Goal: Task Accomplishment & Management: Contribute content

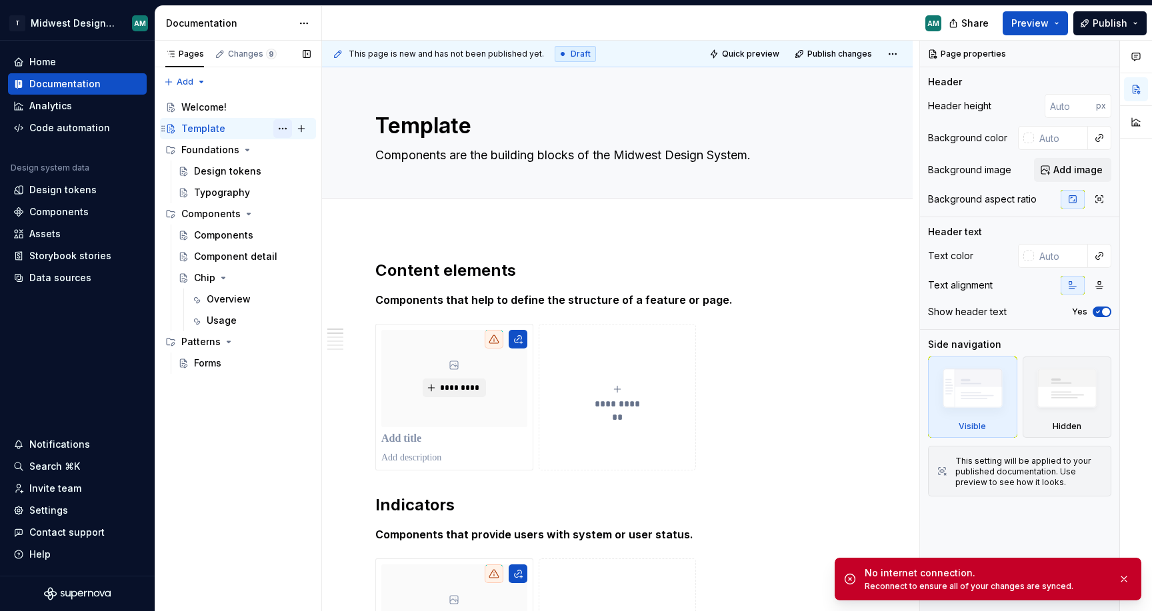
click at [282, 131] on button "Page tree" at bounding box center [282, 128] width 19 height 19
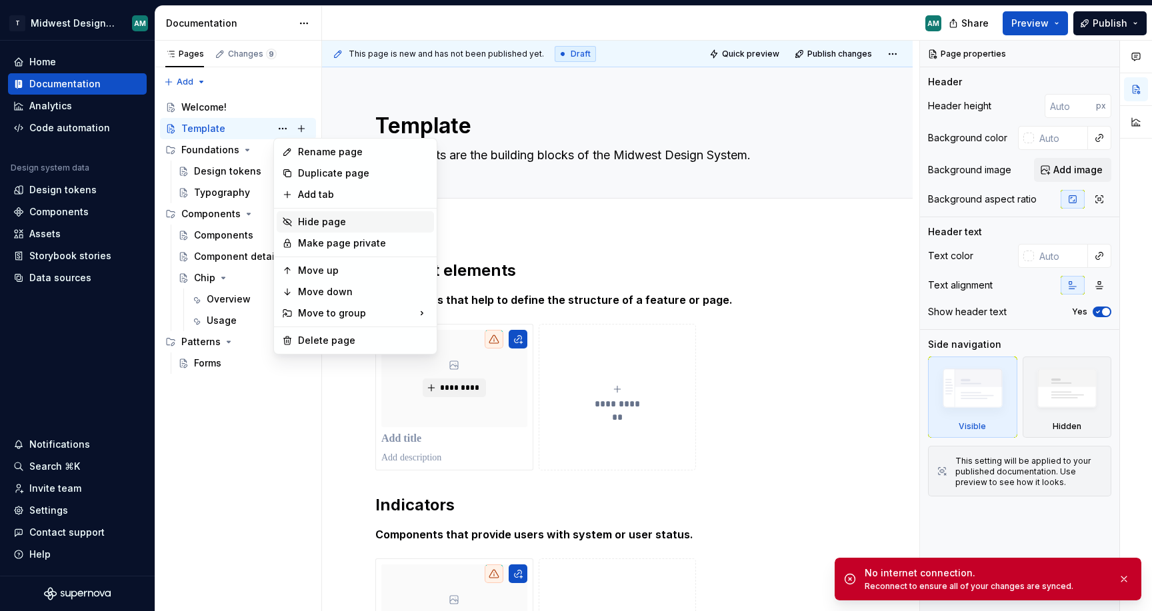
click at [307, 222] on div "Hide page" at bounding box center [363, 221] width 131 height 13
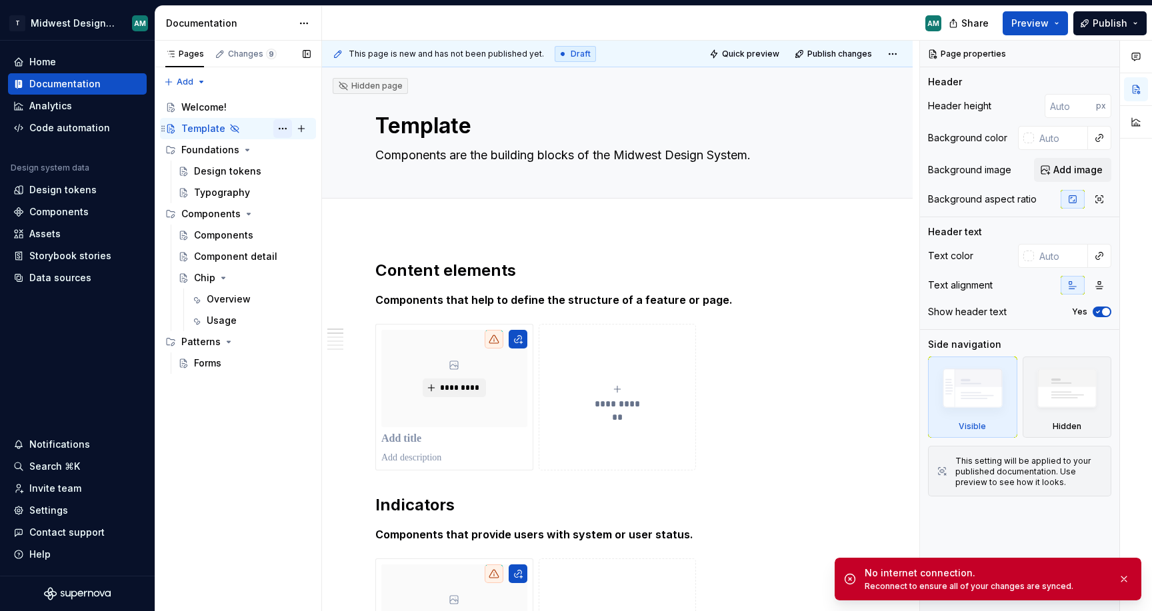
click at [285, 131] on button "Page tree" at bounding box center [282, 128] width 19 height 19
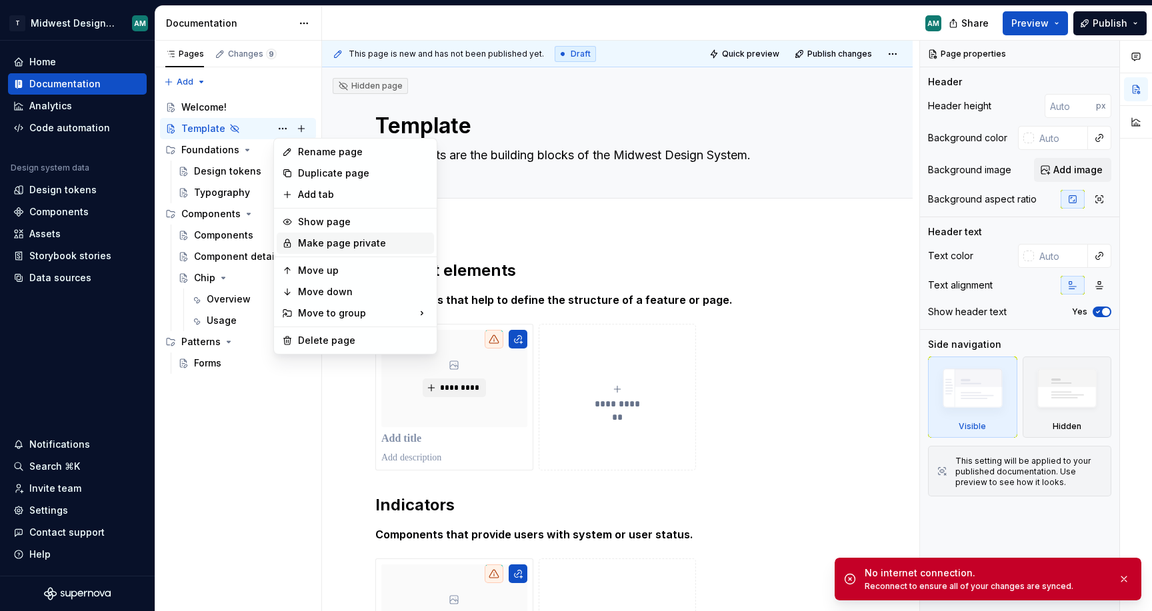
click at [331, 247] on div "Make page private" at bounding box center [363, 243] width 131 height 13
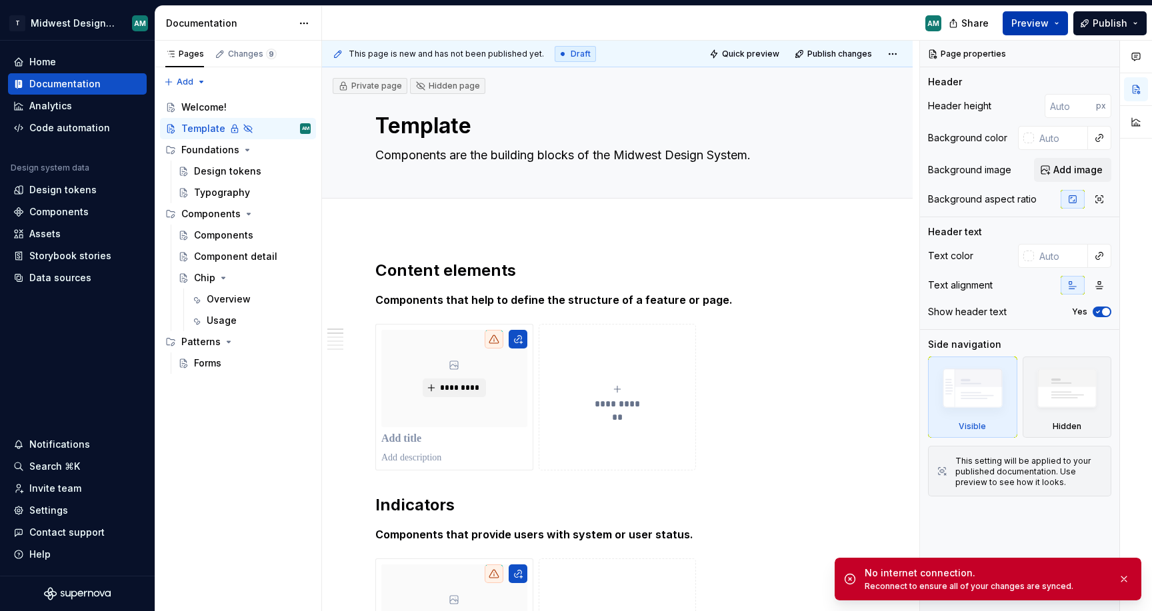
click at [1036, 26] on span "Preview" at bounding box center [1030, 23] width 37 height 13
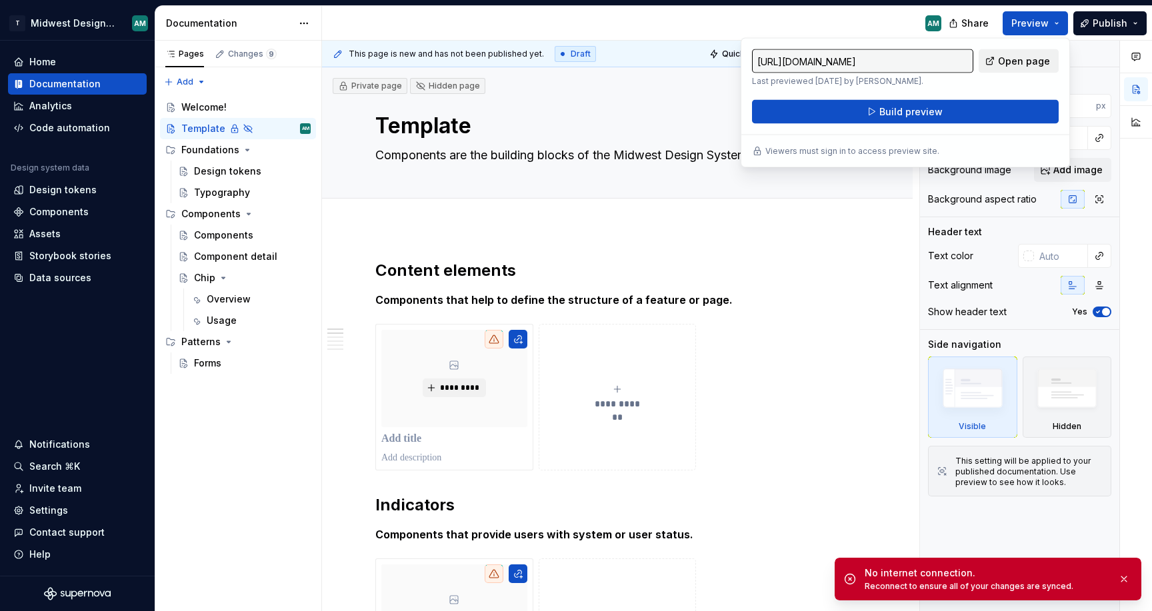
click at [1024, 60] on span "Open page" at bounding box center [1024, 61] width 52 height 13
click at [232, 130] on icon "Page tree" at bounding box center [234, 129] width 6 height 8
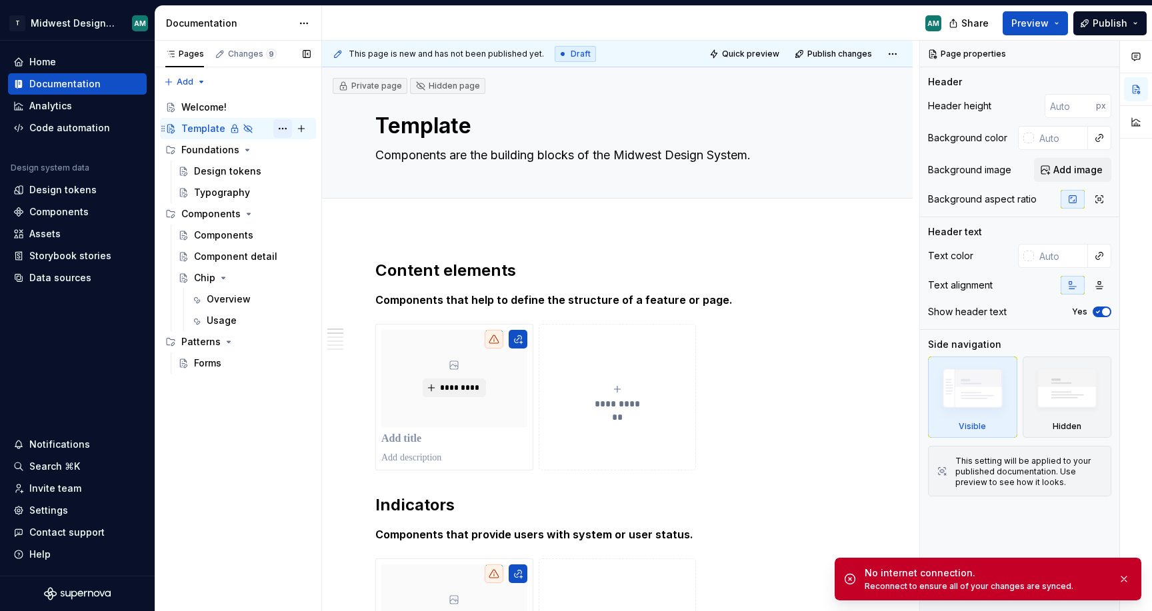
click at [281, 131] on button "Page tree" at bounding box center [282, 128] width 19 height 19
type textarea "*"
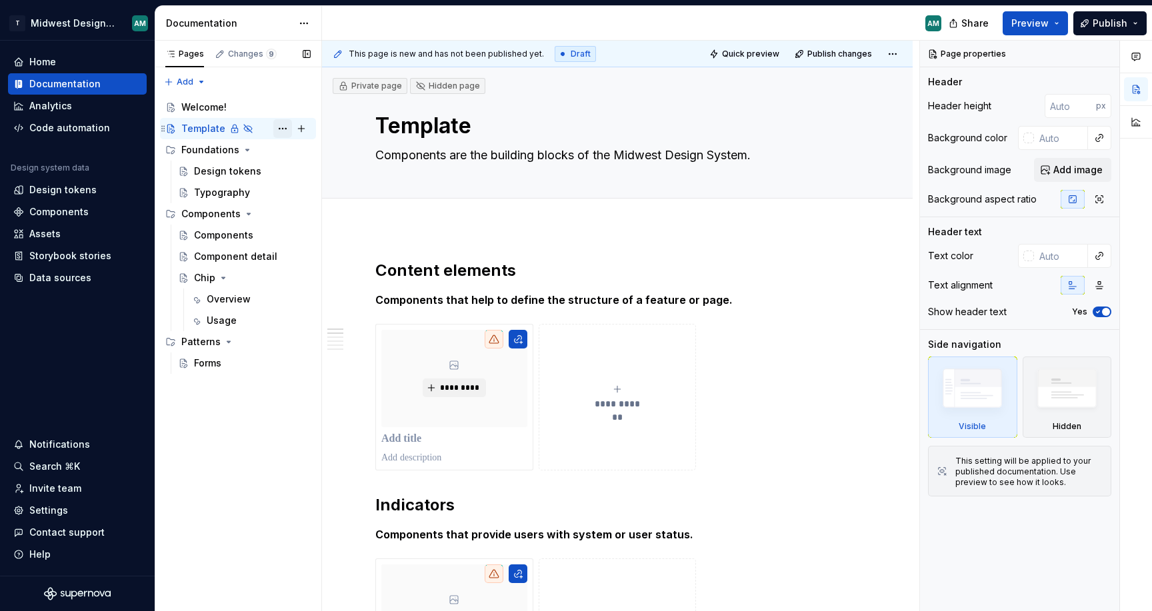
click at [286, 129] on button "Page tree" at bounding box center [282, 128] width 19 height 19
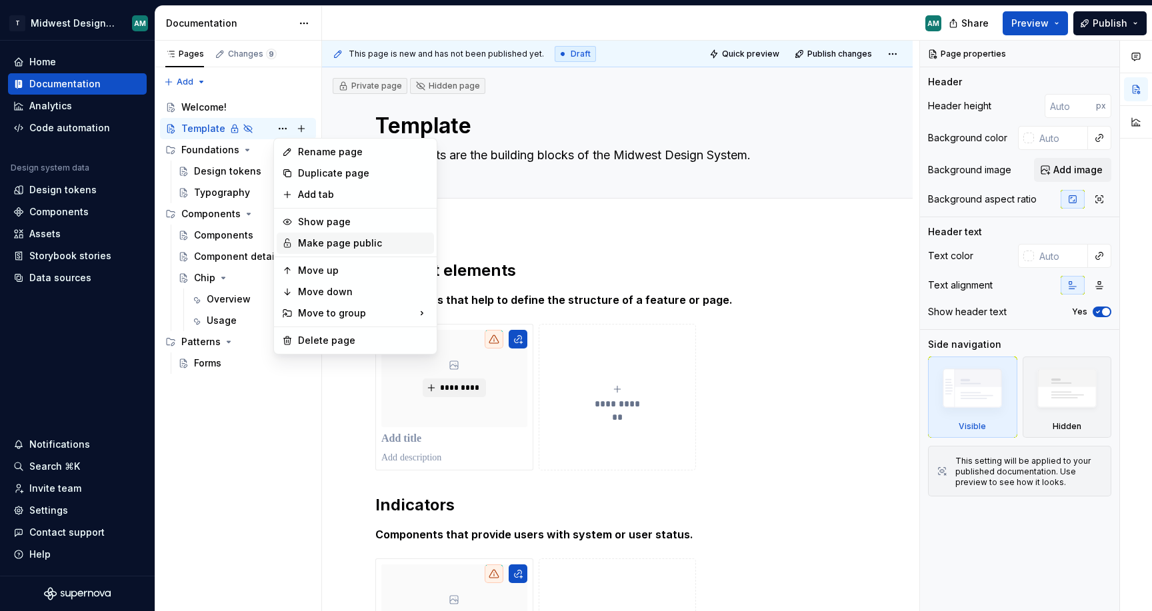
click at [319, 245] on div "Make page public" at bounding box center [363, 243] width 131 height 13
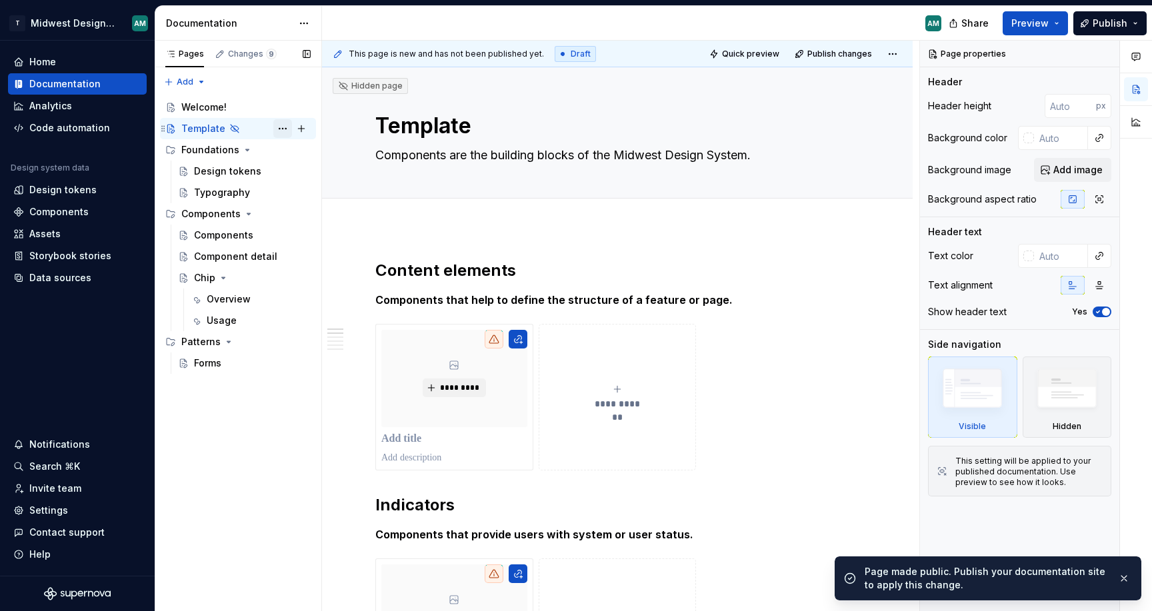
click at [284, 132] on button "Page tree" at bounding box center [282, 128] width 19 height 19
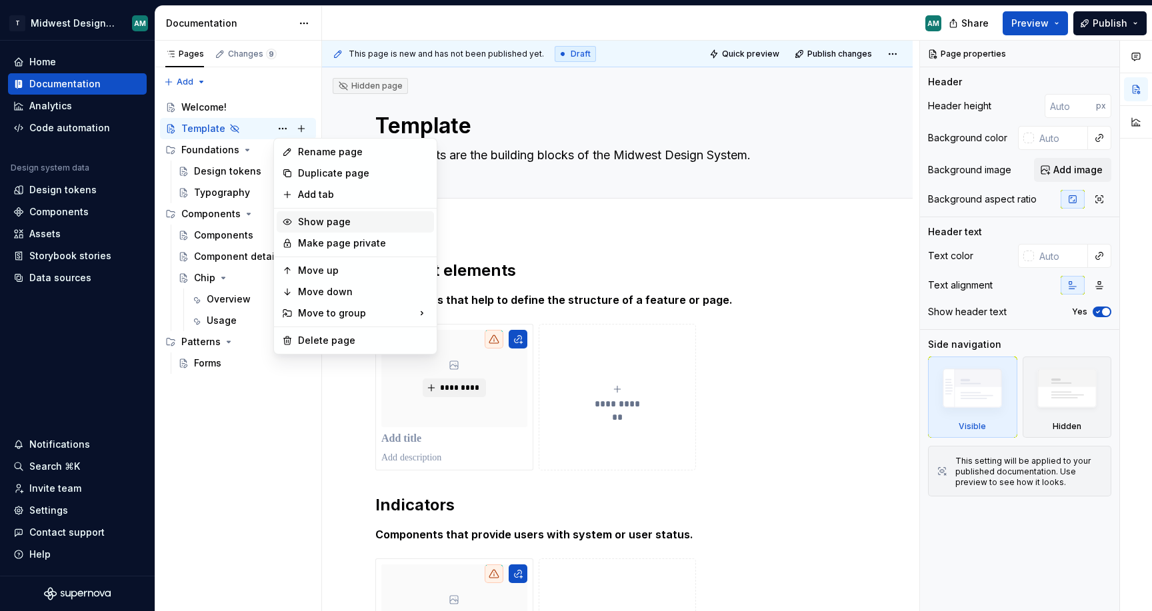
click at [315, 225] on div "Show page" at bounding box center [363, 221] width 131 height 13
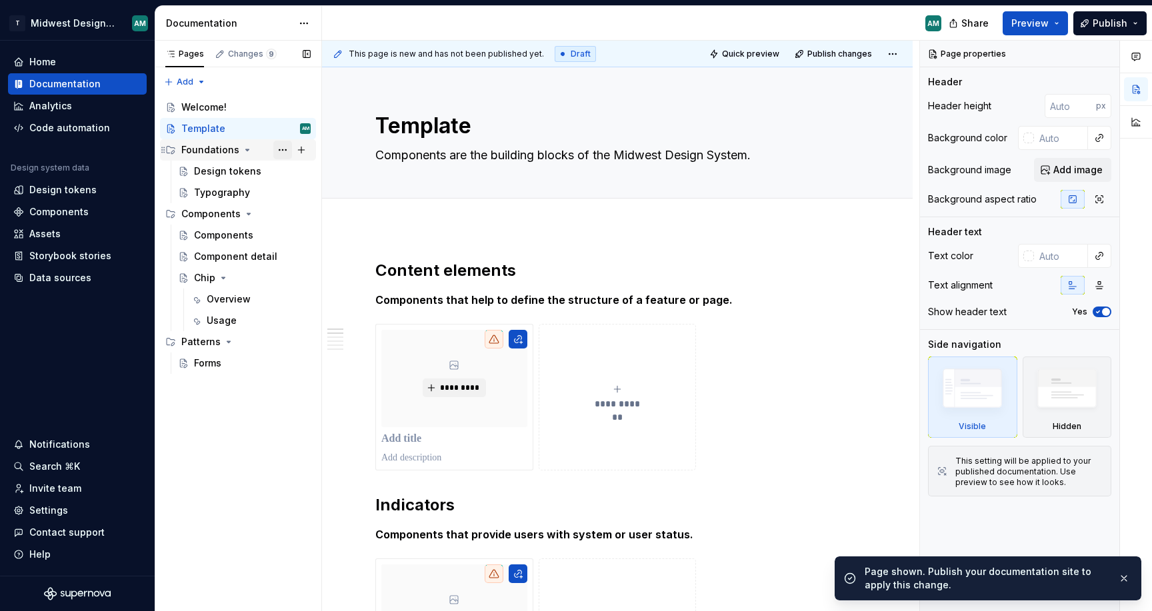
click at [285, 152] on button "Page tree" at bounding box center [282, 150] width 19 height 19
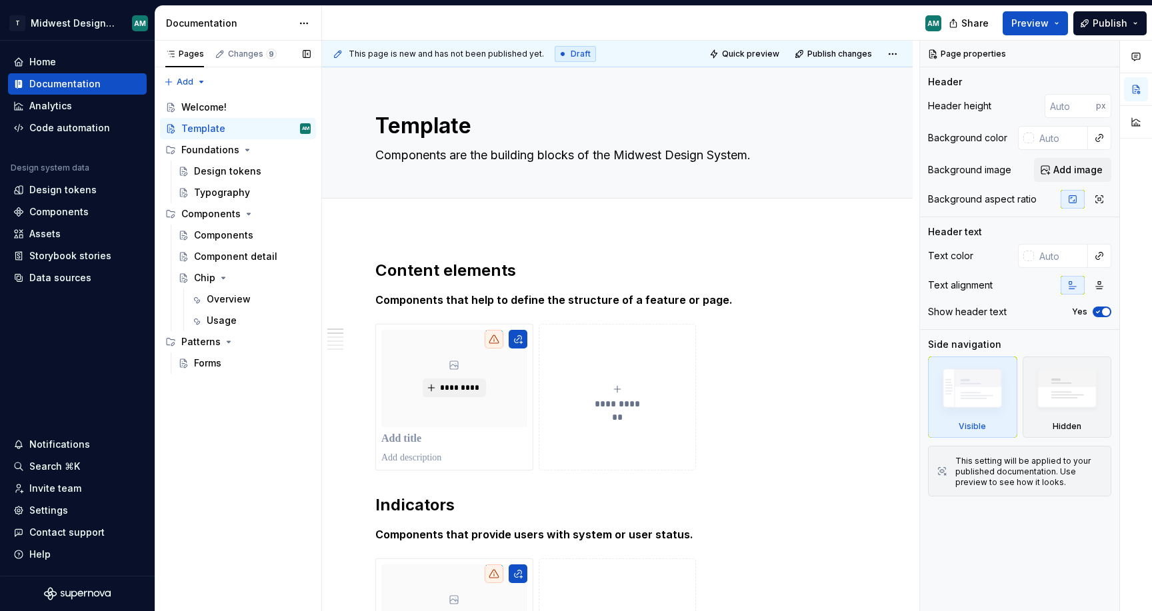
click at [285, 152] on div "Pages Changes 9 Add Accessibility guide for tree Page tree. Navigate the tree w…" at bounding box center [238, 326] width 167 height 571
click at [0, 0] on button "Page tree" at bounding box center [0, 0] width 0 height 0
click at [285, 152] on div "Pages Changes 9 Add Accessibility guide for tree Page tree. Navigate the tree w…" at bounding box center [238, 326] width 167 height 571
click at [234, 146] on div "Foundations" at bounding box center [210, 149] width 58 height 13
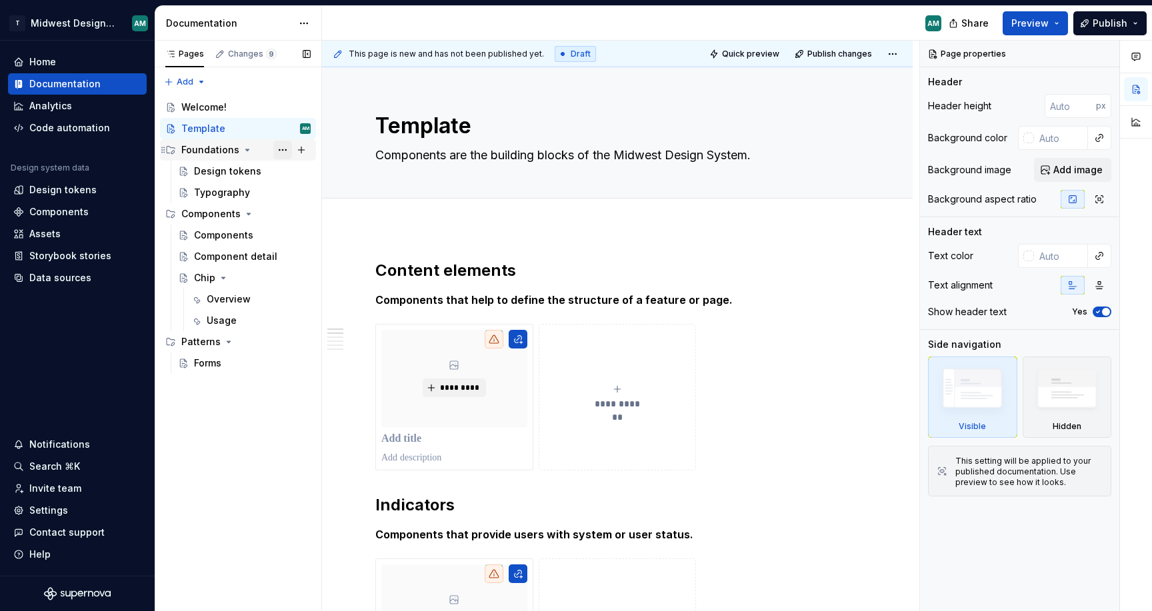
click at [286, 152] on button "Page tree" at bounding box center [282, 150] width 19 height 19
click at [216, 277] on div "Pages Changes 9 Add Accessibility guide for tree Page tree. Navigate the tree w…" at bounding box center [238, 326] width 167 height 571
click at [276, 275] on button "Page tree" at bounding box center [282, 278] width 19 height 19
click at [276, 275] on div "Pages Changes 9 Add Accessibility guide for tree Page tree. Navigate the tree w…" at bounding box center [238, 326] width 167 height 571
click at [310, 23] on html "T Midwest Design System AM Home Documentation Analytics Code automation Design …" at bounding box center [576, 305] width 1152 height 611
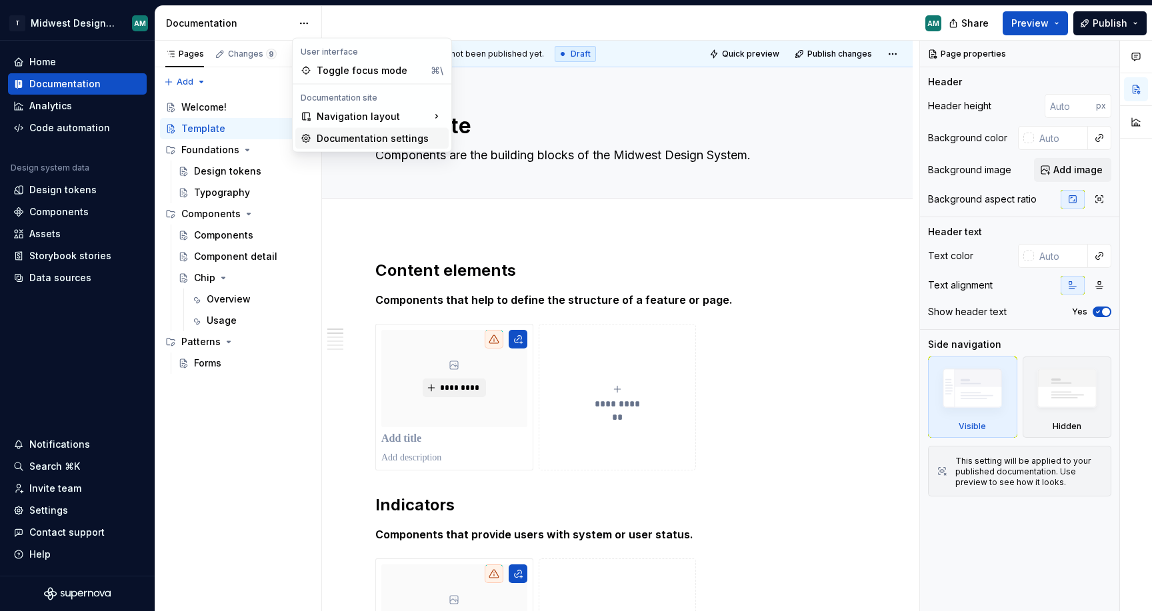
click at [339, 137] on div "Documentation settings" at bounding box center [380, 138] width 127 height 13
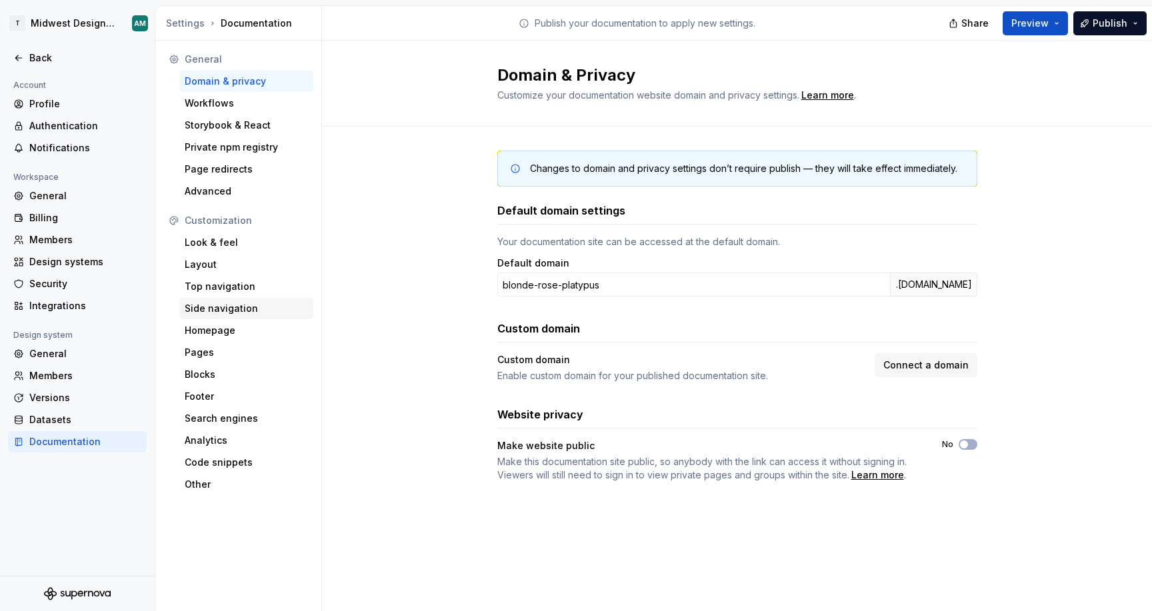
click at [237, 307] on div "Side navigation" at bounding box center [246, 308] width 123 height 13
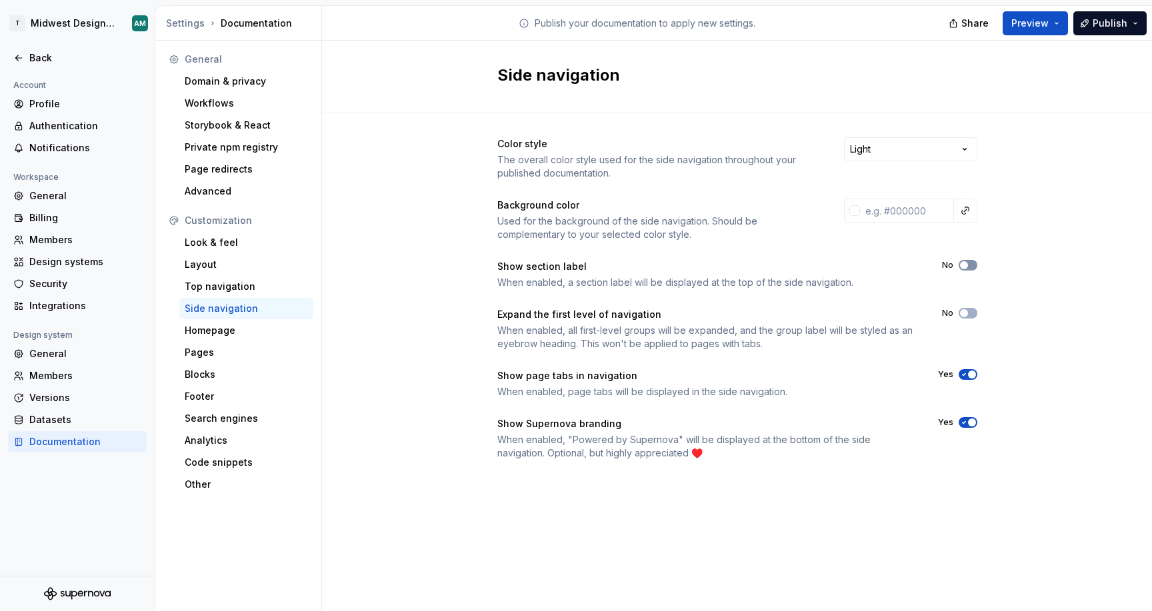
click at [966, 261] on button "No" at bounding box center [968, 265] width 19 height 11
click at [969, 312] on icon "button" at bounding box center [964, 313] width 11 height 8
click at [1020, 24] on span "Preview" at bounding box center [1030, 23] width 37 height 13
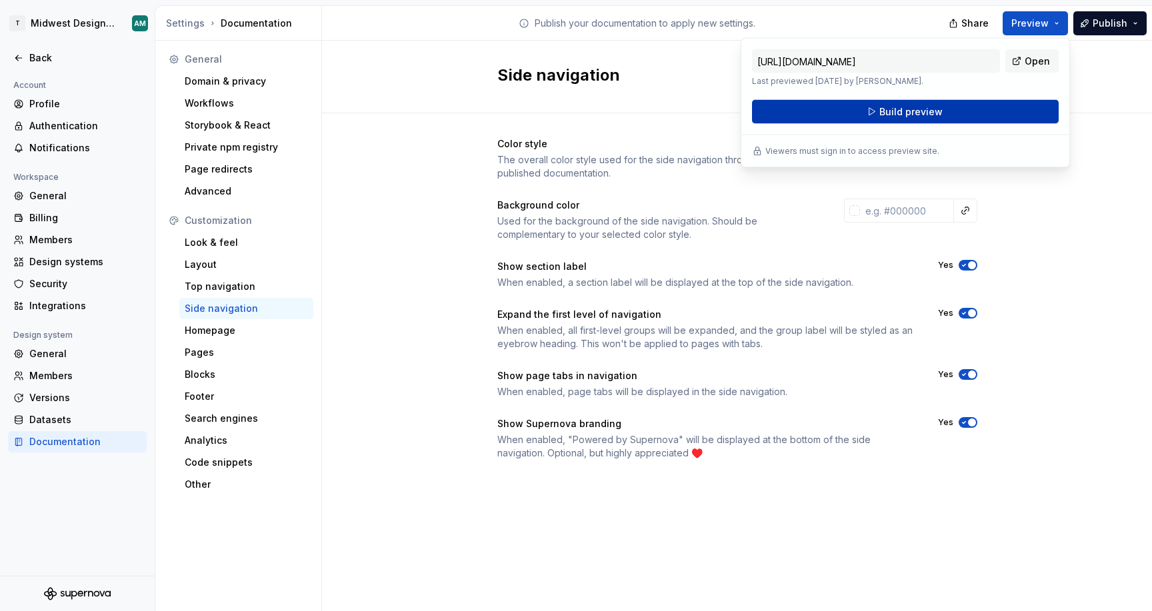
click at [858, 115] on button "Build preview" at bounding box center [905, 112] width 307 height 24
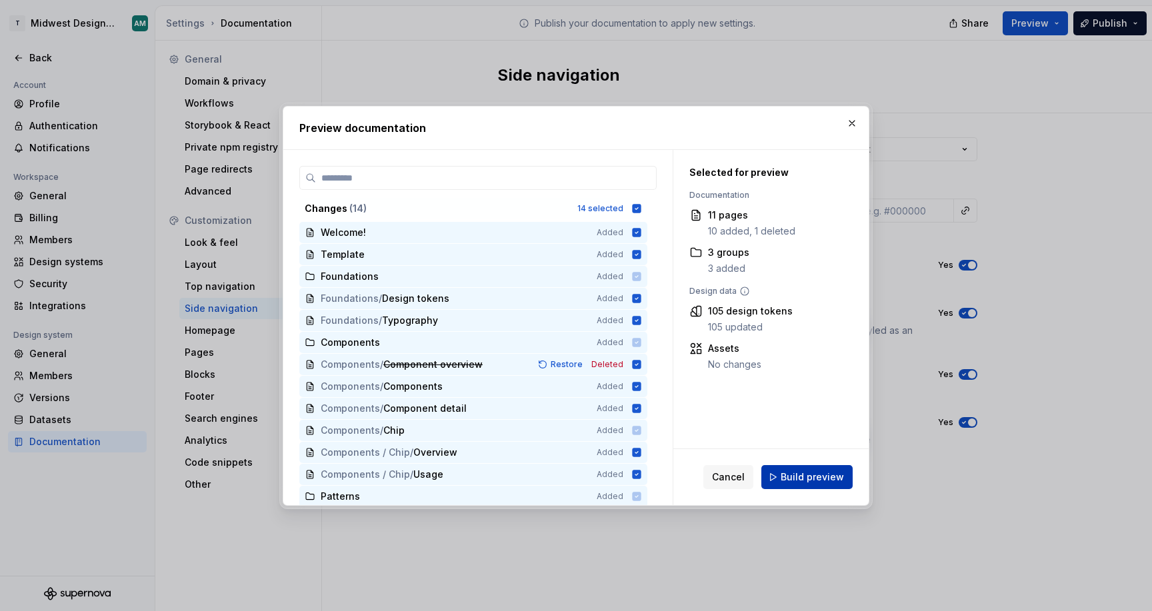
click at [798, 483] on span "Build preview" at bounding box center [812, 477] width 63 height 13
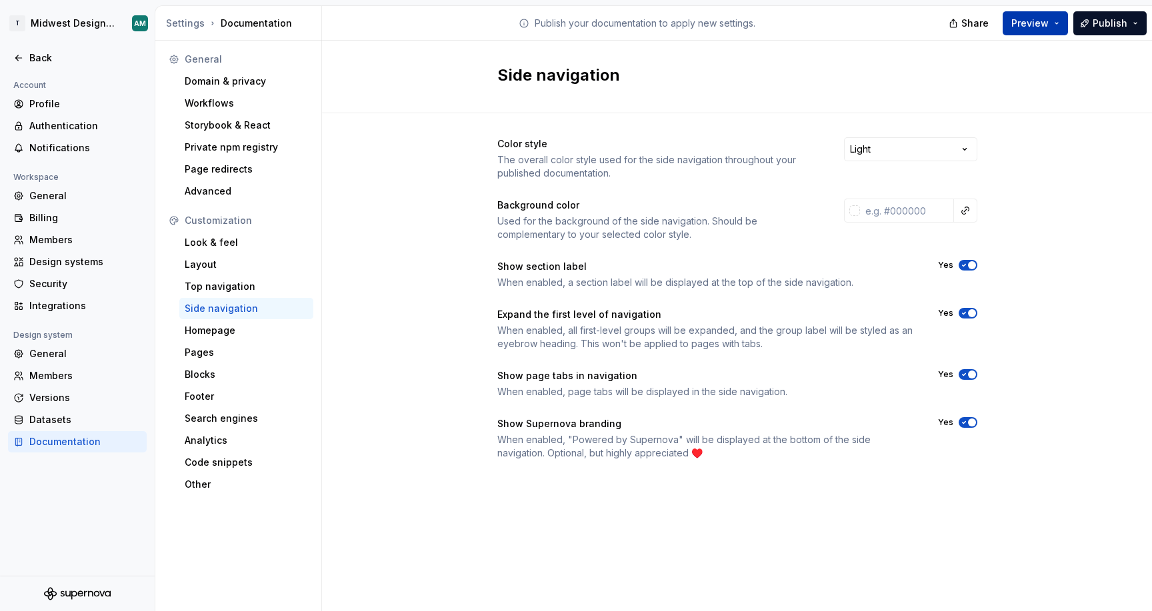
click at [1034, 29] on span "Preview" at bounding box center [1030, 23] width 37 height 13
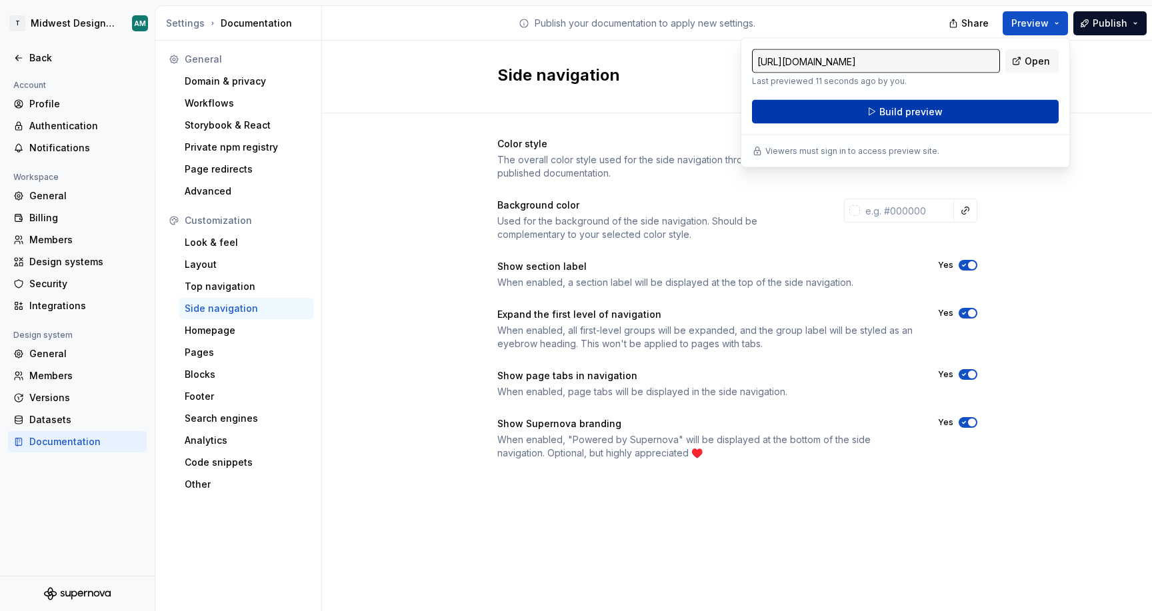
click at [927, 111] on span "Build preview" at bounding box center [911, 111] width 63 height 13
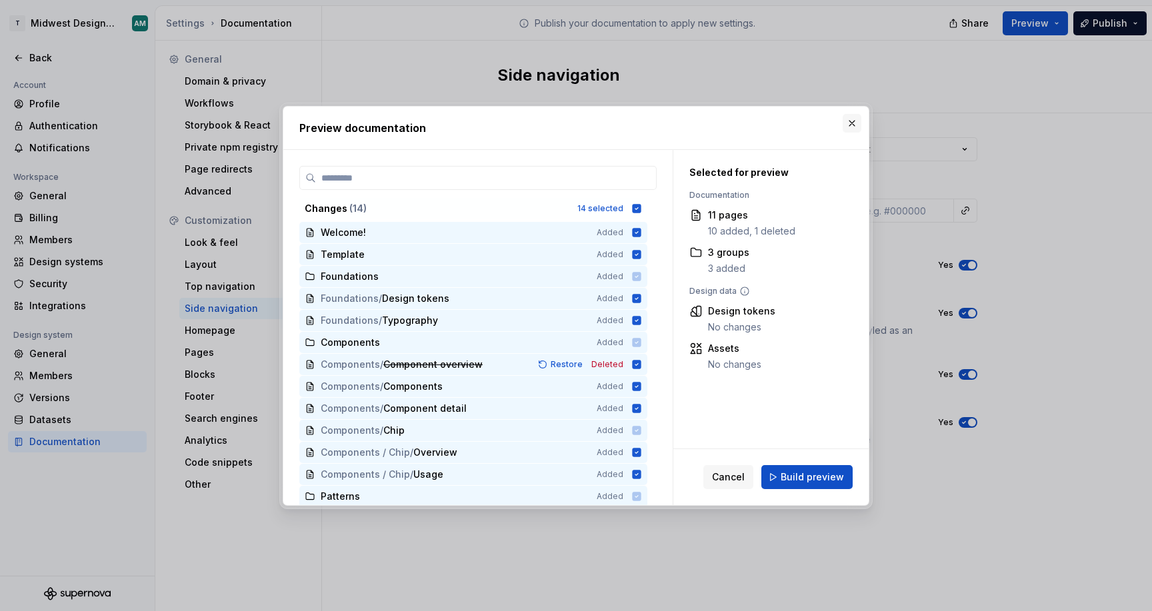
click at [856, 122] on button "button" at bounding box center [852, 123] width 19 height 19
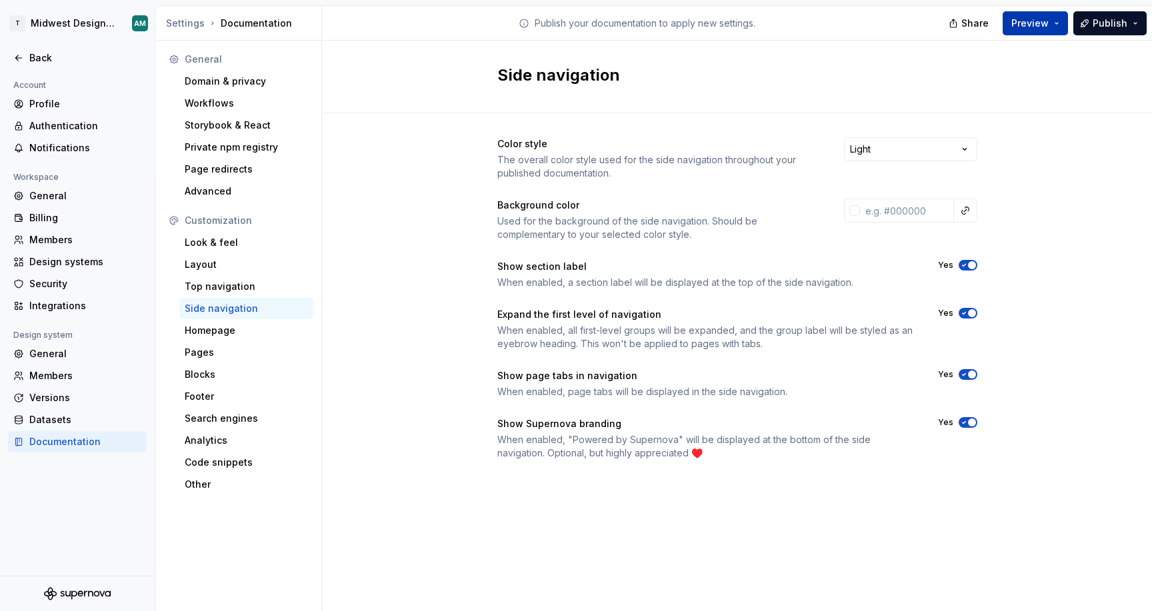
click at [1022, 29] on button "Preview" at bounding box center [1035, 23] width 65 height 24
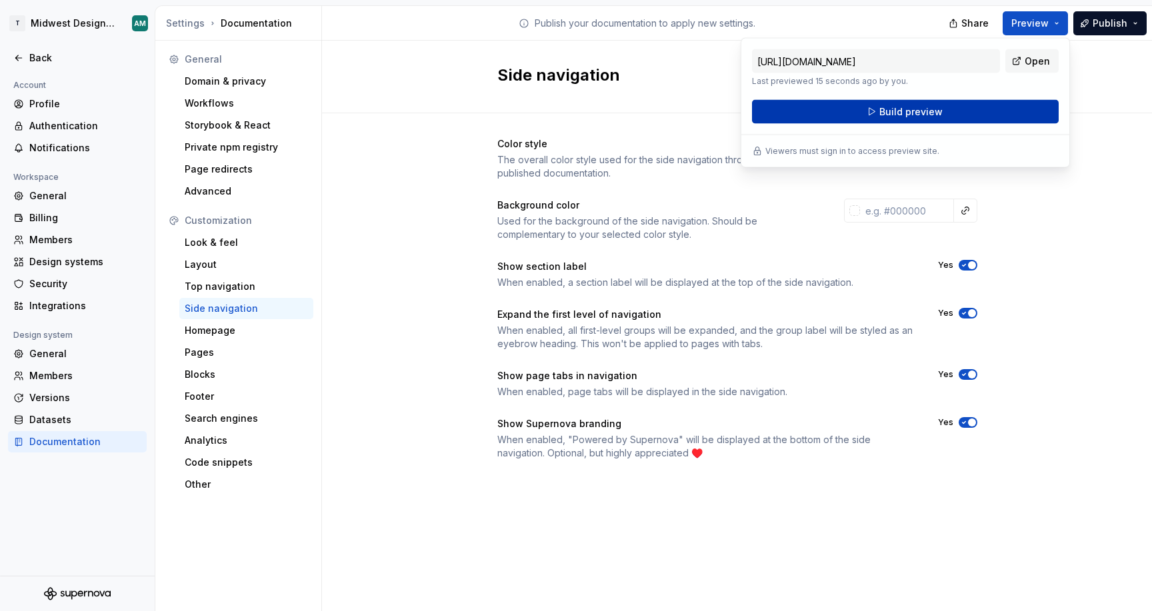
click at [967, 111] on button "Build preview" at bounding box center [905, 112] width 307 height 24
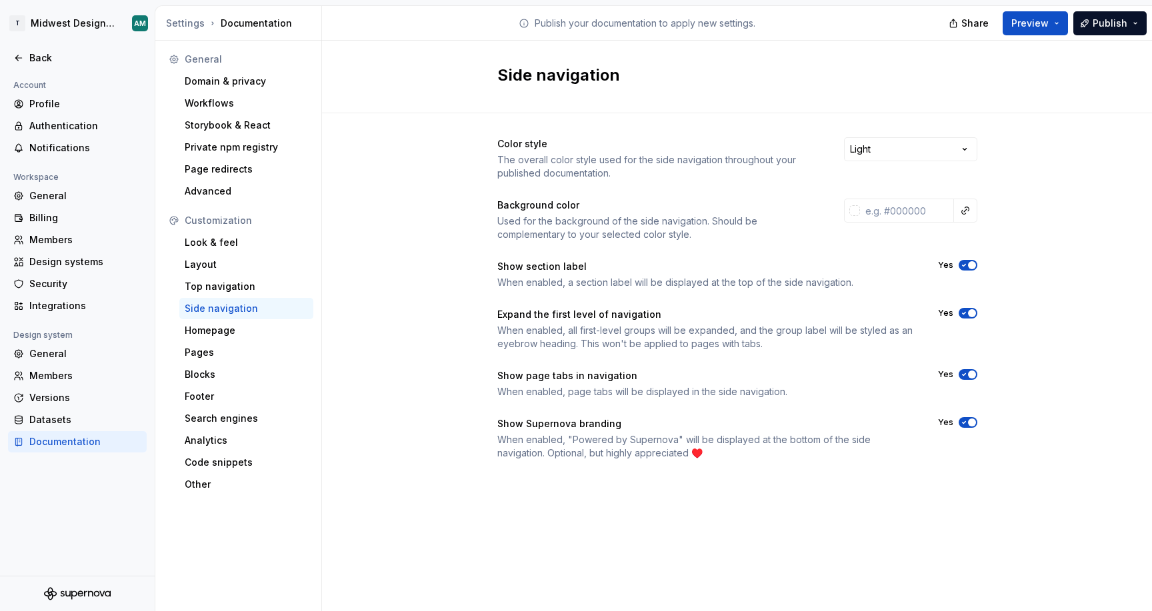
click at [968, 315] on span "button" at bounding box center [972, 313] width 8 height 8
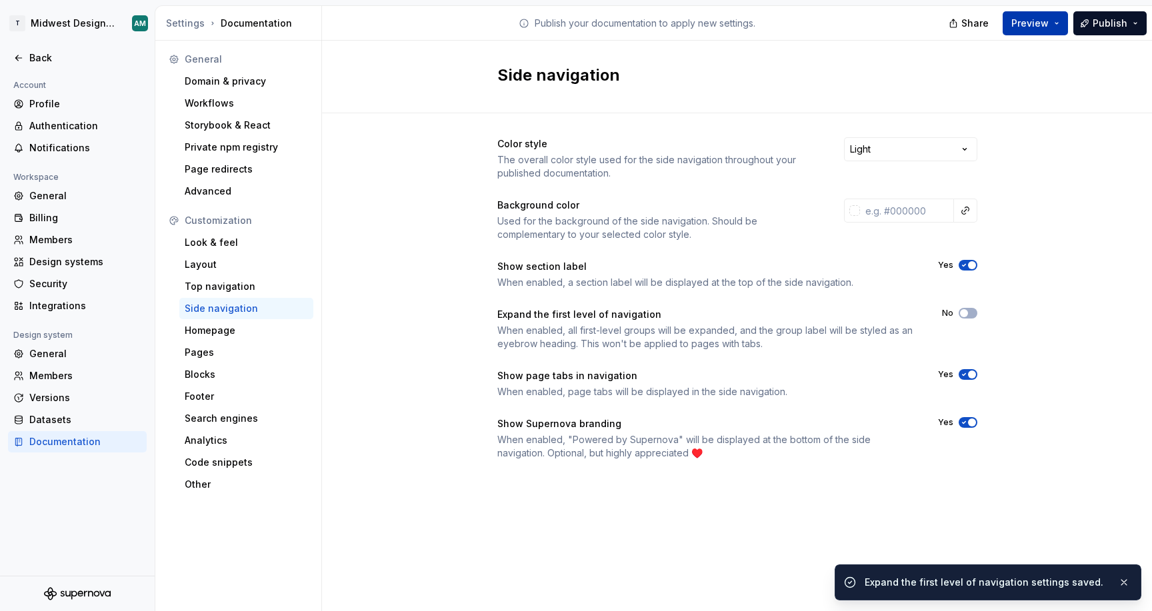
click at [1030, 27] on span "Preview" at bounding box center [1030, 23] width 37 height 13
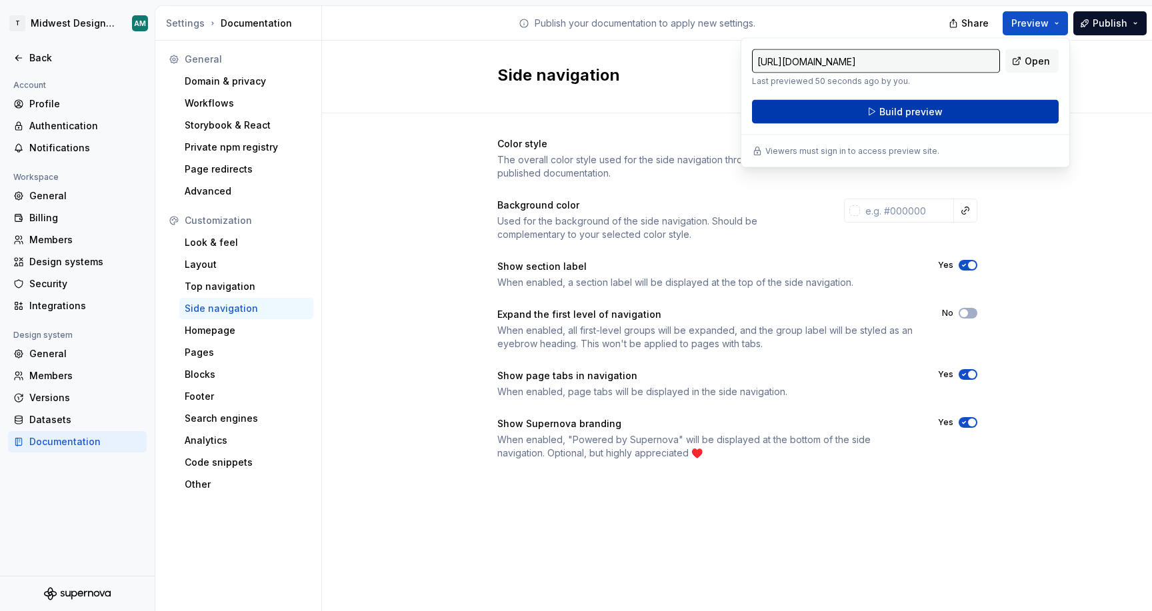
click at [953, 113] on button "Build preview" at bounding box center [905, 112] width 307 height 24
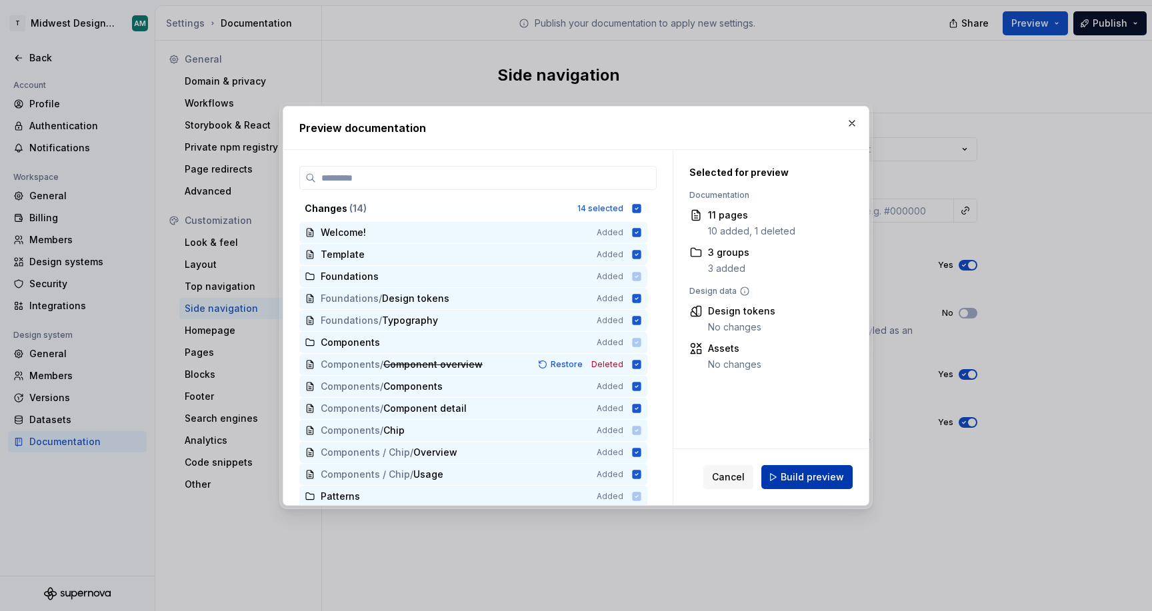
click at [814, 484] on button "Build preview" at bounding box center [806, 477] width 91 height 24
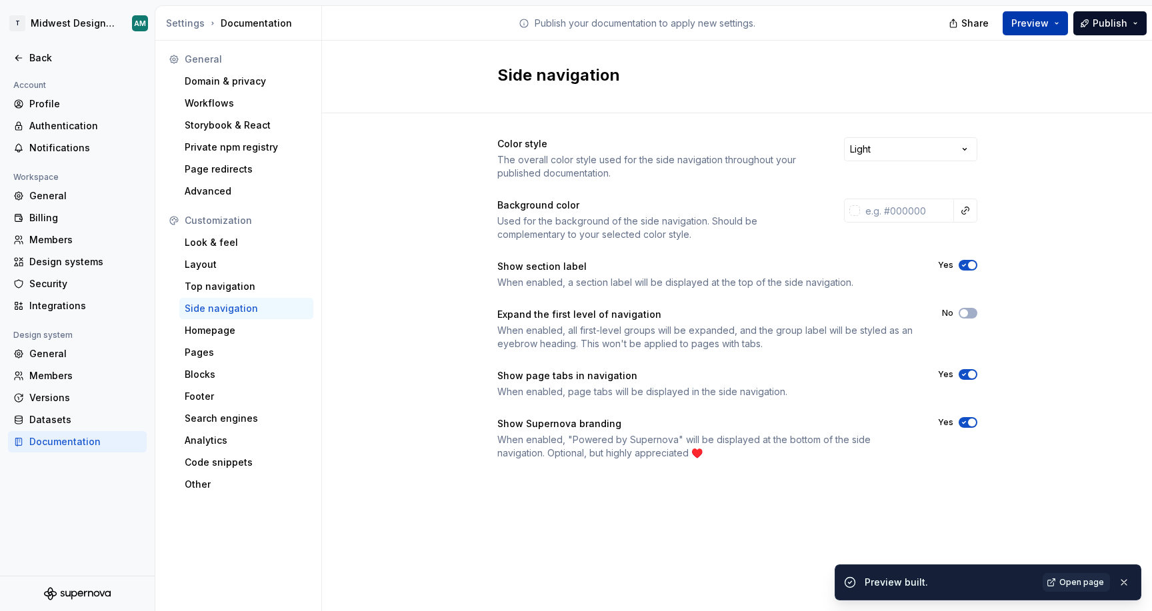
click at [1038, 21] on span "Preview" at bounding box center [1030, 23] width 37 height 13
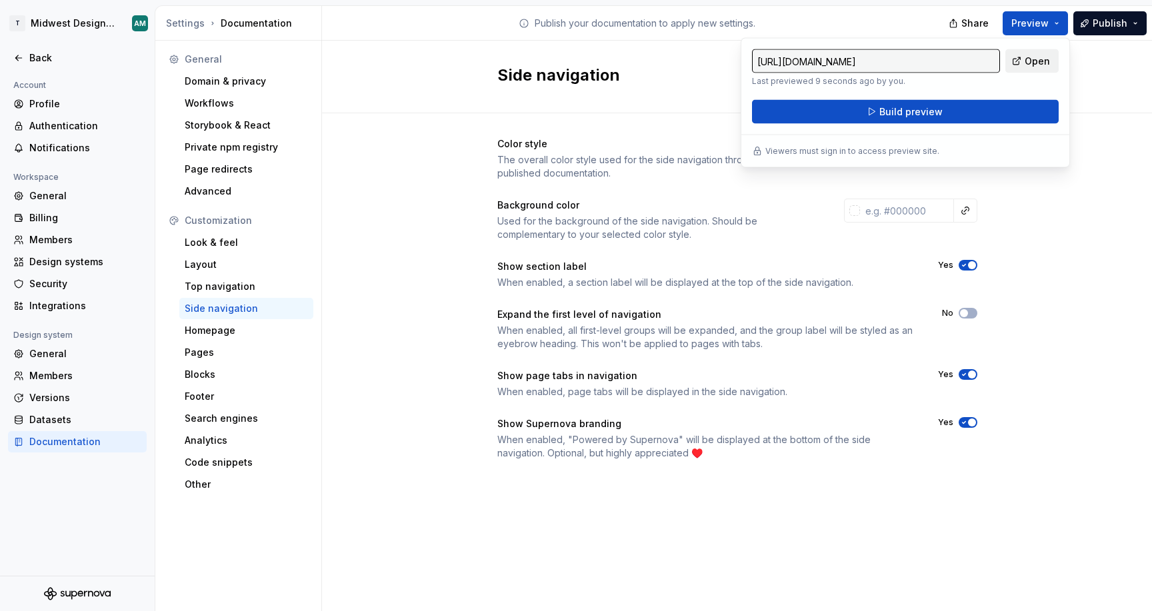
click at [1044, 55] on span "Open" at bounding box center [1037, 61] width 25 height 13
click at [35, 59] on div "Back" at bounding box center [85, 57] width 112 height 13
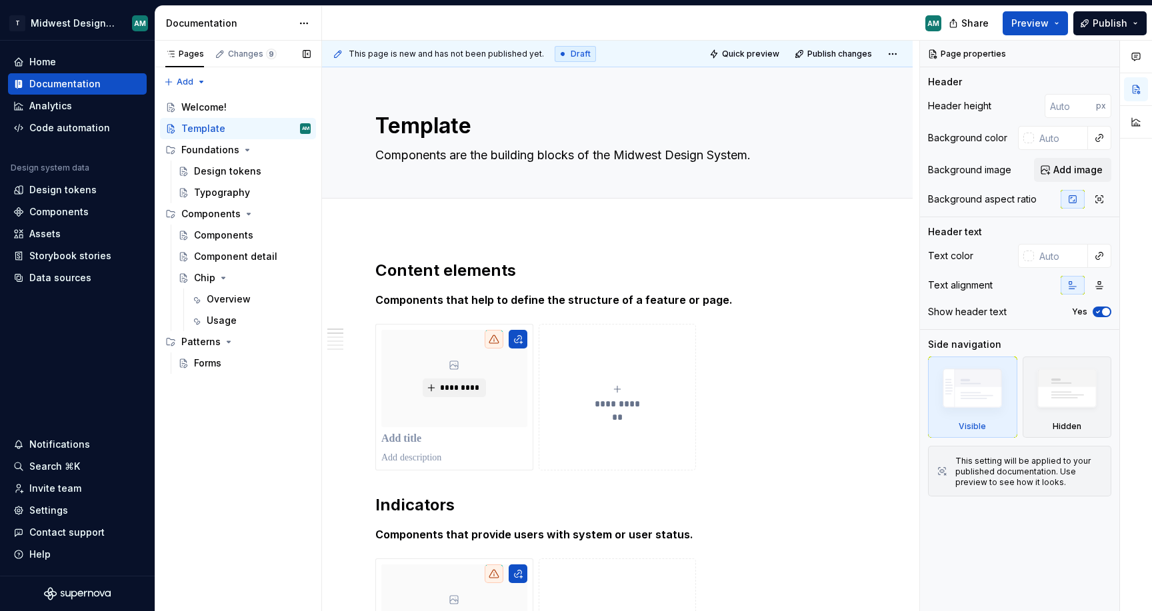
click at [258, 428] on div "Pages Changes 9 Add Accessibility guide for tree Page tree. Navigate the tree w…" at bounding box center [238, 326] width 167 height 571
click at [303, 20] on html "T Midwest Design System AM Home Documentation Analytics Code automation Design …" at bounding box center [576, 305] width 1152 height 611
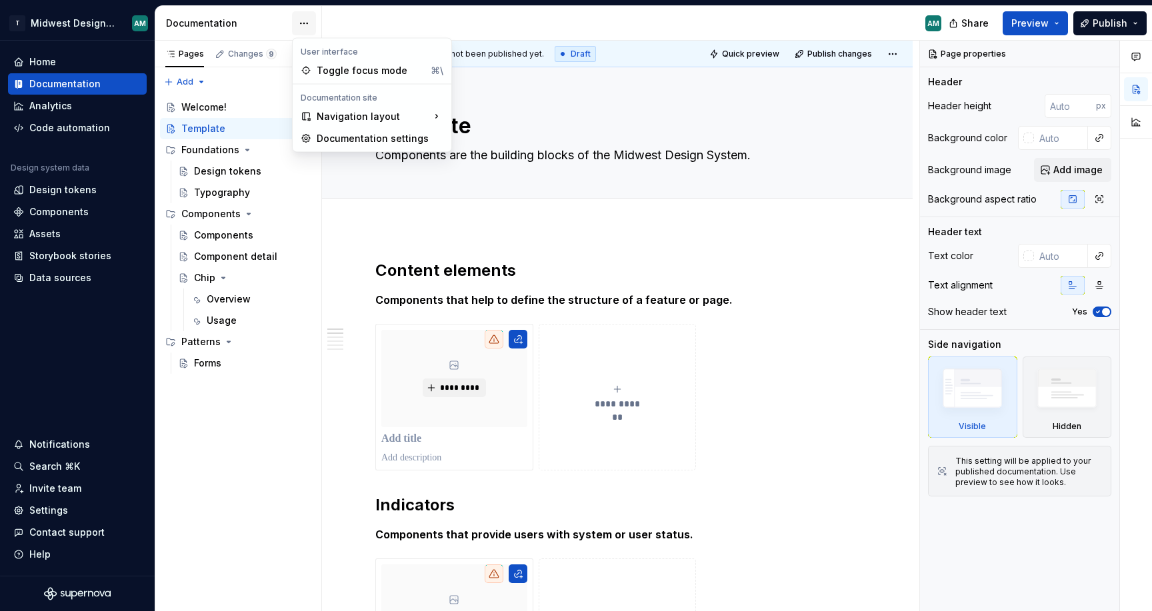
click at [303, 20] on html "T Midwest Design System AM Home Documentation Analytics Code automation Design …" at bounding box center [576, 305] width 1152 height 611
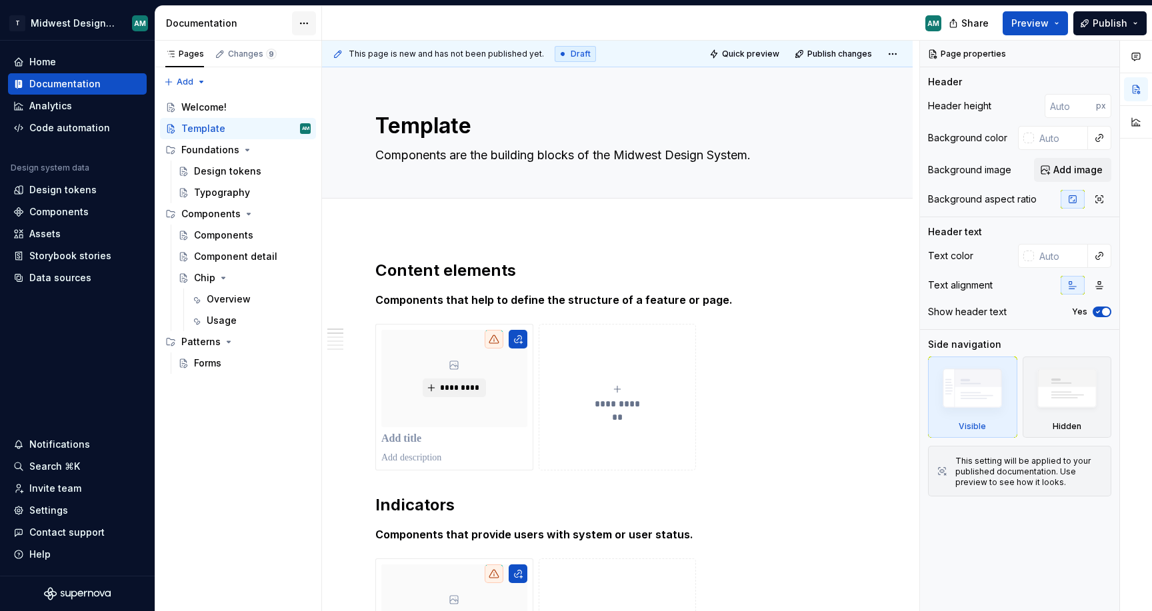
click at [305, 25] on html "T Midwest Design System AM Home Documentation Analytics Code automation Design …" at bounding box center [576, 305] width 1152 height 611
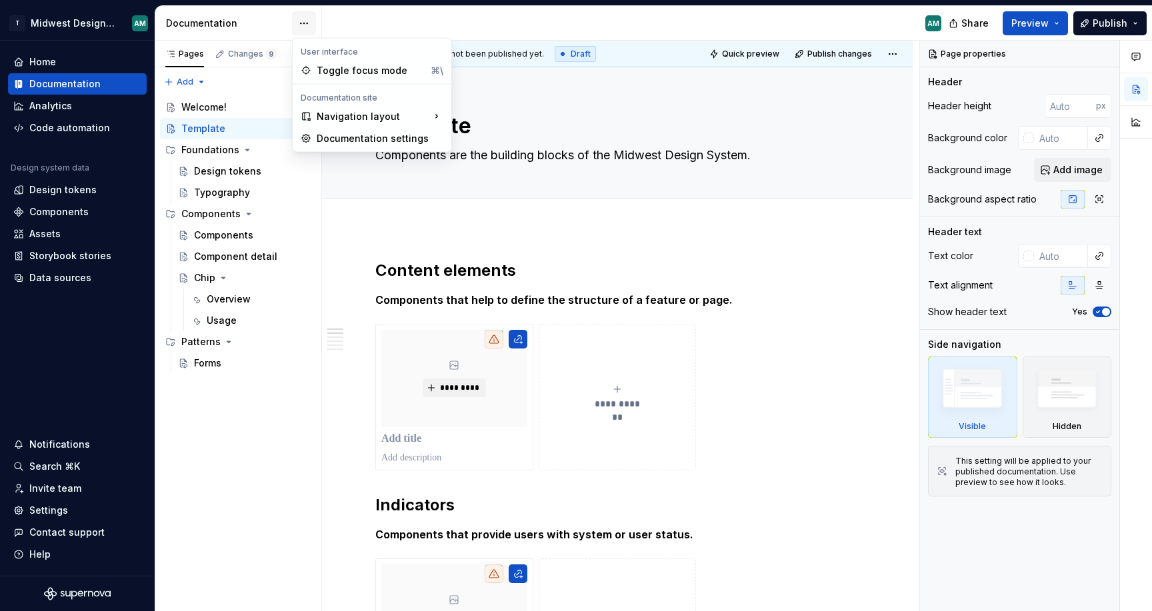
click at [305, 25] on html "T Midwest Design System AM Home Documentation Analytics Code automation Design …" at bounding box center [576, 305] width 1152 height 611
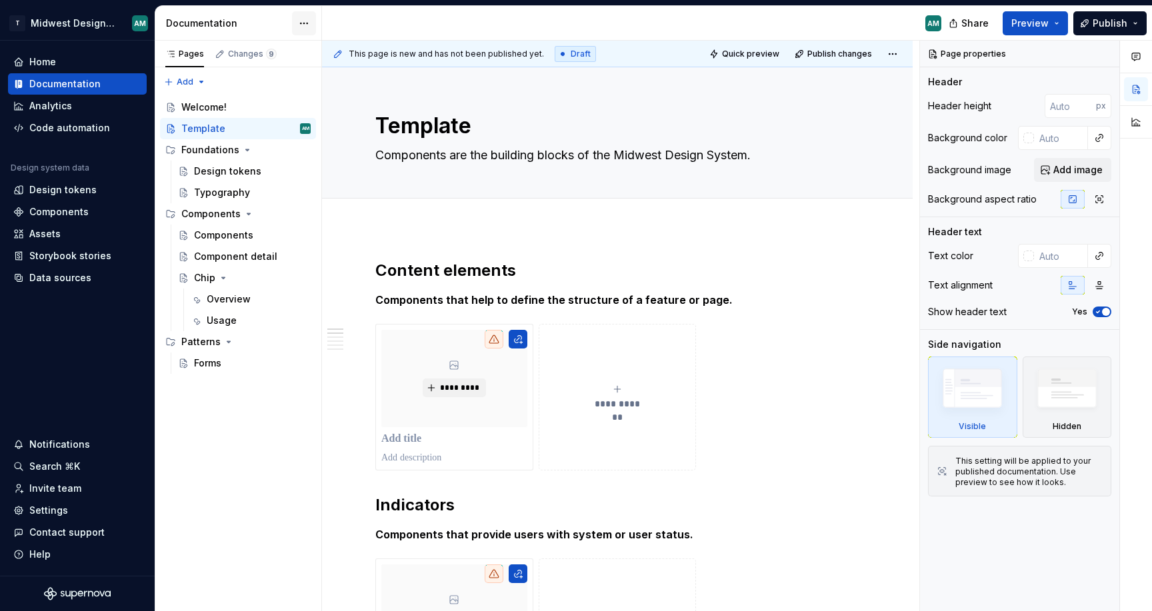
click at [301, 20] on html "T Midwest Design System AM Home Documentation Analytics Code automation Design …" at bounding box center [576, 305] width 1152 height 611
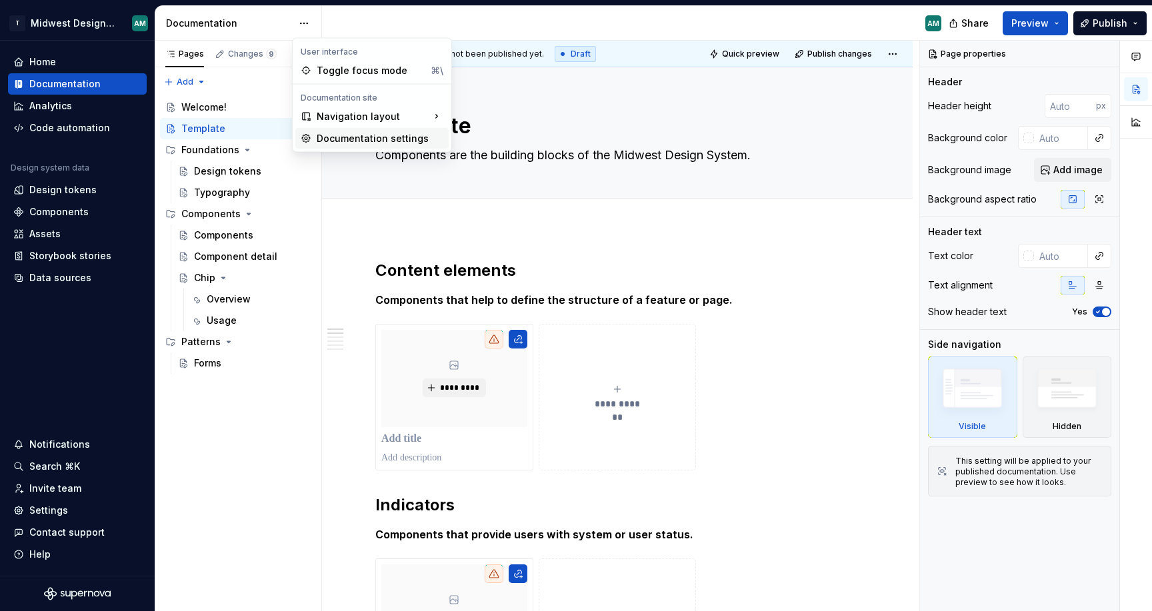
click at [354, 136] on div "Documentation settings" at bounding box center [380, 138] width 127 height 13
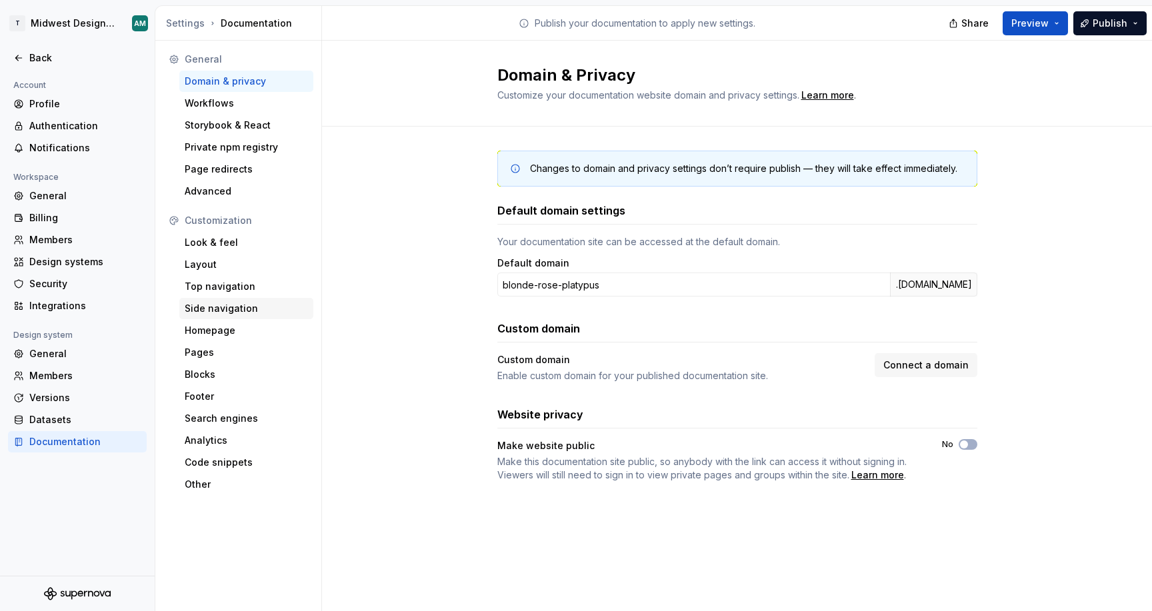
click at [221, 303] on div "Side navigation" at bounding box center [246, 308] width 123 height 13
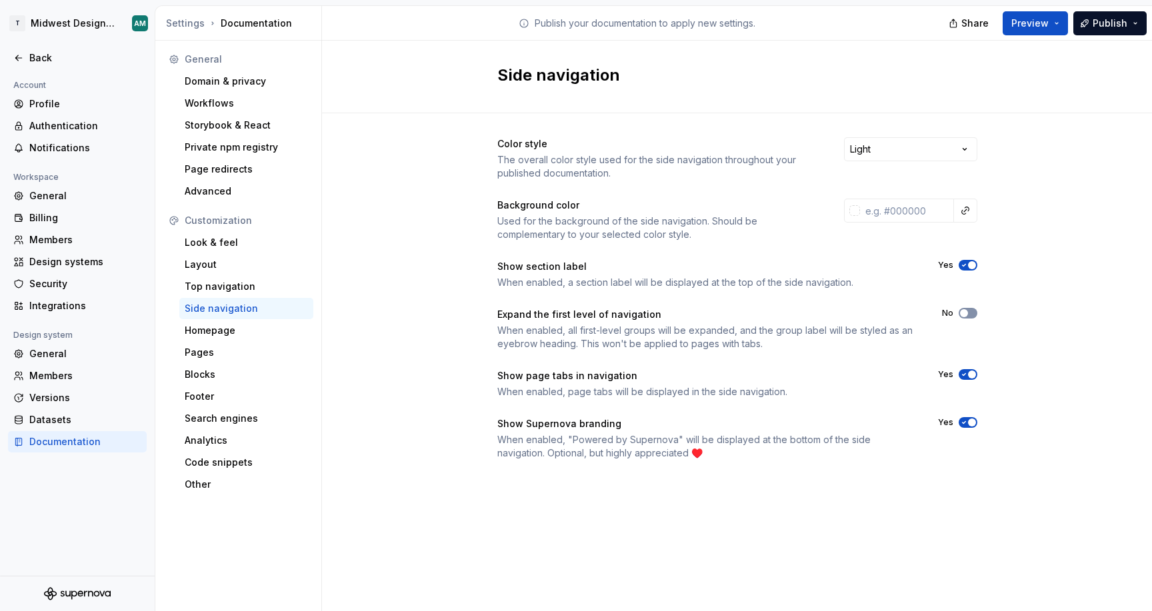
click at [975, 315] on button "No" at bounding box center [968, 313] width 19 height 11
click at [55, 59] on div "Back" at bounding box center [85, 57] width 112 height 13
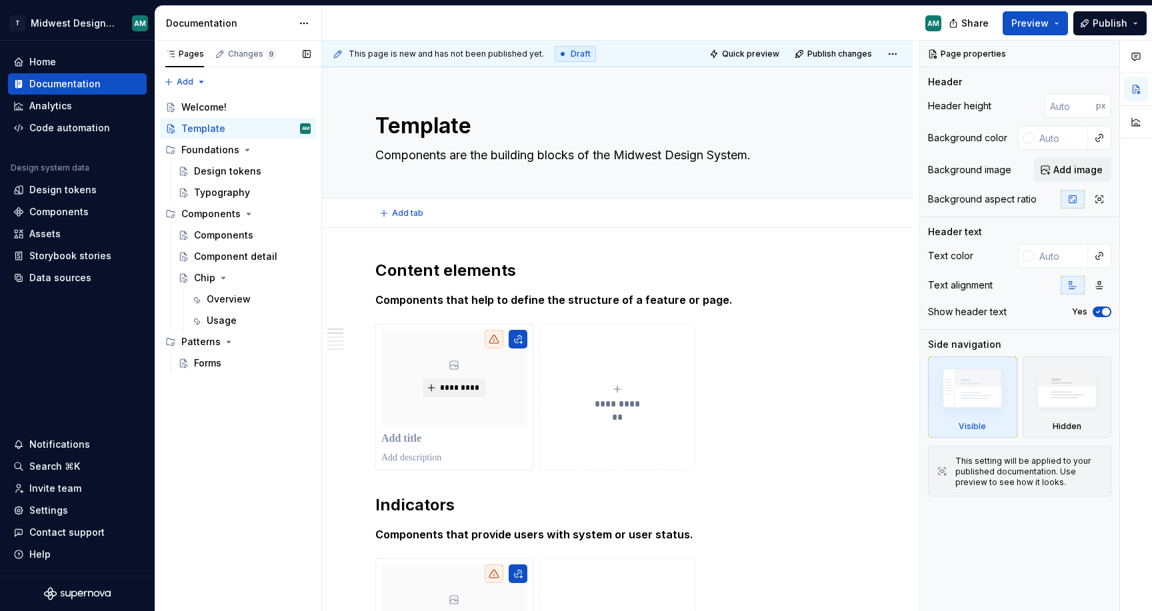
click at [601, 225] on div "Add tab" at bounding box center [617, 213] width 591 height 29
click at [221, 356] on div "Forms" at bounding box center [252, 363] width 117 height 19
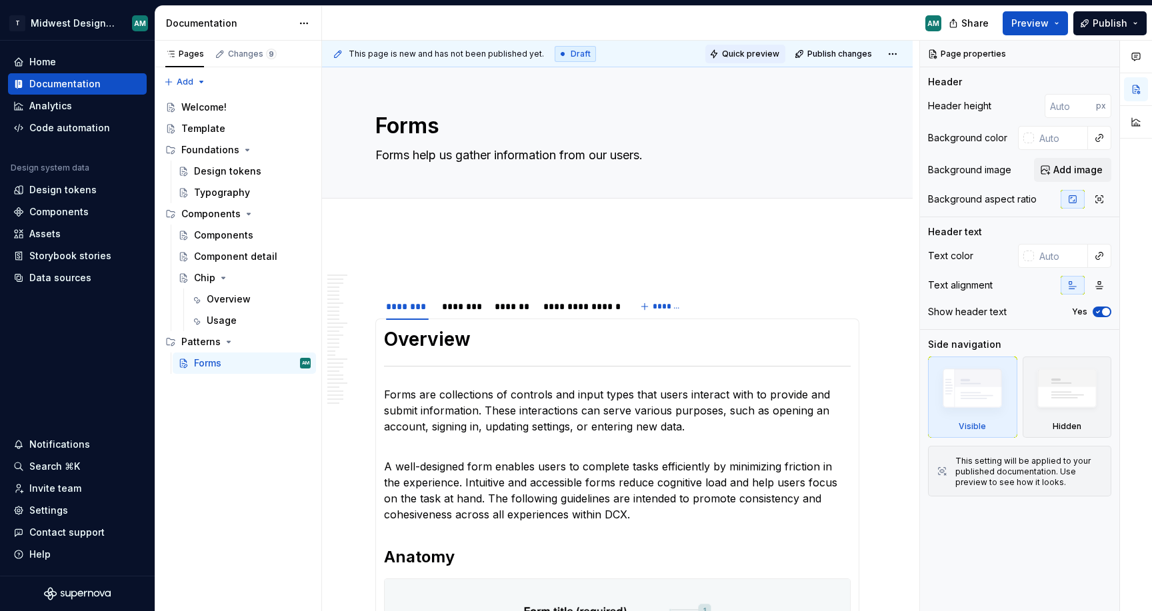
click at [747, 51] on span "Quick preview" at bounding box center [750, 54] width 57 height 11
click at [1040, 23] on span "Preview" at bounding box center [1030, 23] width 37 height 13
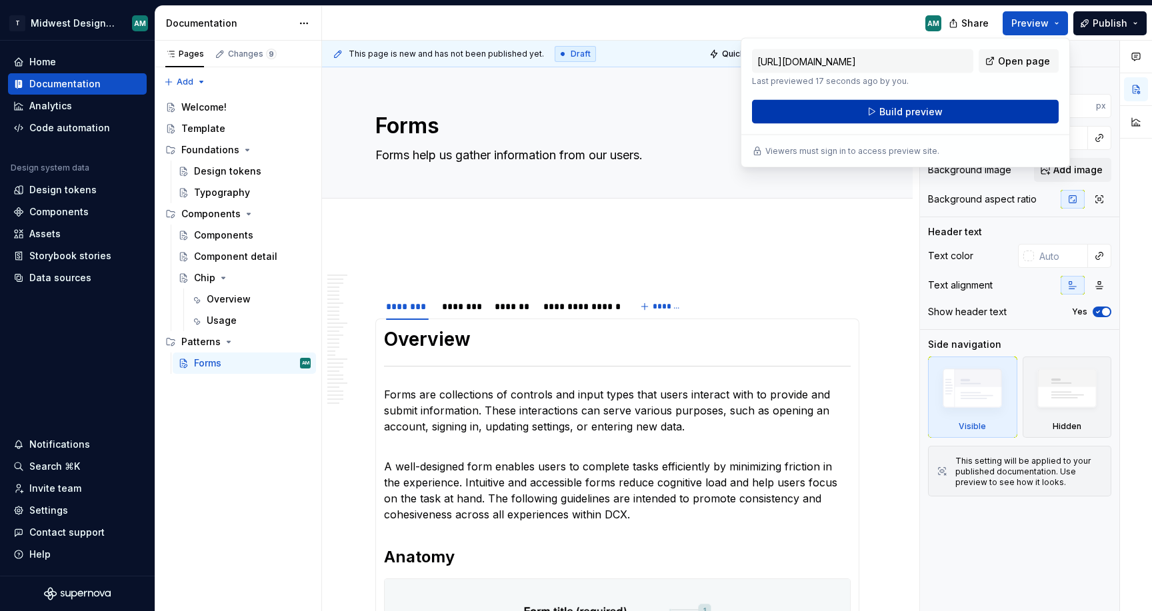
click at [926, 115] on span "Build preview" at bounding box center [911, 111] width 63 height 13
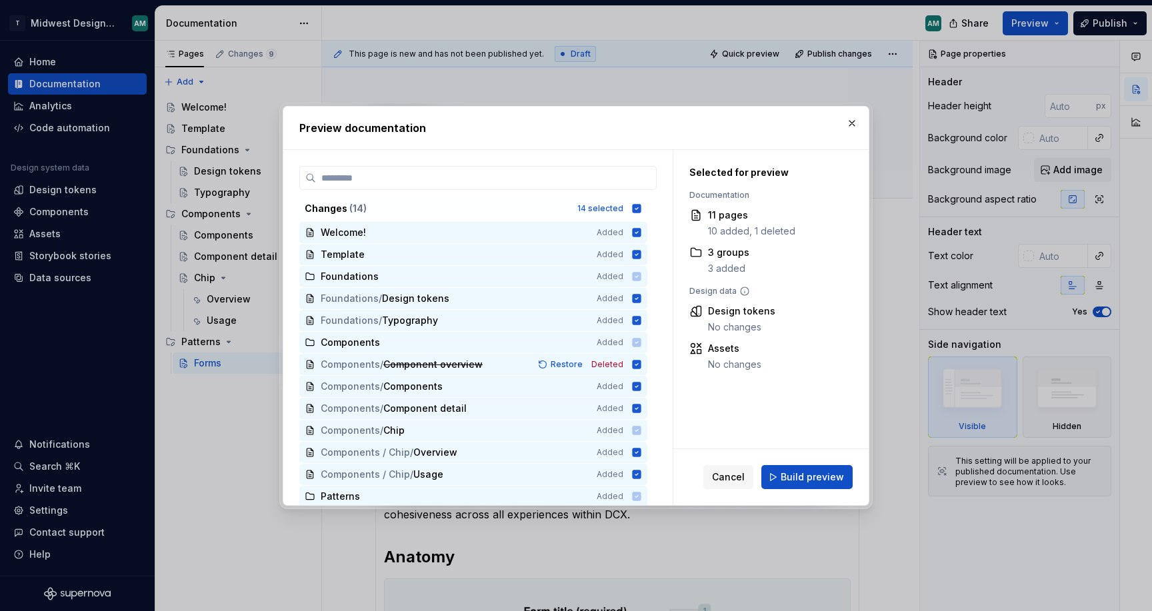
click at [866, 121] on div "Preview documentation" at bounding box center [575, 128] width 585 height 43
click at [848, 121] on button "button" at bounding box center [852, 123] width 19 height 19
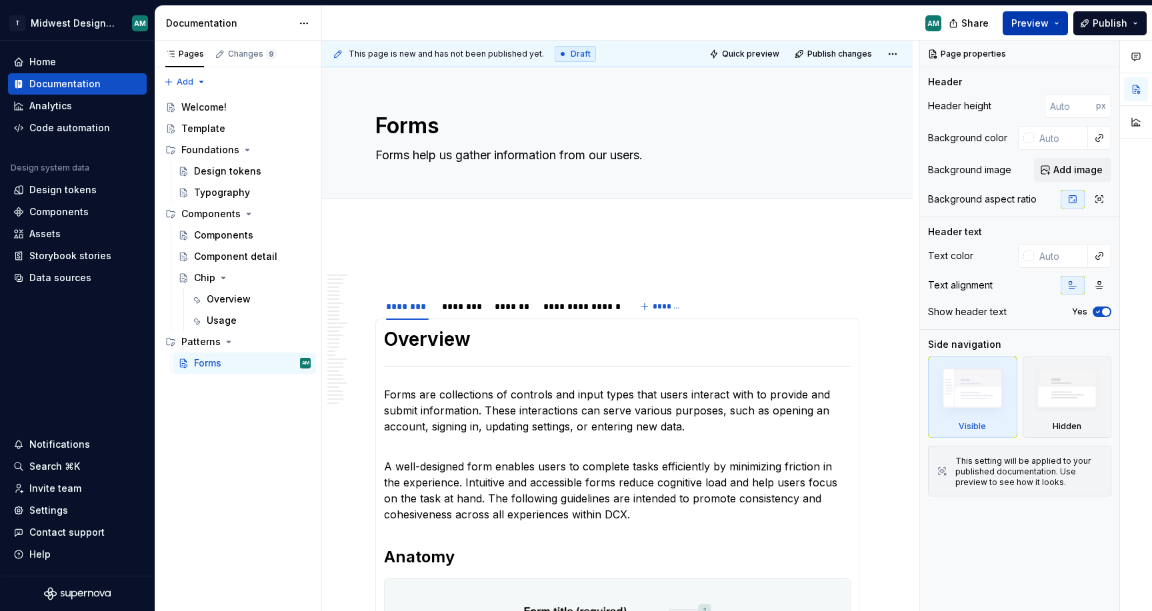
click at [1044, 24] on span "Preview" at bounding box center [1030, 23] width 37 height 13
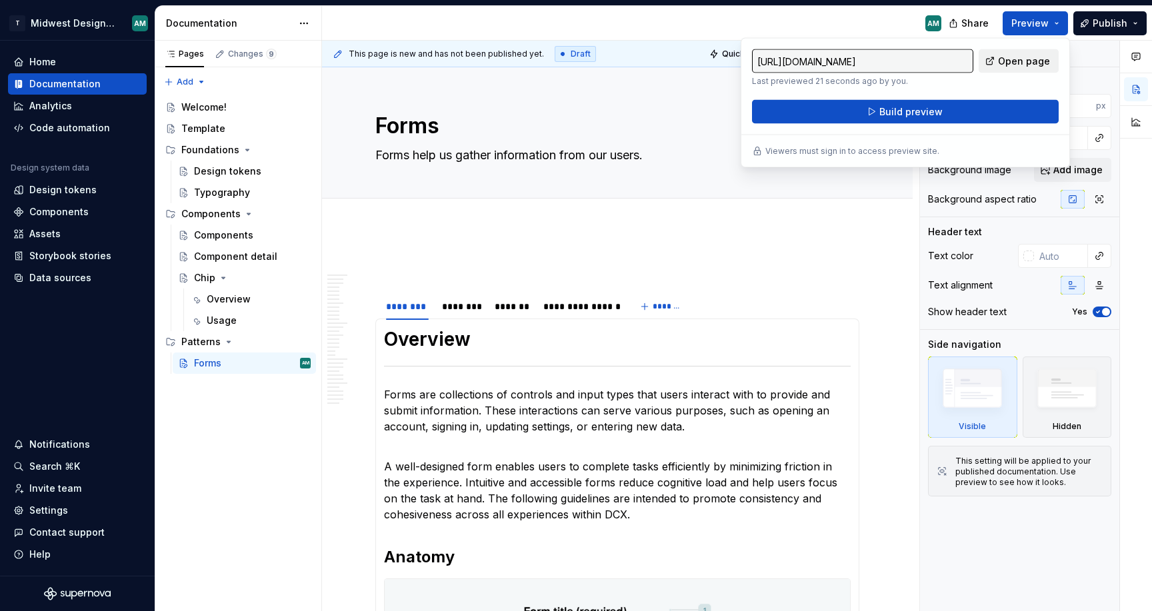
click at [1037, 55] on span "Open page" at bounding box center [1024, 61] width 52 height 13
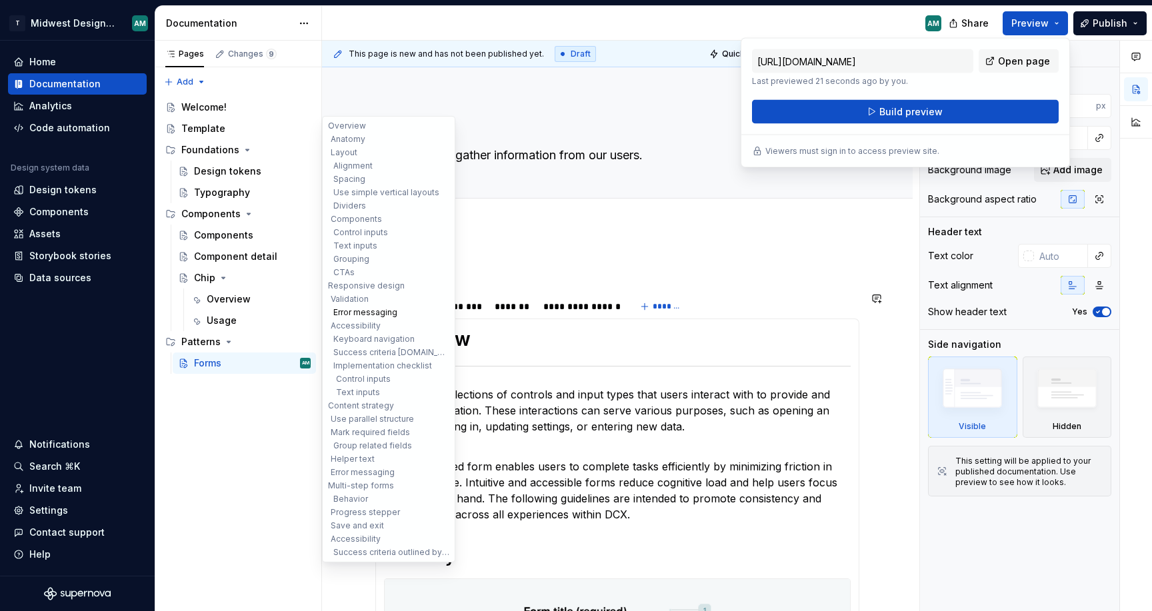
click at [357, 313] on button "Error messaging" at bounding box center [388, 312] width 127 height 13
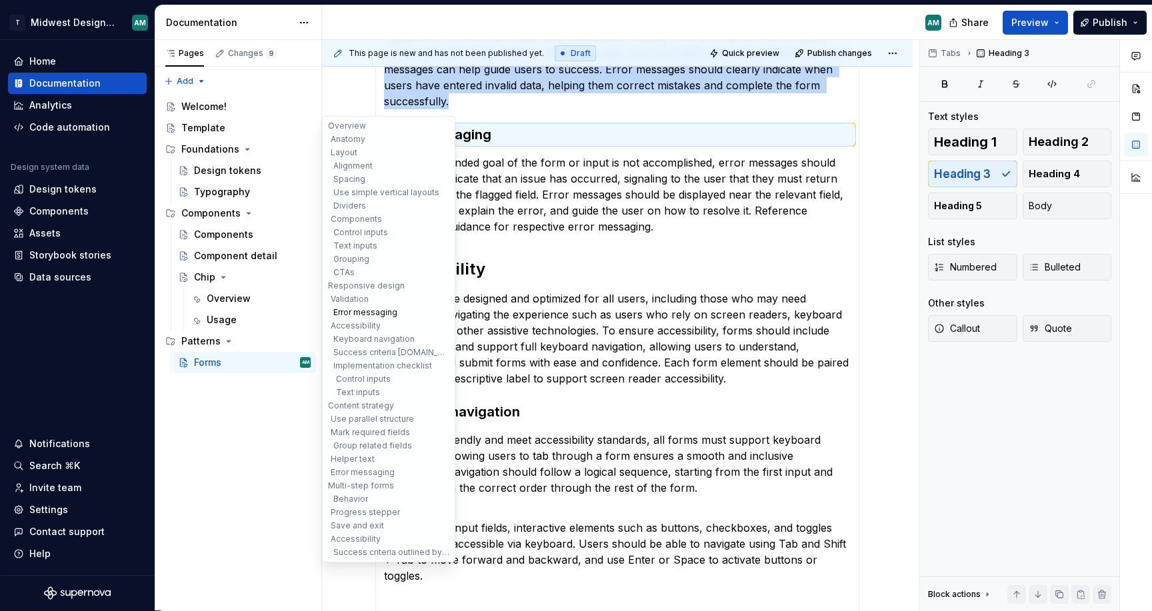
scroll to position [949, 0]
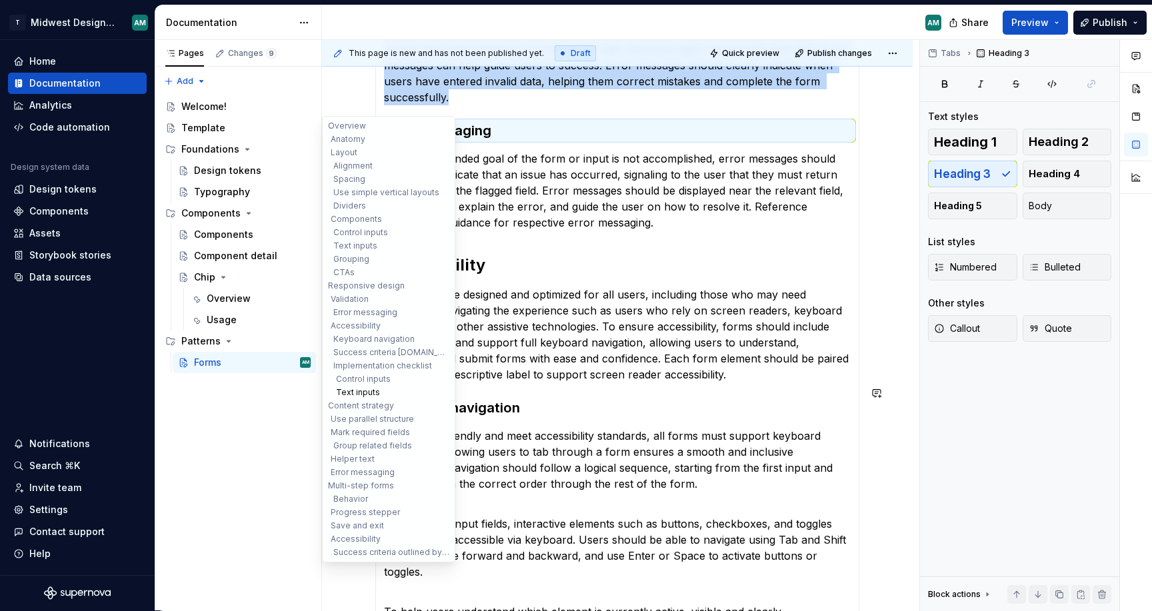
click at [366, 391] on button "Text inputs" at bounding box center [388, 392] width 127 height 13
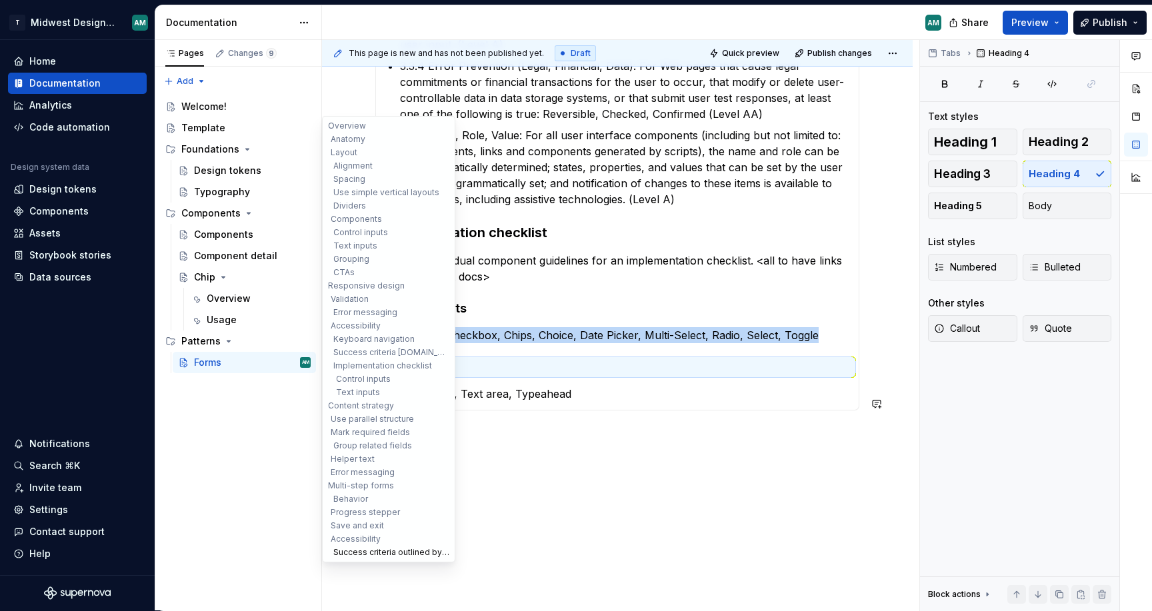
click at [375, 546] on button "Success criteria outlined by [DOMAIN_NAME]" at bounding box center [388, 552] width 127 height 13
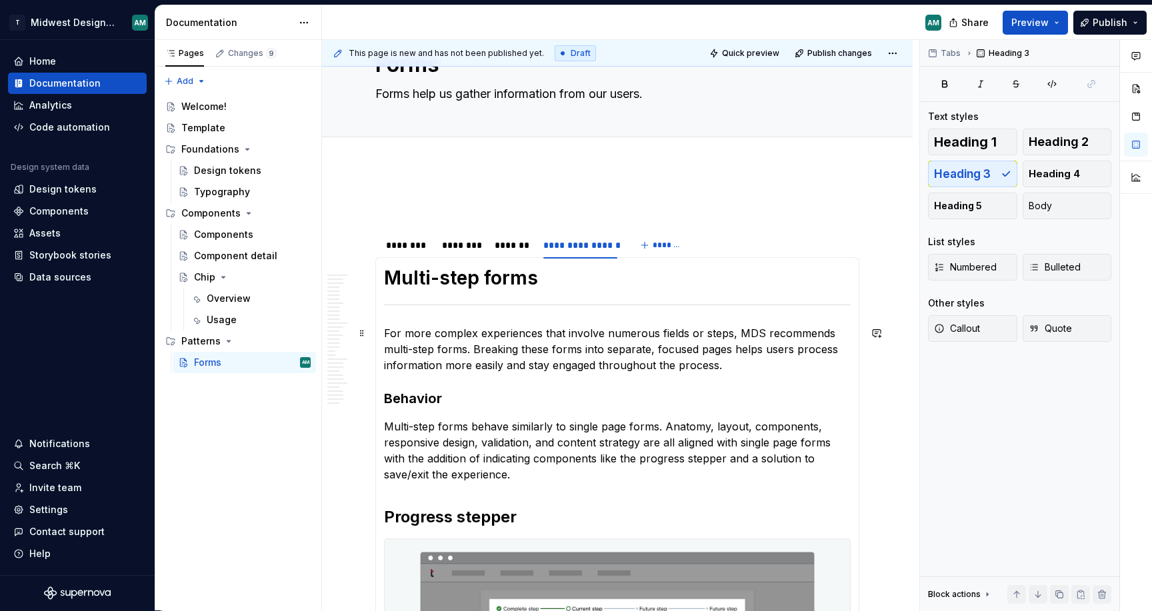
scroll to position [0, 0]
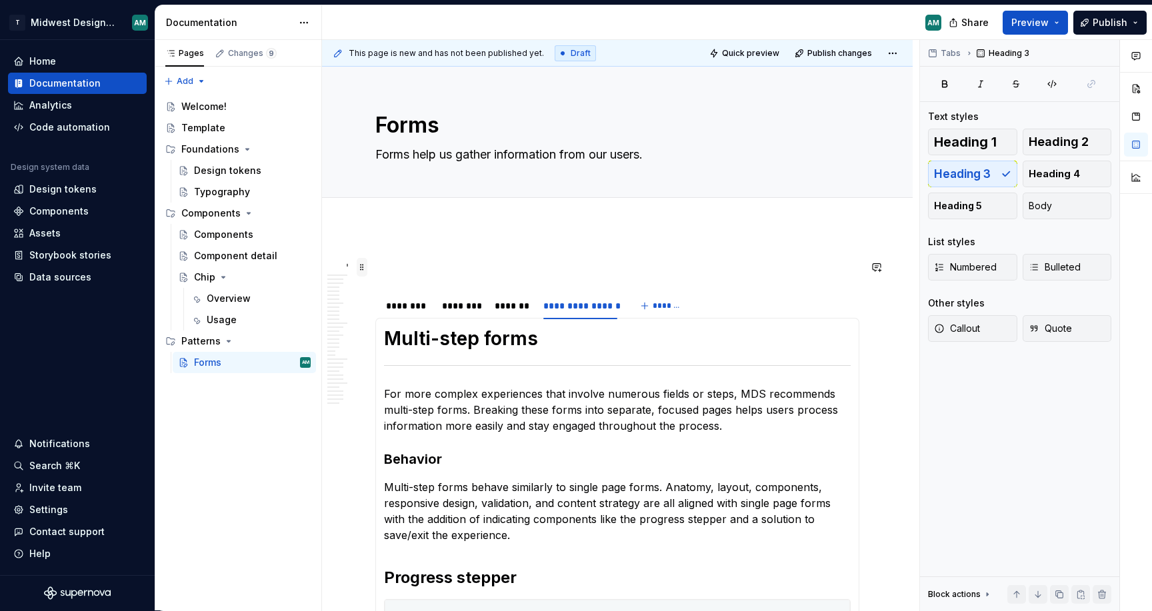
click at [361, 271] on span at bounding box center [362, 267] width 11 height 19
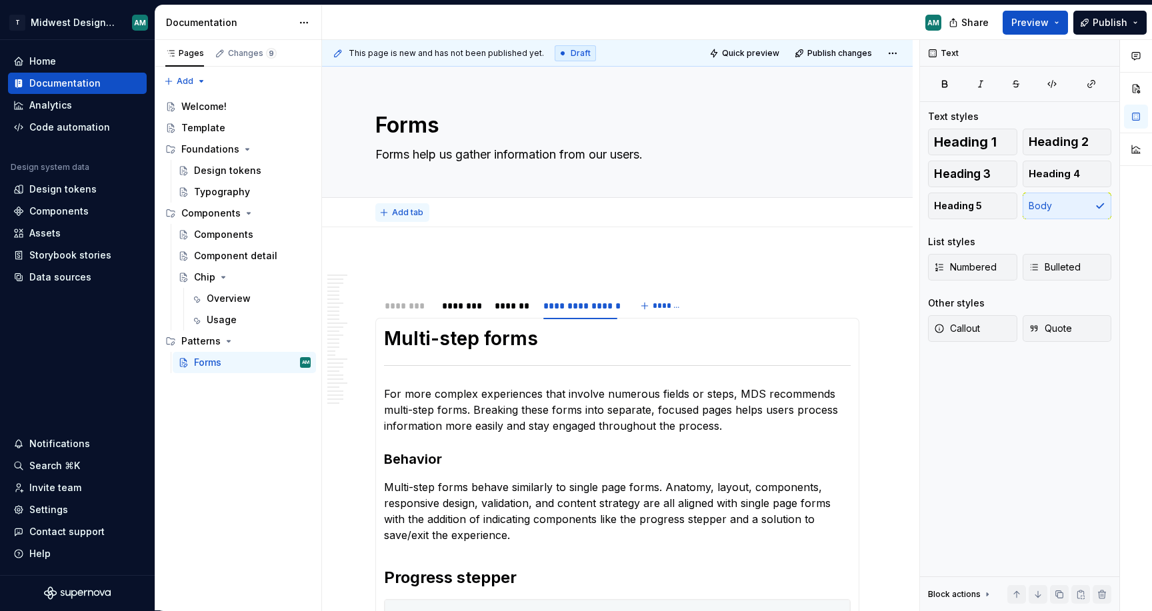
drag, startPoint x: 412, startPoint y: 302, endPoint x: 411, endPoint y: 216, distance: 86.0
click at [398, 214] on span "Add tab" at bounding box center [407, 212] width 31 height 11
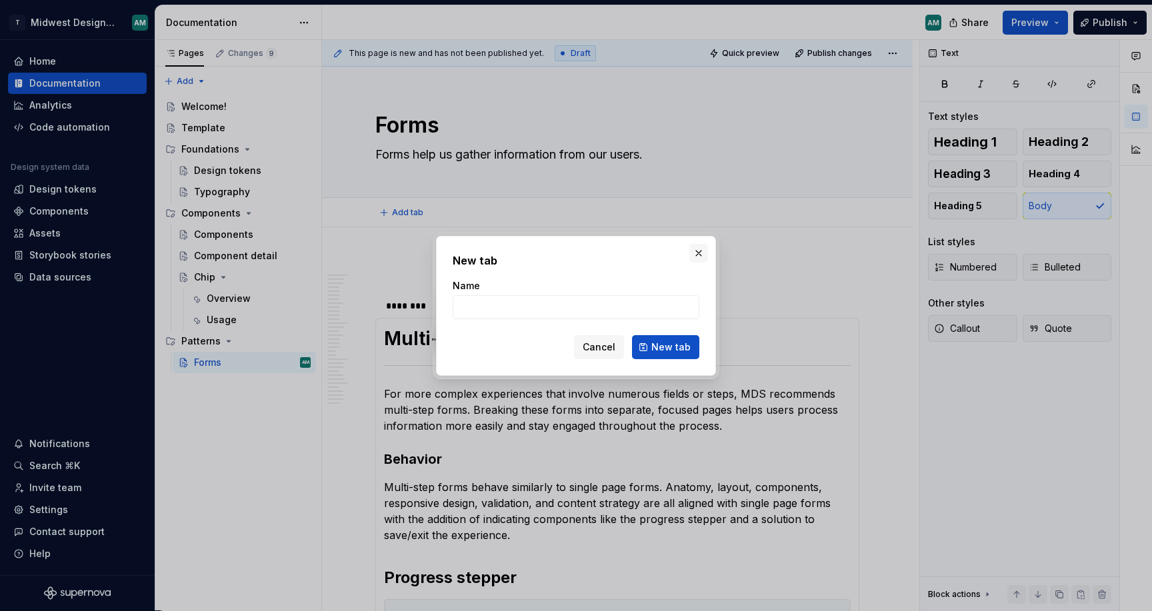
click at [700, 254] on button "button" at bounding box center [698, 253] width 19 height 19
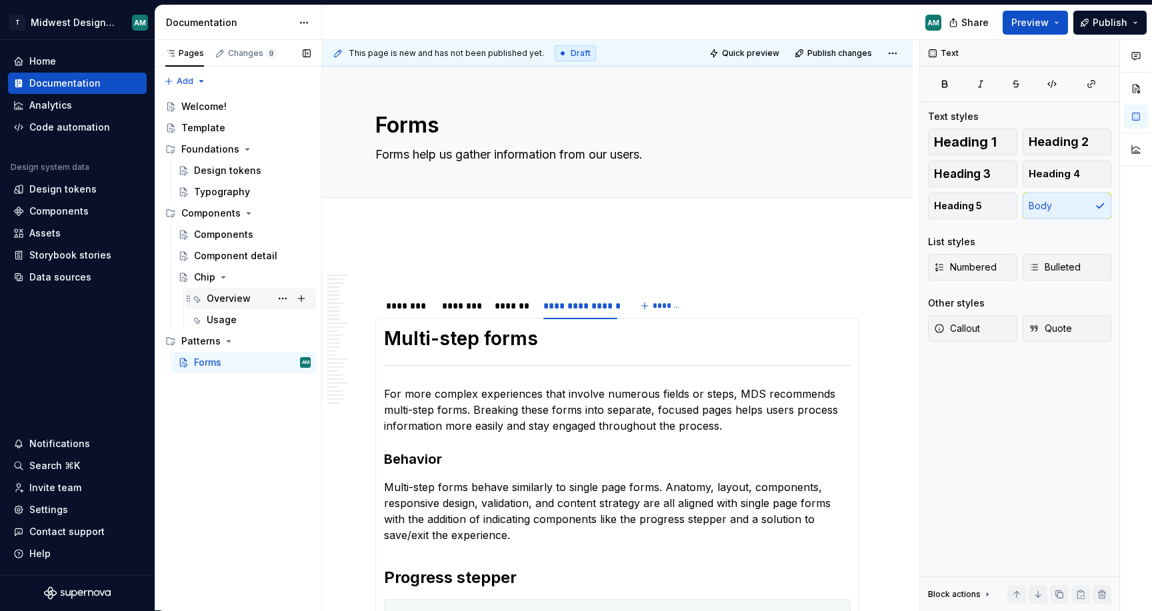
click at [232, 298] on div "Overview" at bounding box center [229, 298] width 44 height 13
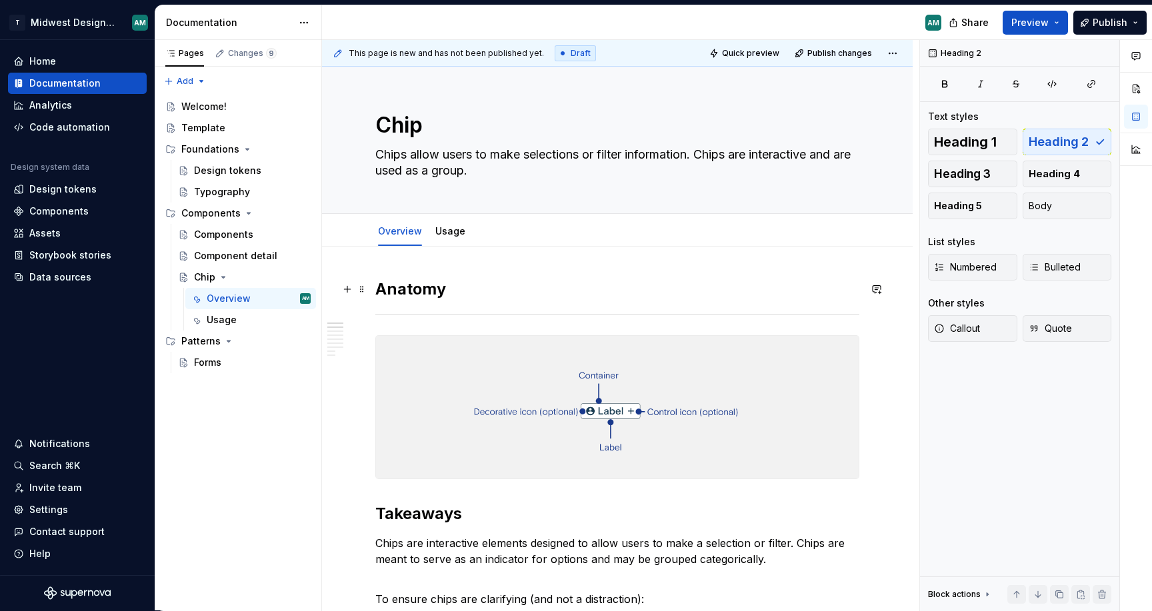
click at [621, 287] on h2 "Anatomy" at bounding box center [617, 289] width 484 height 21
click at [557, 172] on textarea "Chips allow users to make selections or filter information. Chips are interacti…" at bounding box center [615, 162] width 484 height 37
click at [561, 106] on div "Chip Chips allow users to make selections or filter information. Chips are inte…" at bounding box center [617, 140] width 484 height 147
click at [860, 104] on div "Chip Chips allow users to make selections or filter information. Chips are inte…" at bounding box center [617, 140] width 484 height 147
click at [865, 95] on span "Edit header" at bounding box center [866, 89] width 53 height 13
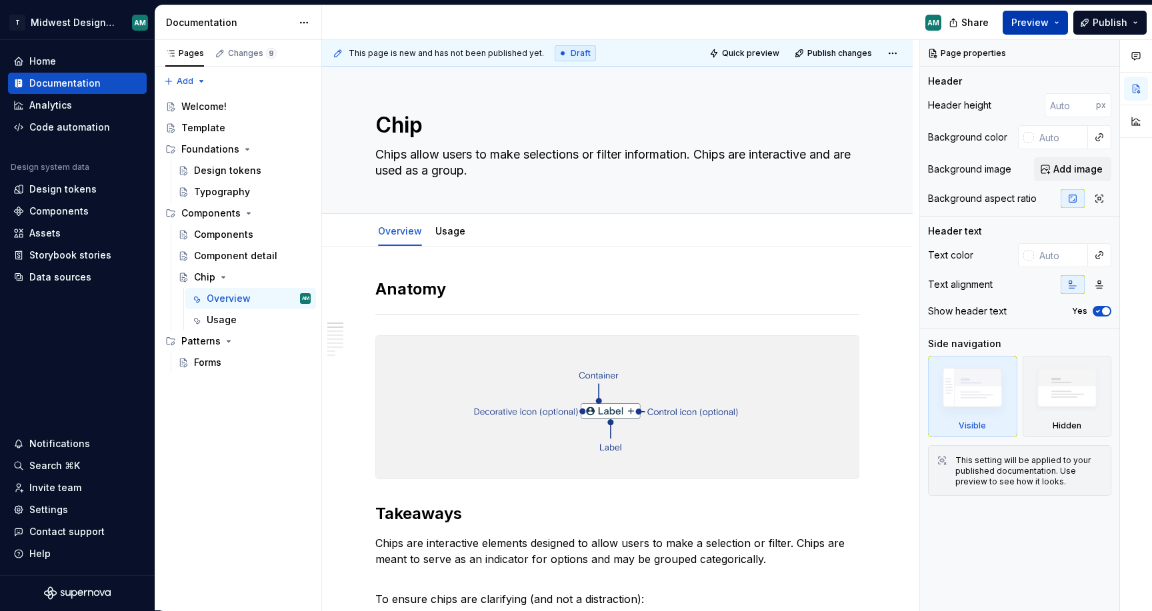
click at [1036, 16] on span "Preview" at bounding box center [1030, 22] width 37 height 13
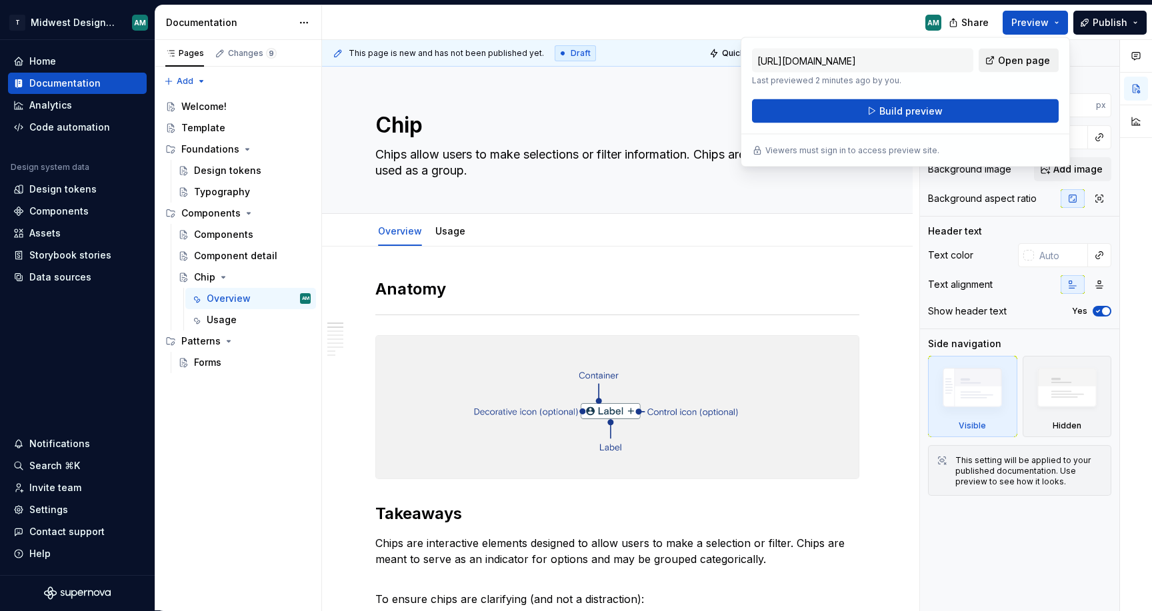
click at [1020, 62] on span "Open page" at bounding box center [1024, 60] width 52 height 13
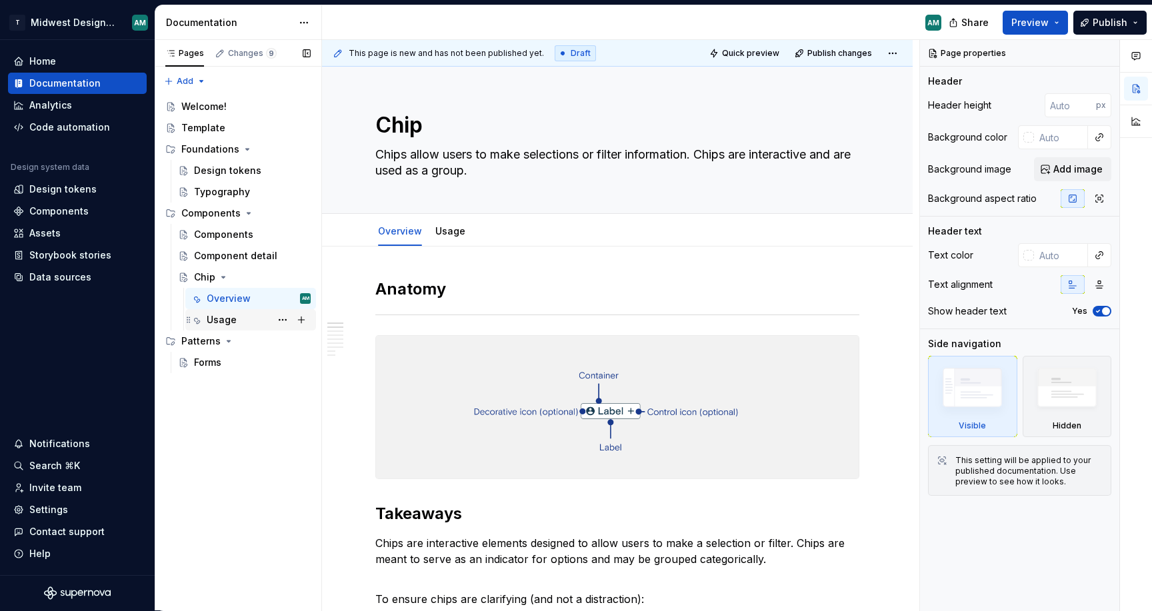
click at [240, 317] on div "Usage" at bounding box center [259, 320] width 104 height 19
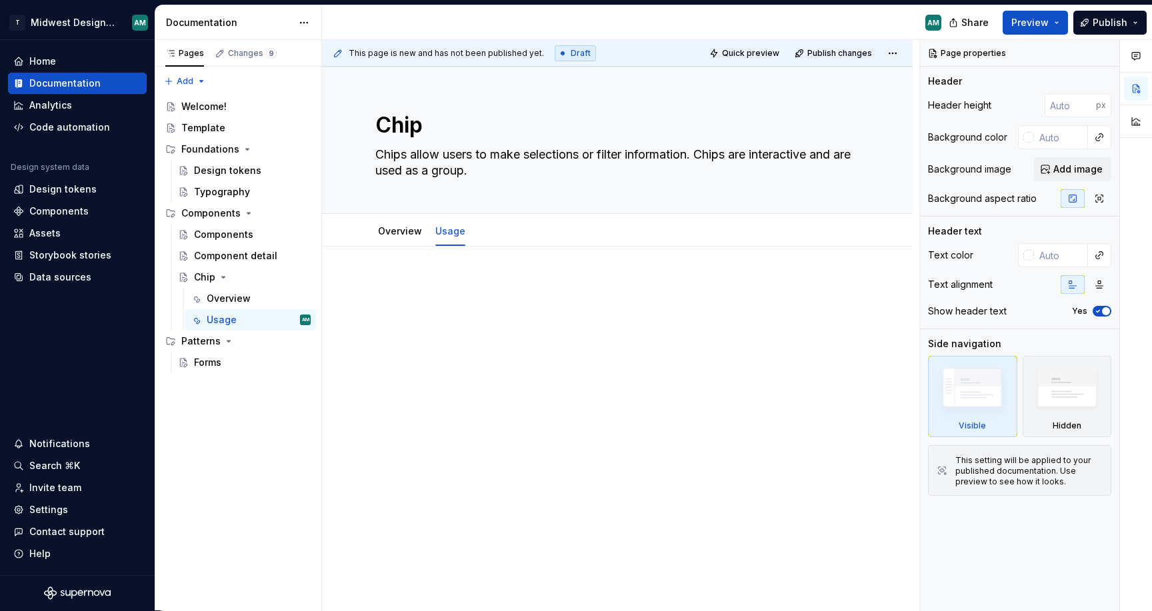
type textarea "*"
click at [437, 312] on div at bounding box center [617, 304] width 484 height 51
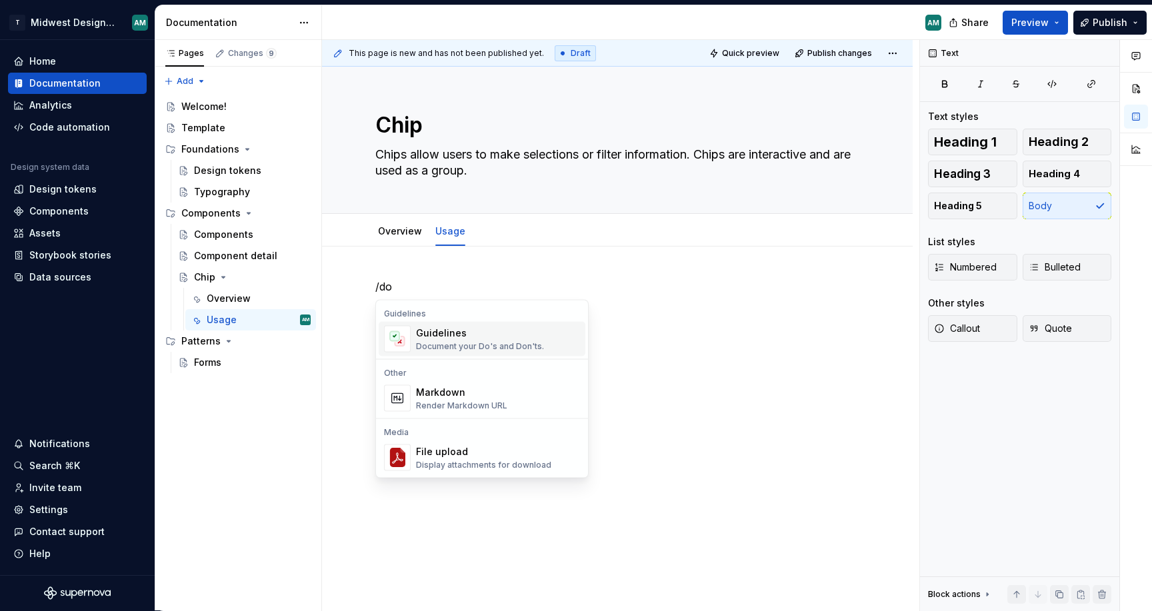
click at [471, 343] on div "Document your Do's and Don'ts." at bounding box center [480, 346] width 128 height 11
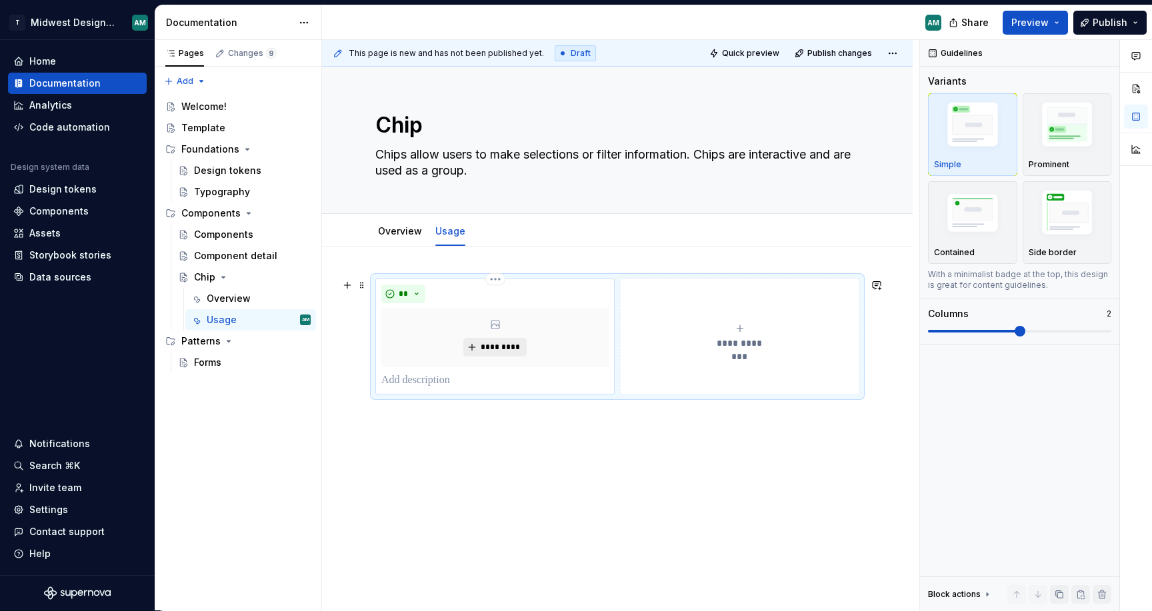
click at [499, 347] on span "*********" at bounding box center [500, 347] width 41 height 11
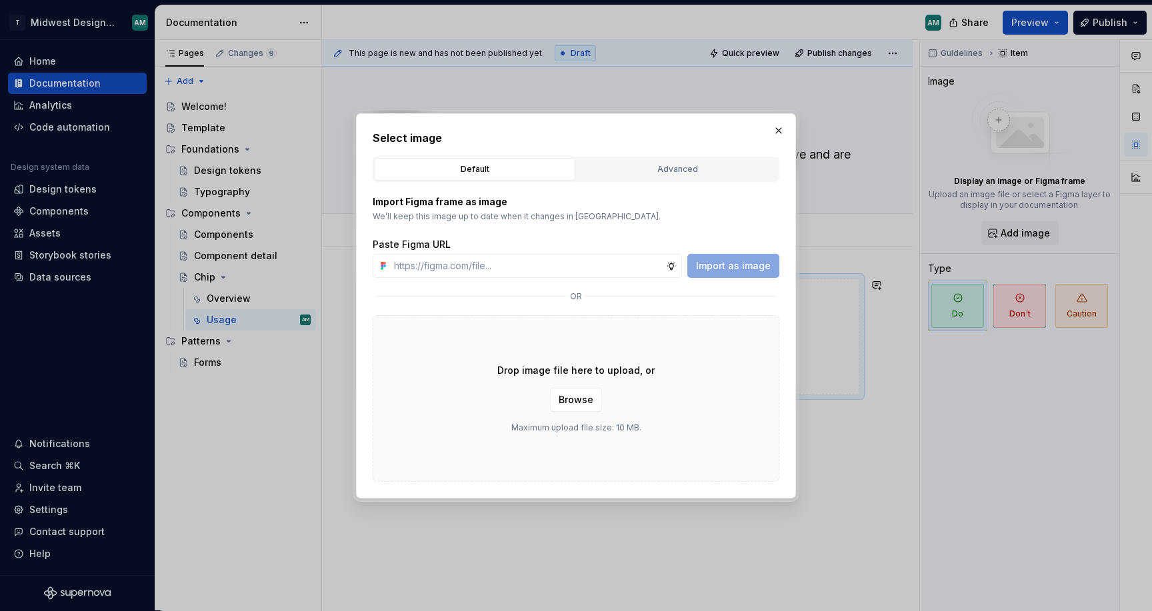
type textarea "*"
paste input "[URL][DOMAIN_NAME]"
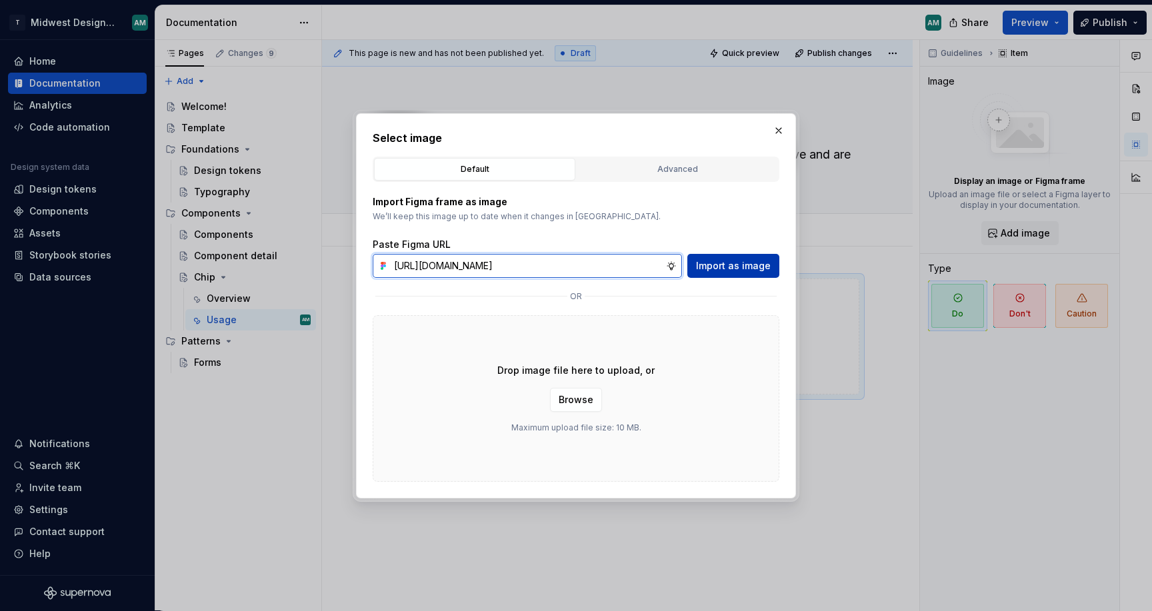
type input "[URL][DOMAIN_NAME]"
click at [719, 265] on span "Import as image" at bounding box center [733, 265] width 75 height 13
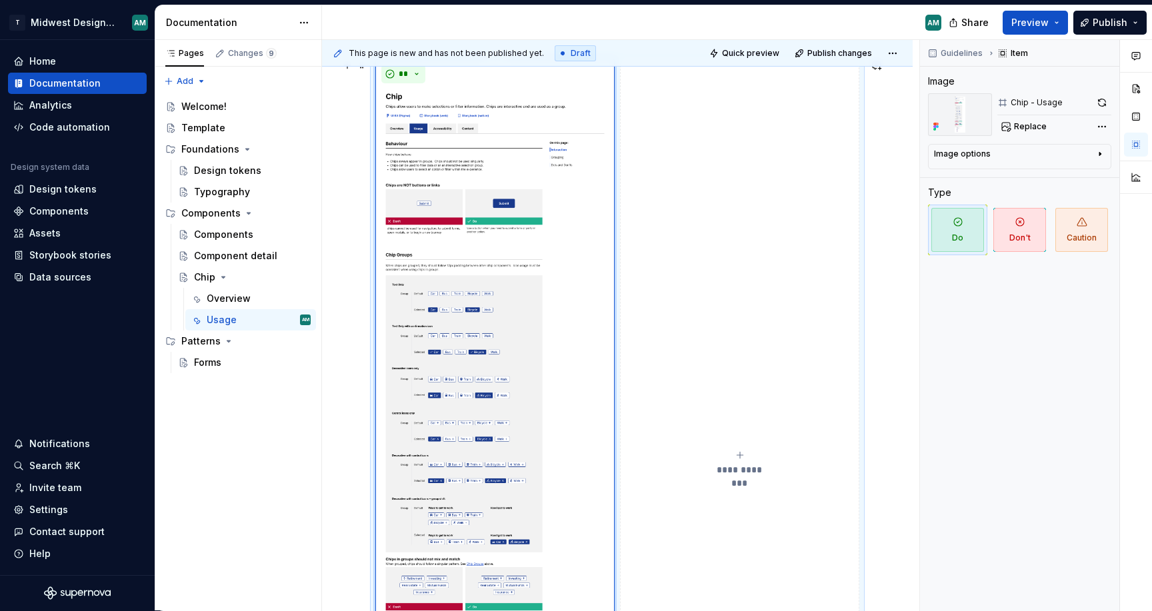
scroll to position [143, 0]
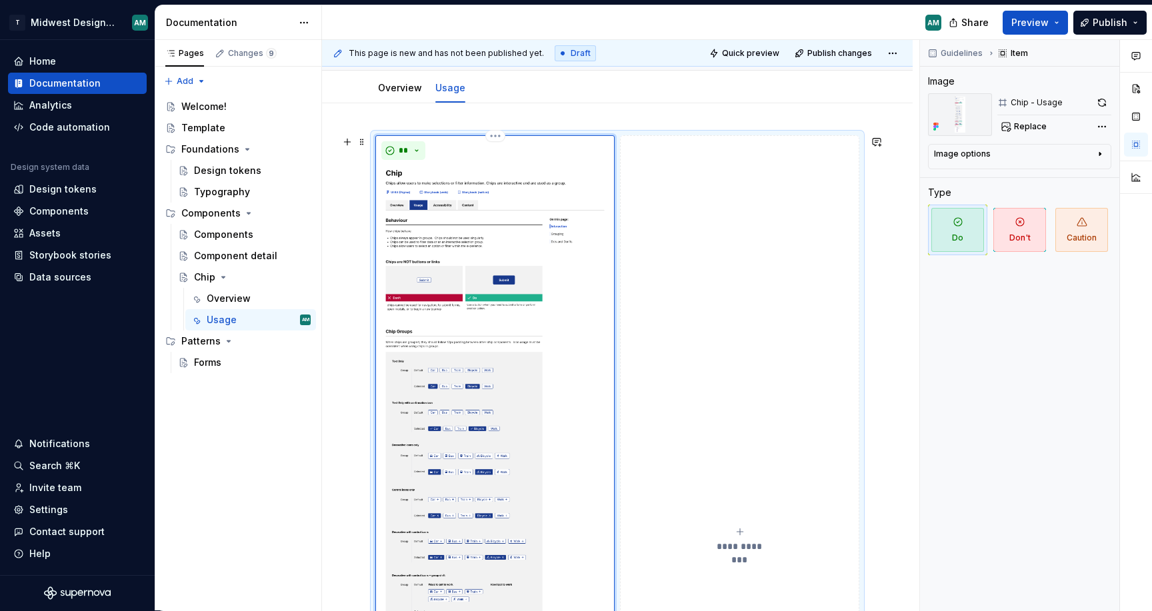
click at [484, 315] on img at bounding box center [494, 541] width 227 height 753
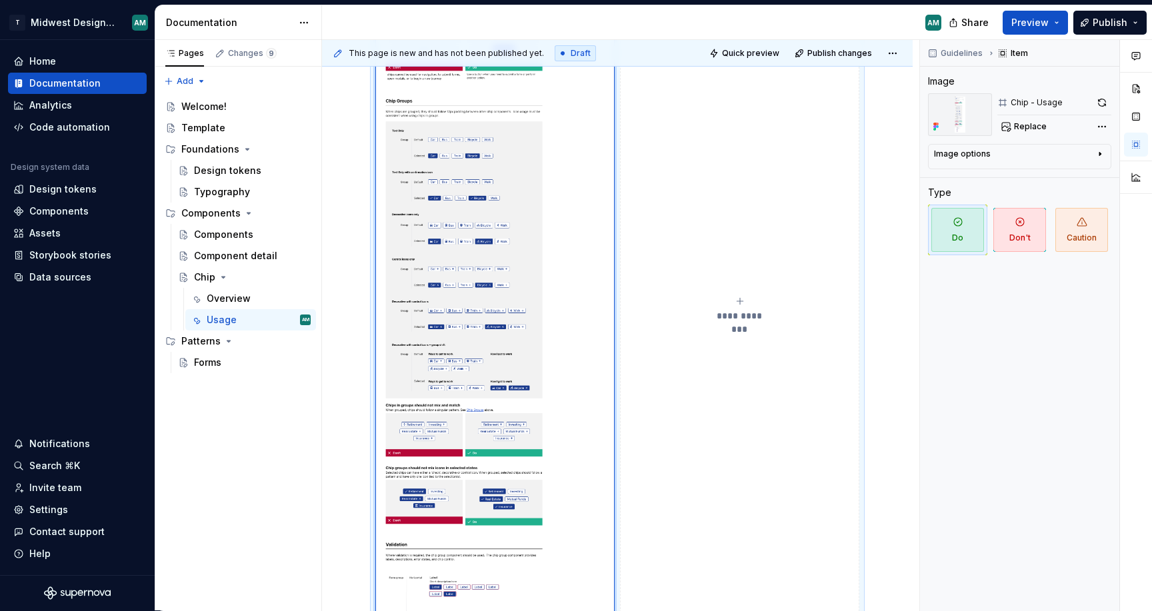
scroll to position [622, 0]
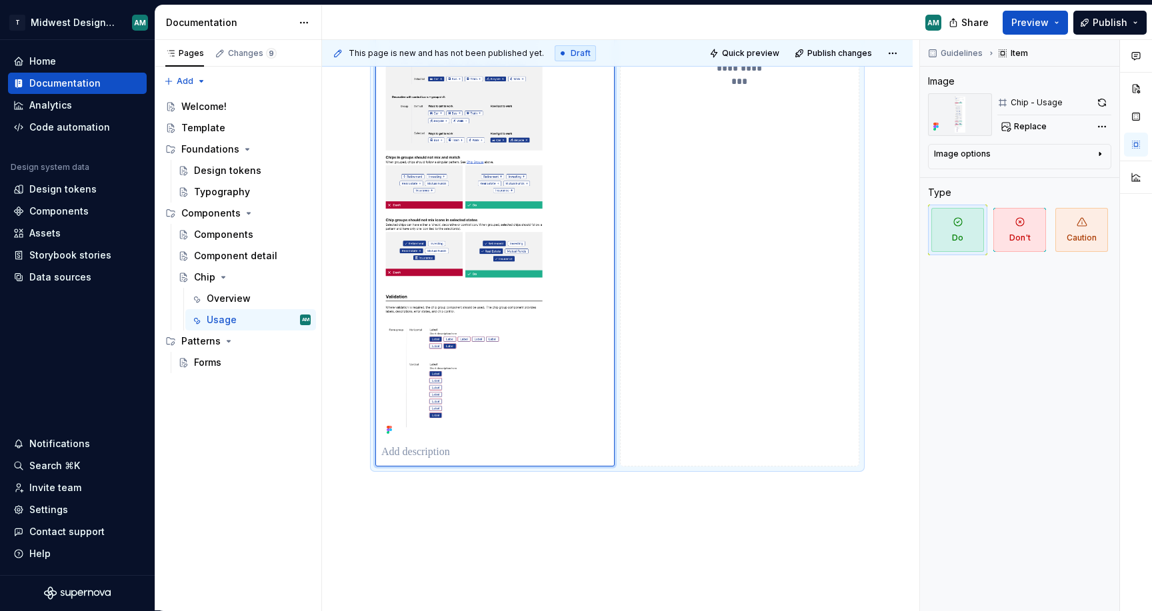
click at [425, 545] on div "**********" at bounding box center [617, 146] width 591 height 1042
click at [1046, 130] on button "Replace" at bounding box center [1025, 126] width 55 height 19
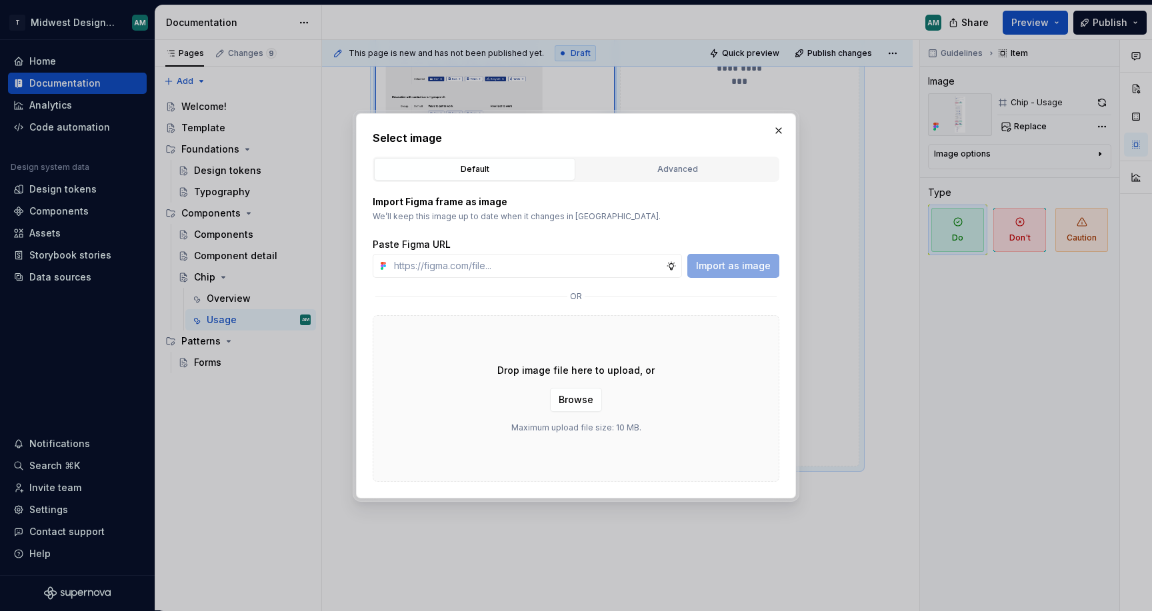
type textarea "*"
type input "[URL][DOMAIN_NAME]"
click at [725, 271] on span "Import as image" at bounding box center [733, 265] width 75 height 13
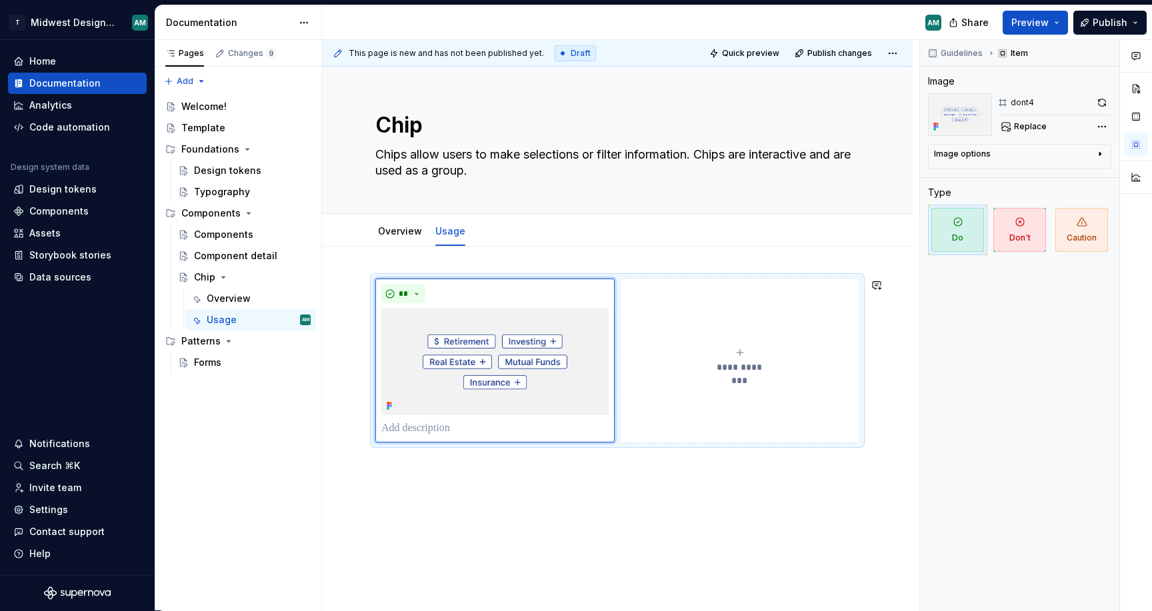
click at [487, 509] on div "**********" at bounding box center [617, 444] width 591 height 395
click at [583, 324] on img at bounding box center [494, 362] width 227 height 107
click at [523, 547] on div "**********" at bounding box center [617, 460] width 591 height 427
click at [735, 524] on div "**********" at bounding box center [617, 460] width 591 height 427
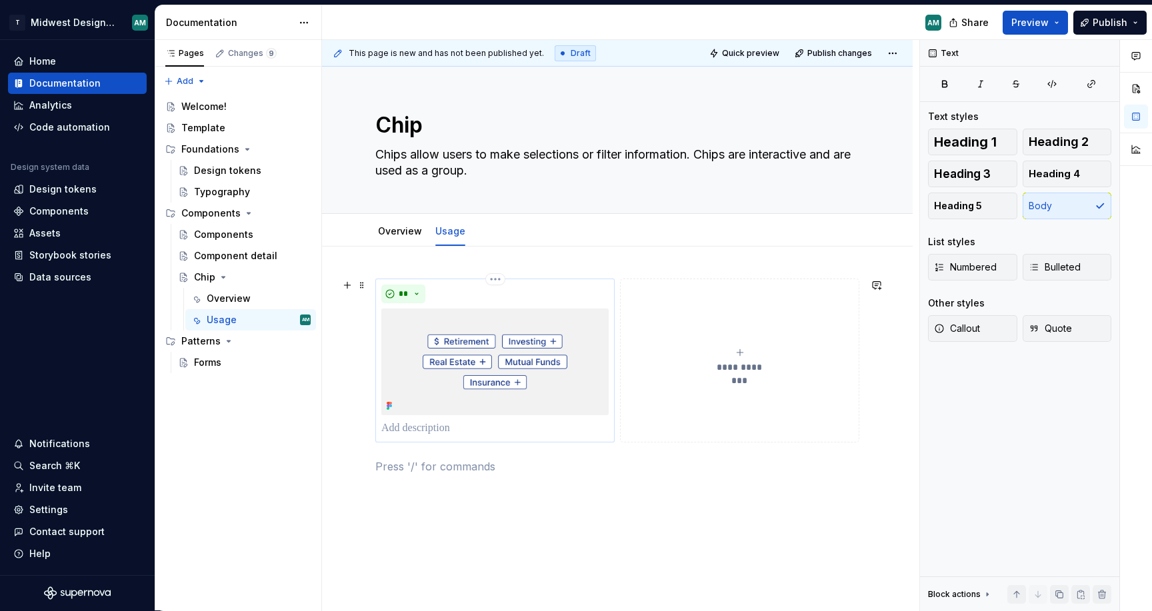
click at [552, 407] on img at bounding box center [494, 362] width 227 height 107
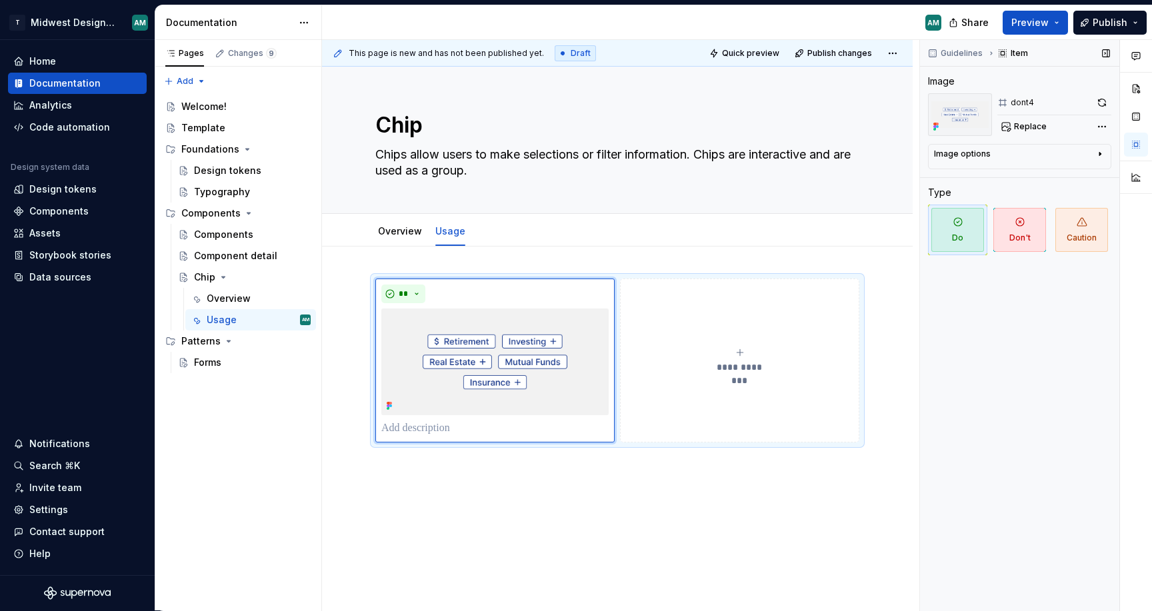
click at [1046, 153] on div "Image options" at bounding box center [1014, 157] width 161 height 16
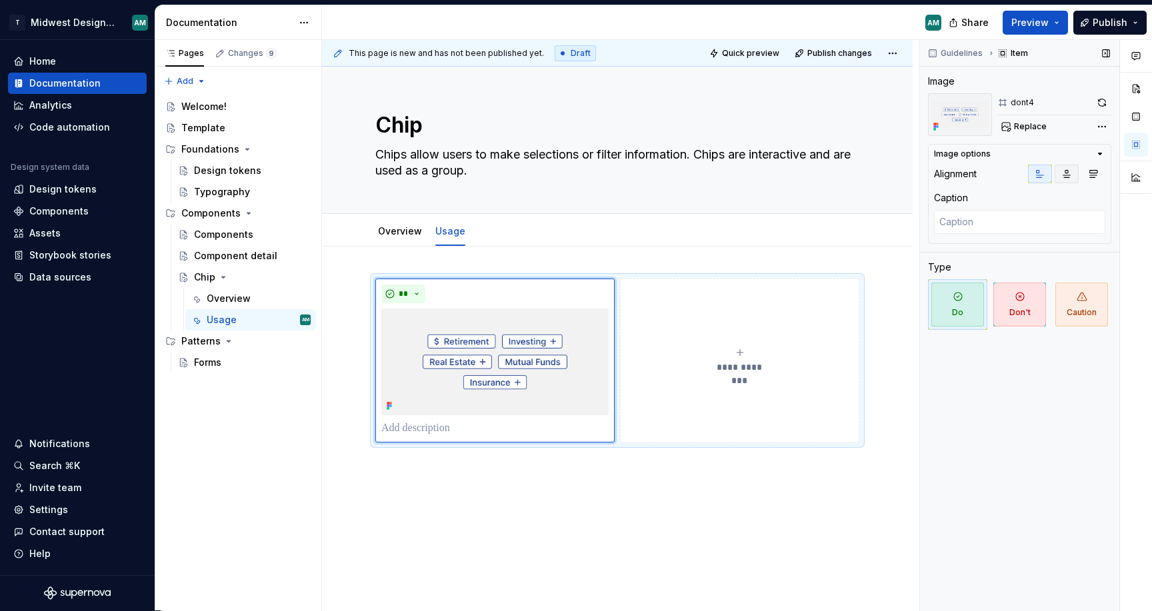
click at [1066, 177] on icon "button" at bounding box center [1067, 174] width 7 height 7
click at [1098, 175] on icon "button" at bounding box center [1093, 174] width 11 height 11
click at [1044, 180] on button "button" at bounding box center [1040, 174] width 24 height 19
click at [1105, 109] on button "button" at bounding box center [1102, 102] width 19 height 19
click at [709, 345] on button "**********" at bounding box center [739, 361] width 239 height 164
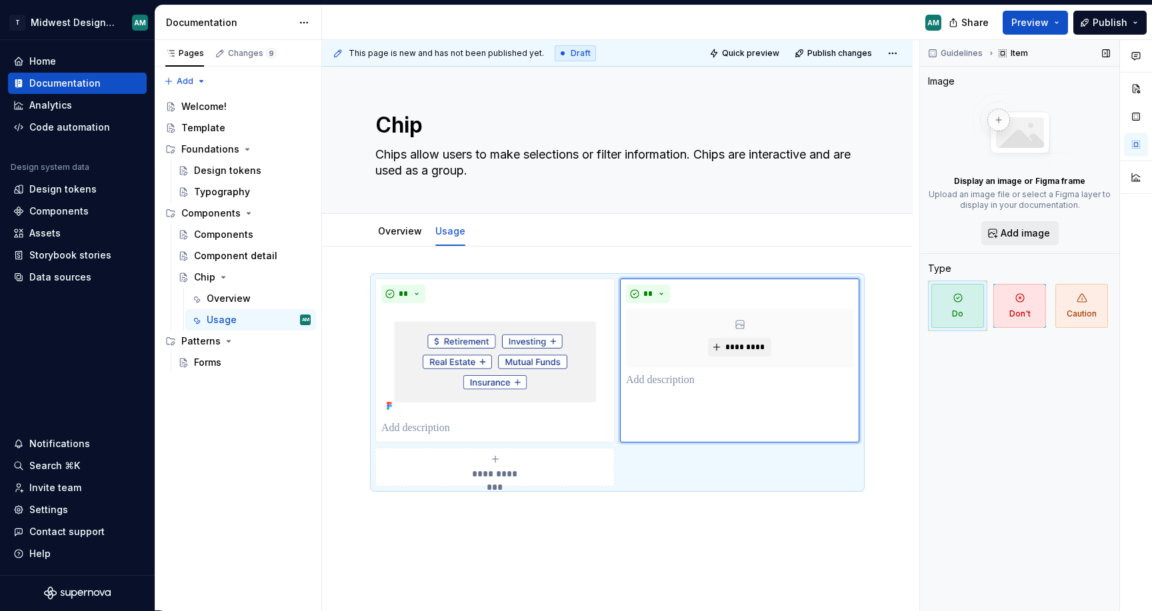
click at [1048, 235] on span "Add image" at bounding box center [1025, 233] width 49 height 13
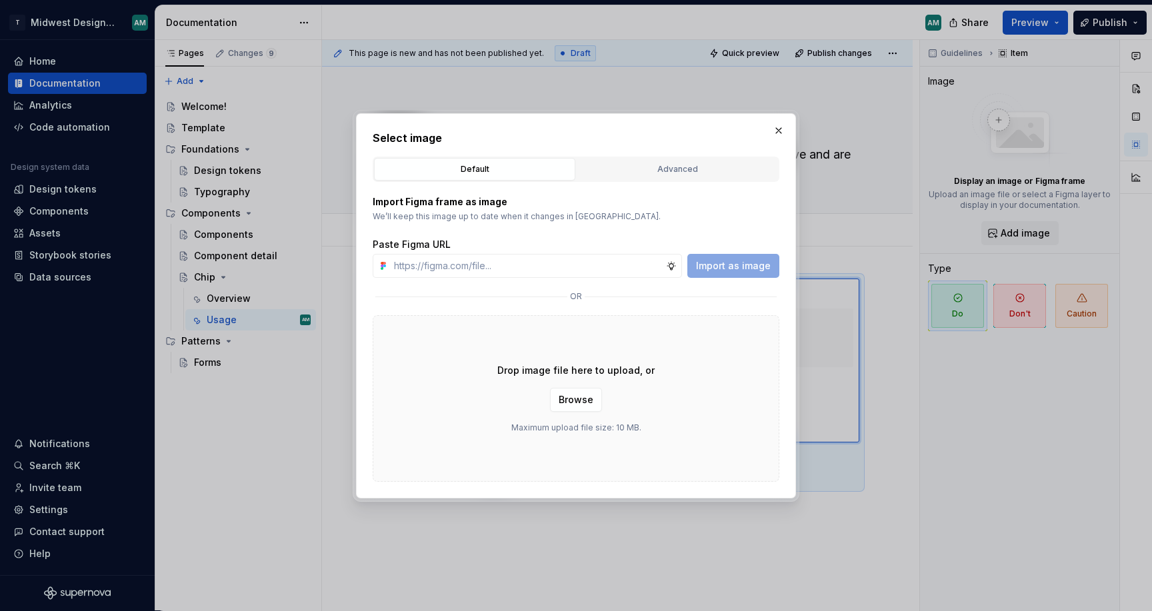
type textarea "*"
click at [662, 170] on div "Advanced" at bounding box center [677, 169] width 192 height 13
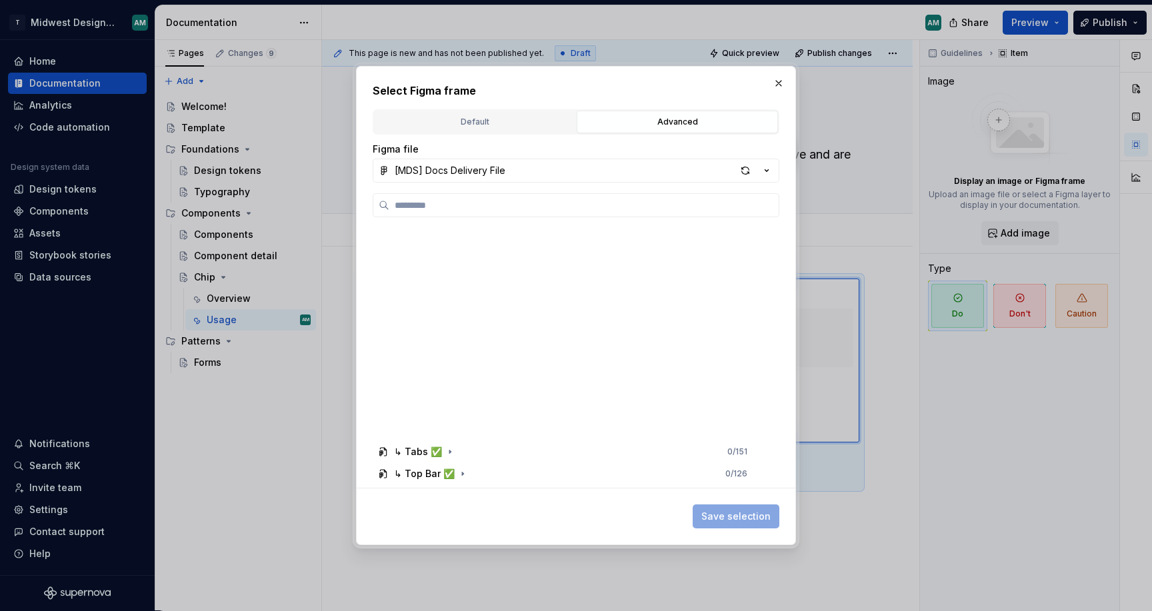
scroll to position [1016, 0]
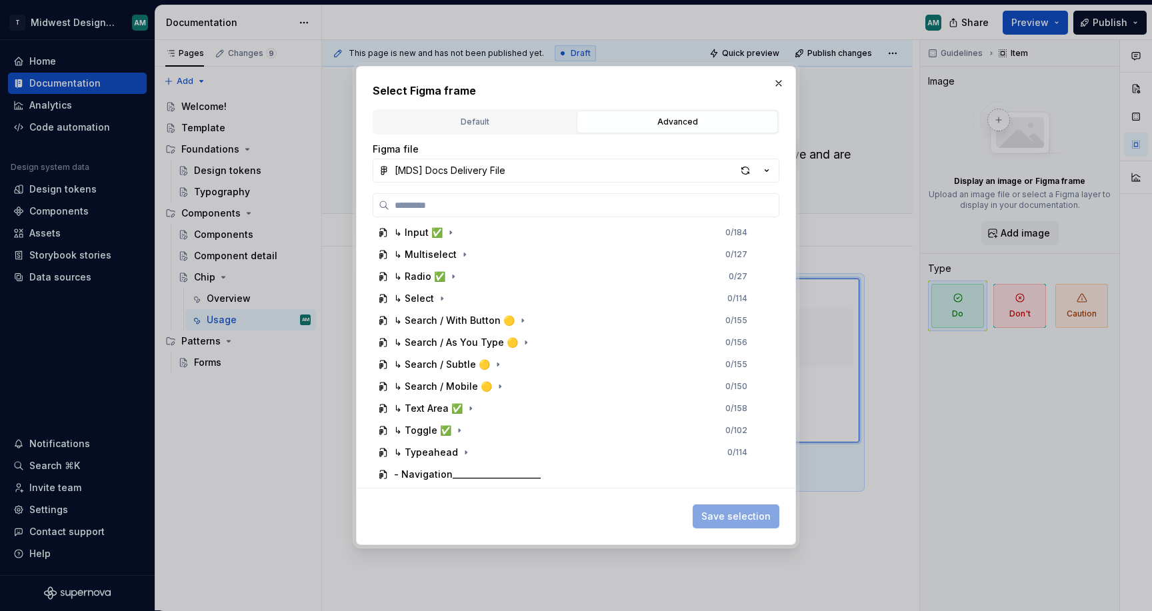
click at [477, 134] on div "Default Advanced" at bounding box center [576, 121] width 407 height 25
click at [477, 123] on div "Default" at bounding box center [475, 121] width 192 height 13
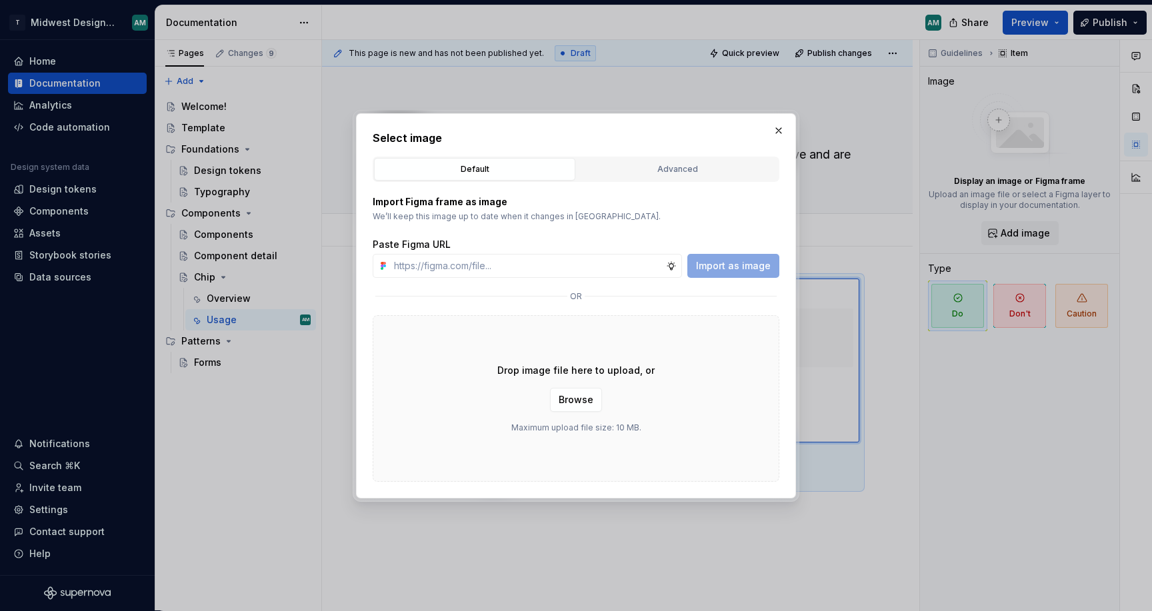
click at [557, 279] on div "Import Figma frame as image We’ll keep this image up to date when it changes in…" at bounding box center [576, 332] width 407 height 300
click at [557, 272] on input "text" at bounding box center [527, 266] width 277 height 24
paste input "[URL][DOMAIN_NAME]"
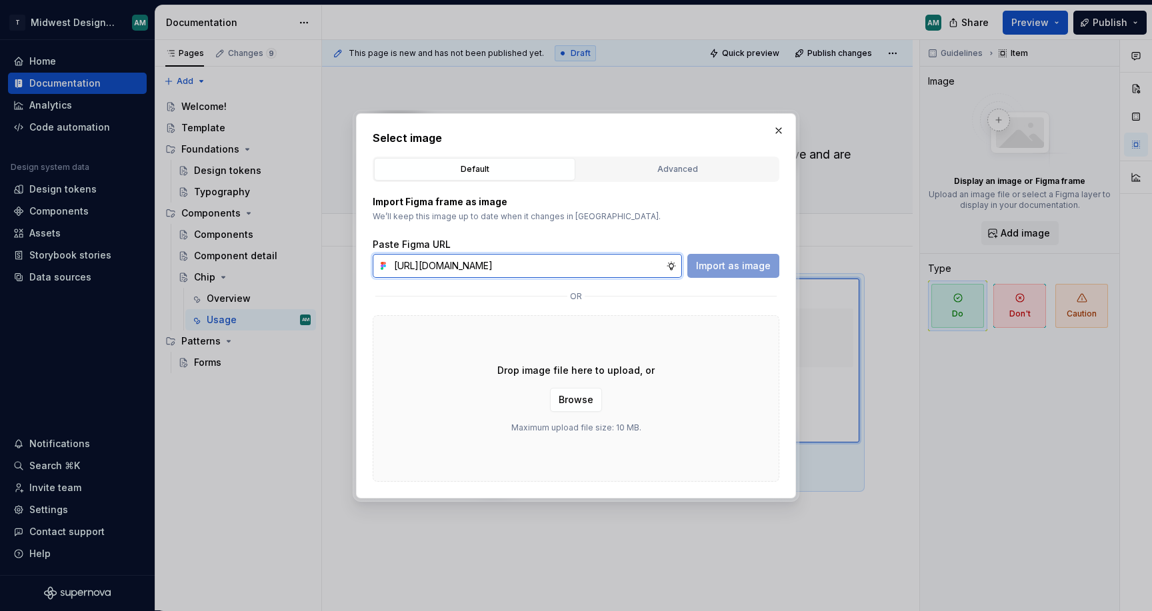
scroll to position [0, 363]
type input "[URL][DOMAIN_NAME]"
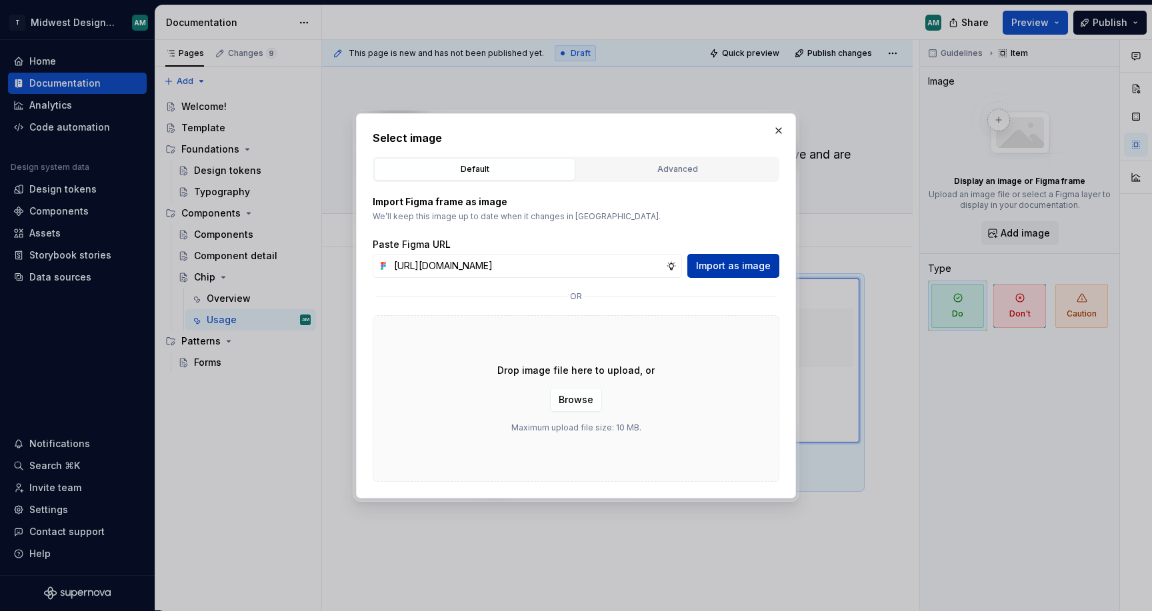
scroll to position [0, 0]
click at [743, 269] on span "Import as image" at bounding box center [733, 265] width 75 height 13
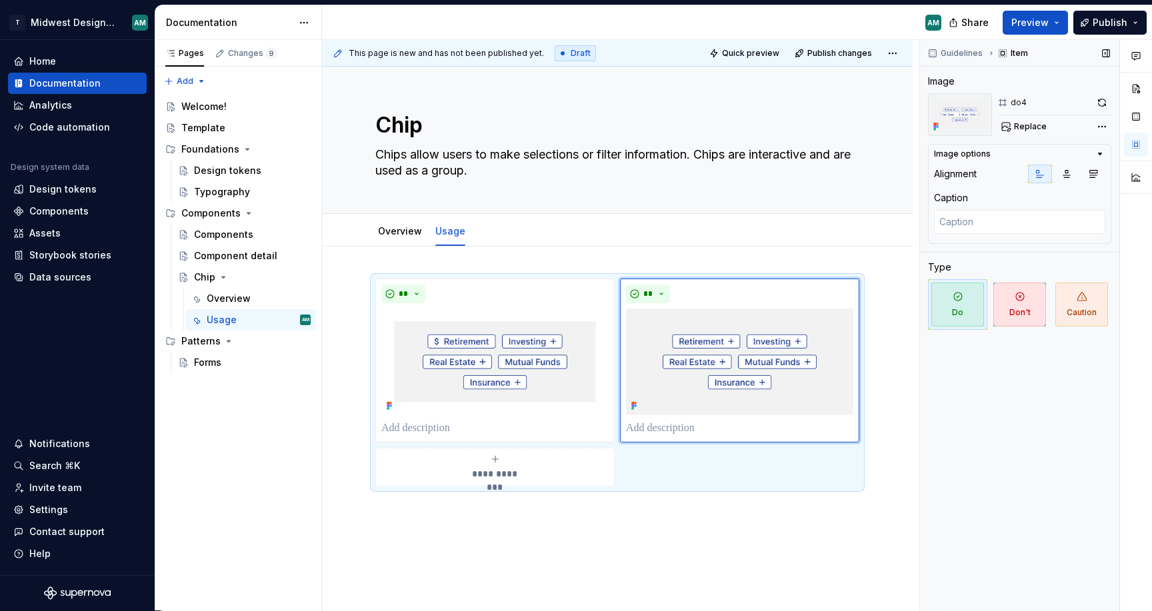
click at [976, 488] on div "Guidelines Item Image do4 Replace Image options Alignment Caption Type Do Don't…" at bounding box center [1019, 325] width 199 height 571
click at [796, 549] on div "**********" at bounding box center [617, 482] width 591 height 471
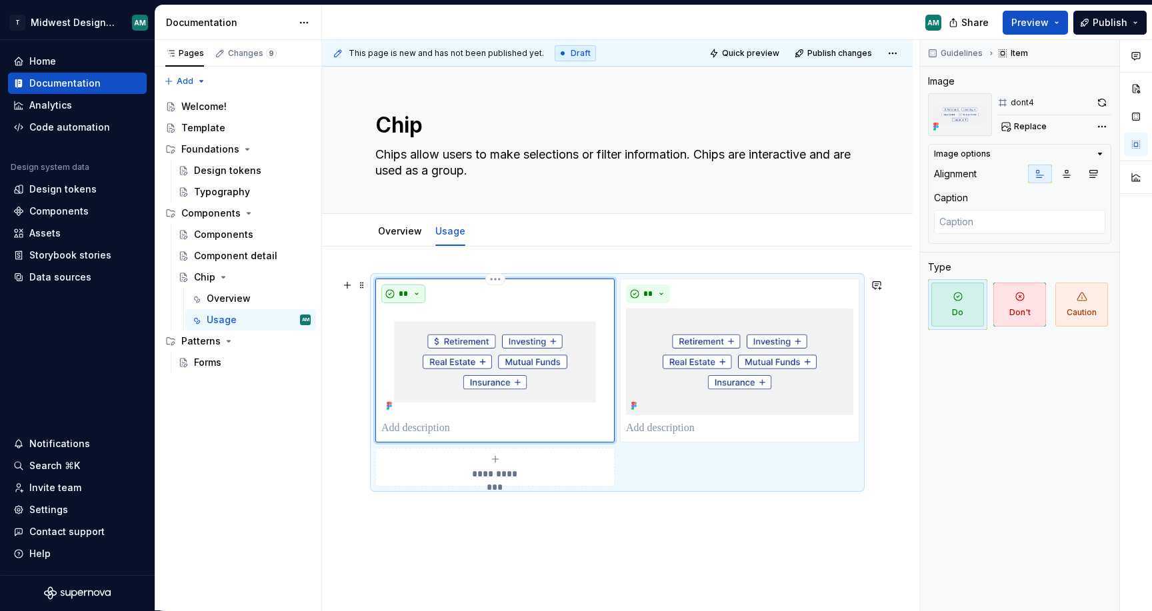
click at [407, 297] on span "**" at bounding box center [403, 294] width 11 height 11
click at [447, 351] on span "Don't" at bounding box center [441, 341] width 113 height 21
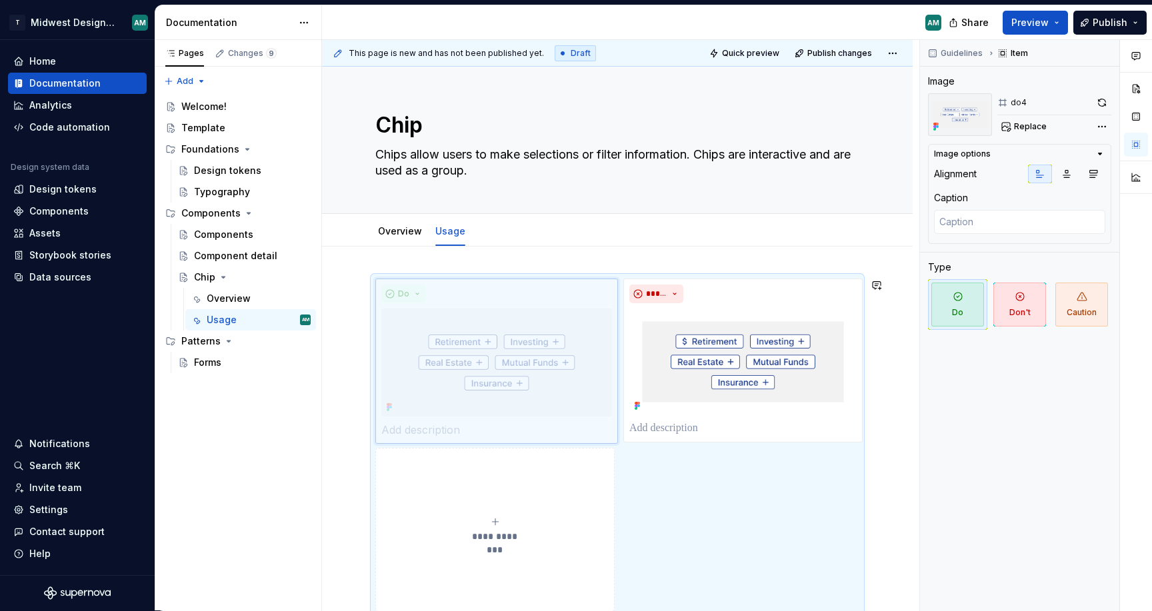
drag, startPoint x: 693, startPoint y: 304, endPoint x: 493, endPoint y: 305, distance: 199.4
click at [493, 305] on body "T Midwest Design System AM Home Documentation Analytics Code automation Design …" at bounding box center [576, 305] width 1152 height 611
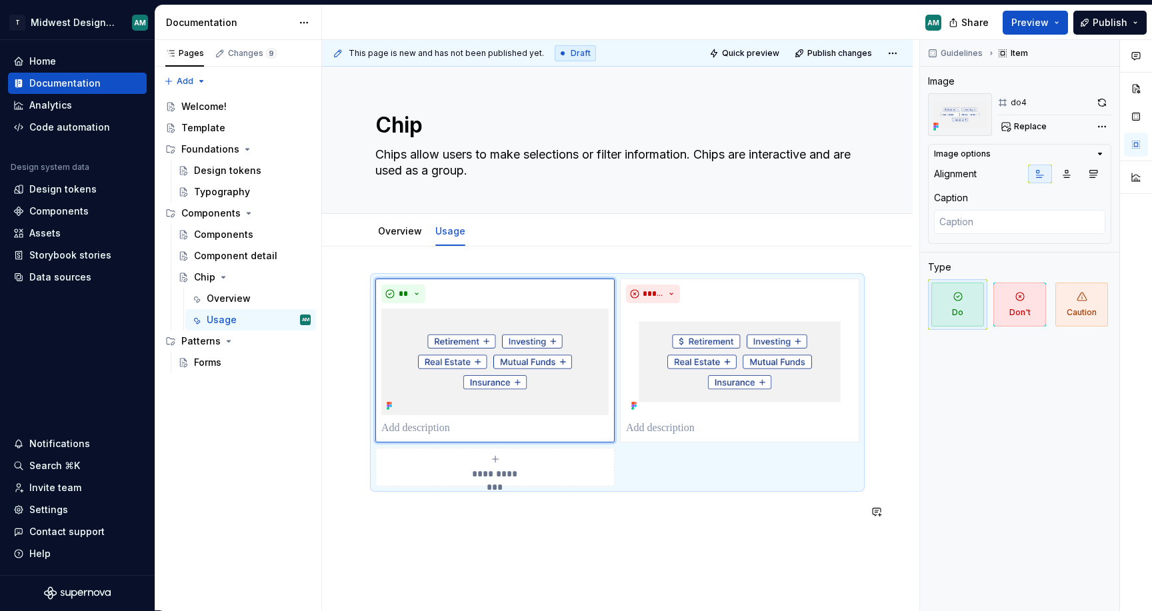
click at [684, 527] on div "**********" at bounding box center [617, 407] width 484 height 256
click at [784, 438] on div "*****" at bounding box center [739, 361] width 239 height 164
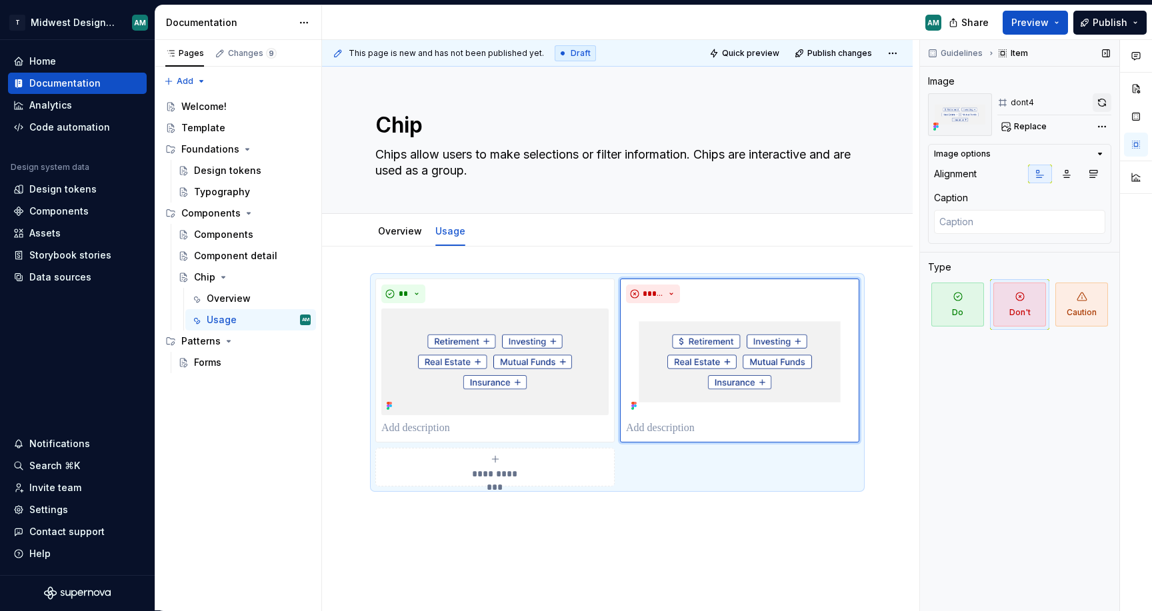
click at [1101, 95] on button "button" at bounding box center [1102, 102] width 19 height 19
click at [715, 537] on div "**********" at bounding box center [617, 482] width 591 height 471
click at [944, 491] on div "Guidelines Item Image dont4 Replace Image options Alignment Caption Type Do Don…" at bounding box center [1019, 325] width 199 height 571
click at [477, 535] on div "**********" at bounding box center [617, 407] width 484 height 256
click at [1030, 27] on span "Preview" at bounding box center [1030, 22] width 37 height 13
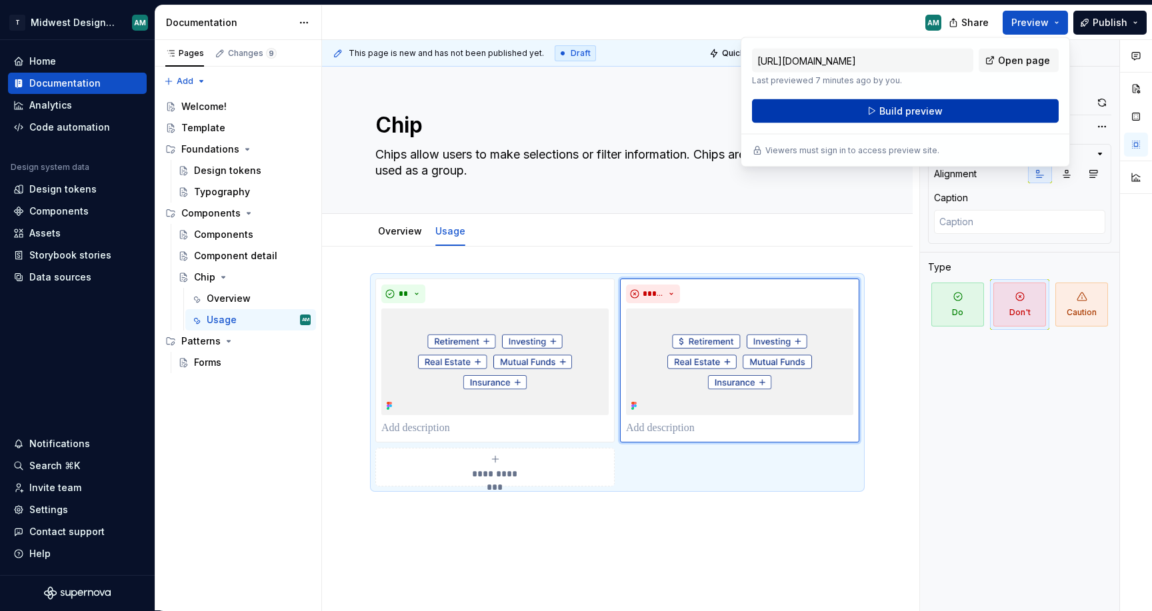
click at [966, 107] on button "Build preview" at bounding box center [905, 111] width 307 height 24
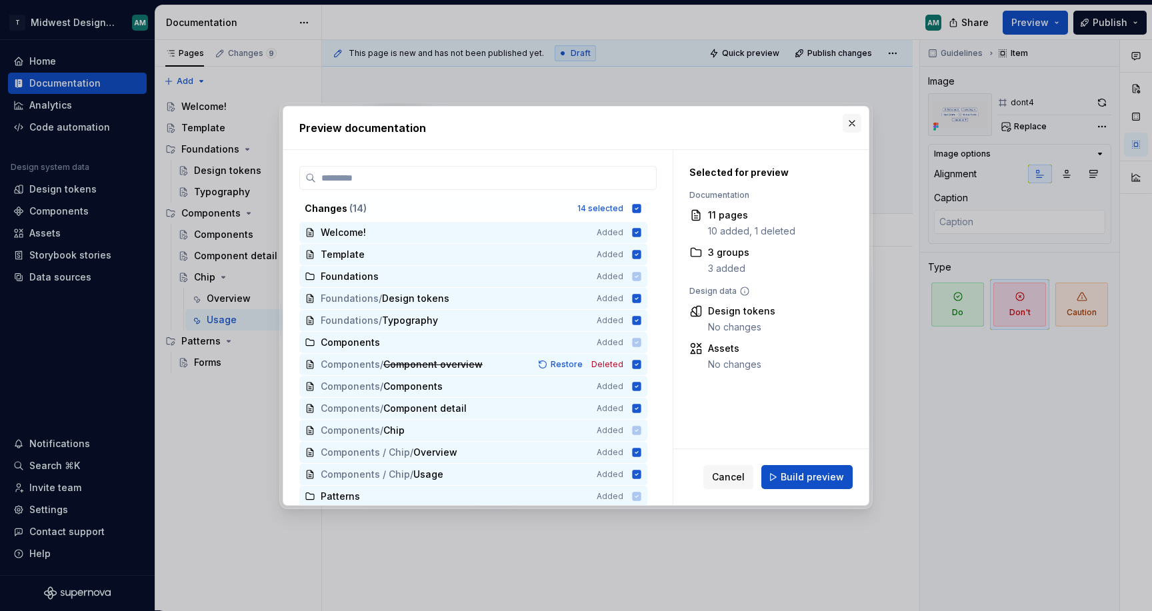
click at [850, 125] on button "button" at bounding box center [852, 123] width 19 height 19
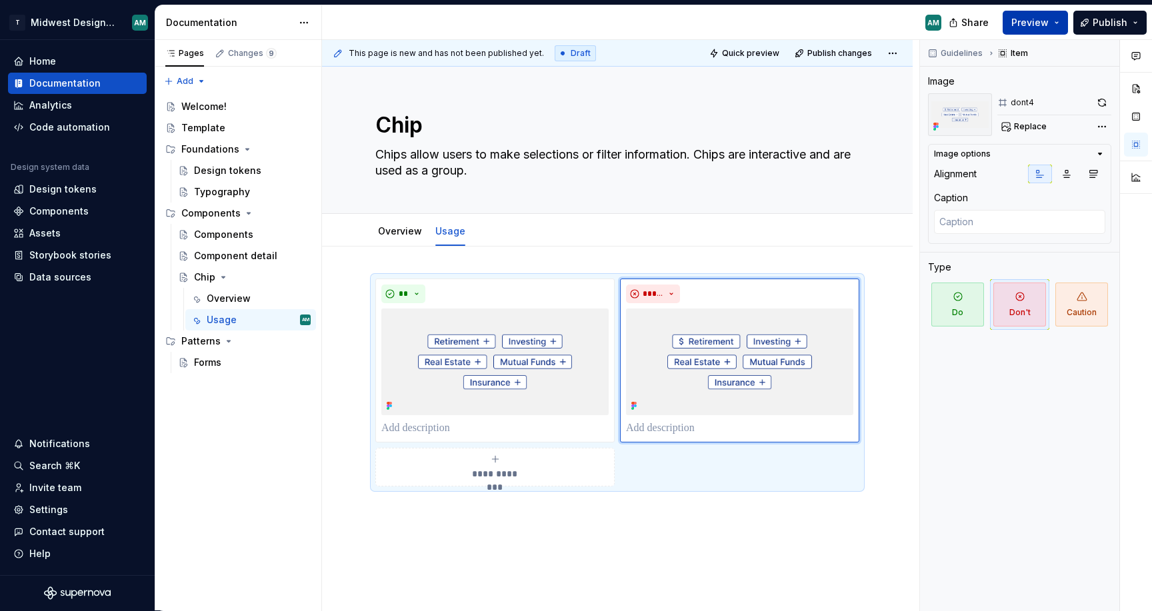
click at [1028, 30] on button "Preview" at bounding box center [1035, 23] width 65 height 24
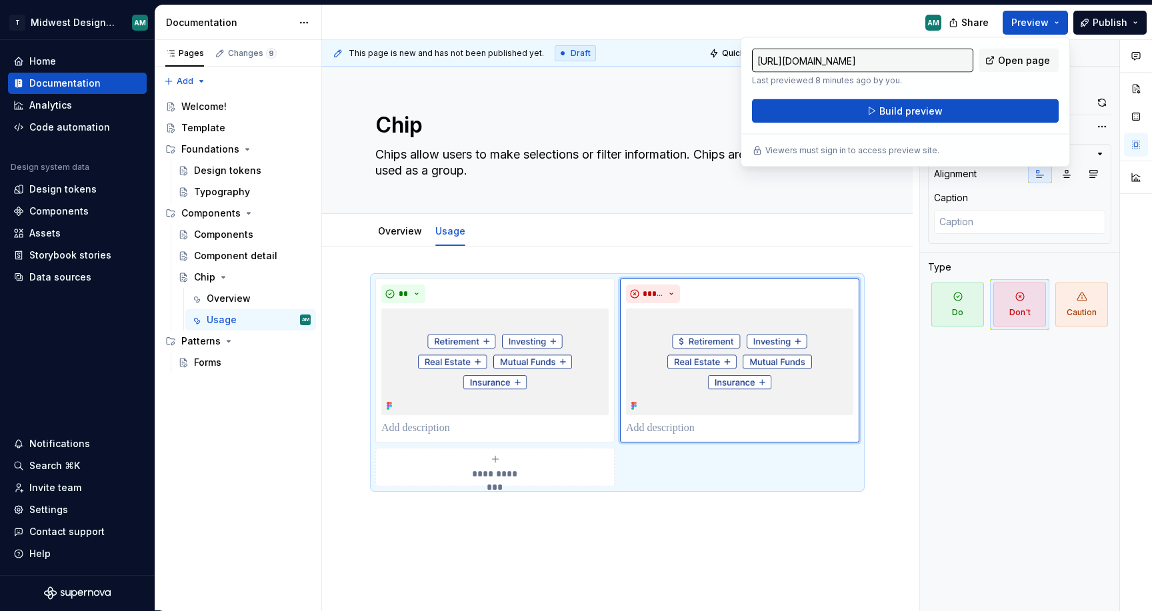
click at [1024, 72] on div "[URL][DOMAIN_NAME] Last previewed 8 minutes ago by you. Open page" at bounding box center [905, 67] width 307 height 37
click at [1023, 68] on link "Open page" at bounding box center [1019, 61] width 80 height 24
click at [917, 112] on span "Build preview" at bounding box center [911, 111] width 63 height 13
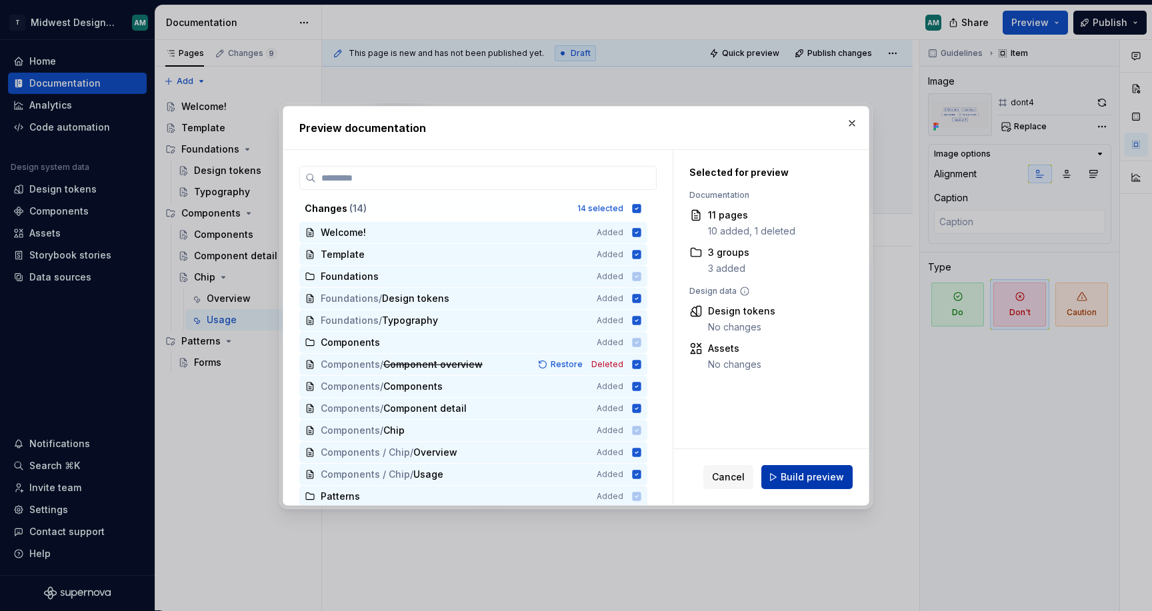
click at [805, 467] on button "Build preview" at bounding box center [806, 477] width 91 height 24
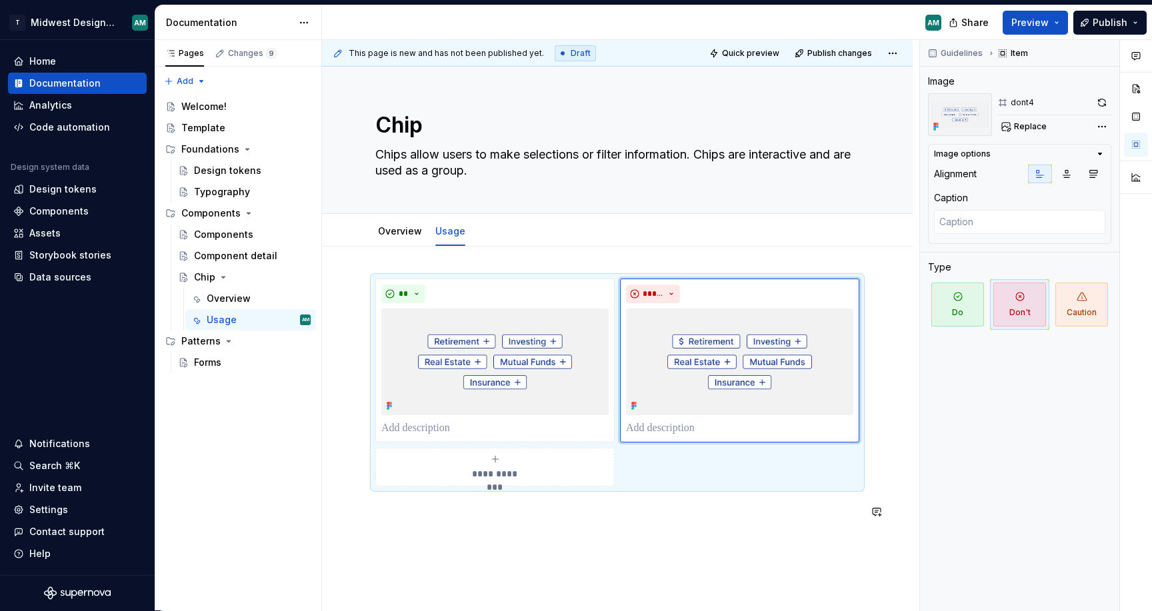
click at [470, 521] on div "**********" at bounding box center [617, 407] width 484 height 256
click at [1105, 100] on button "button" at bounding box center [1102, 102] width 19 height 19
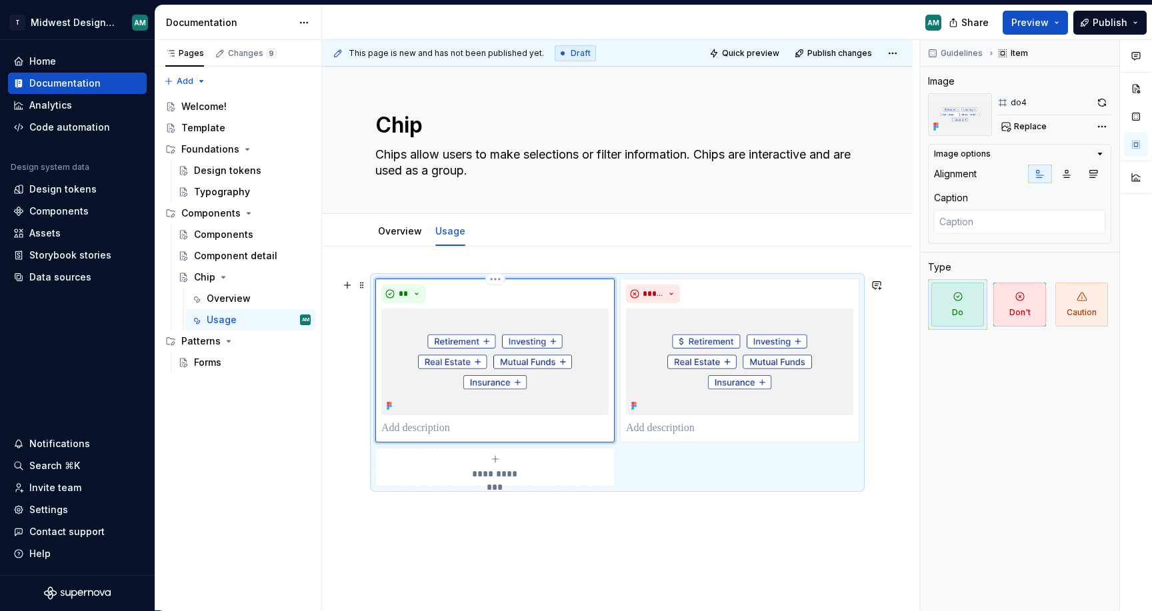
click at [582, 296] on div "**" at bounding box center [494, 294] width 227 height 19
click at [1111, 100] on span at bounding box center [1102, 102] width 19 height 19
click at [1103, 103] on button "button" at bounding box center [1102, 102] width 19 height 19
click at [302, 151] on button "Page tree" at bounding box center [301, 149] width 19 height 19
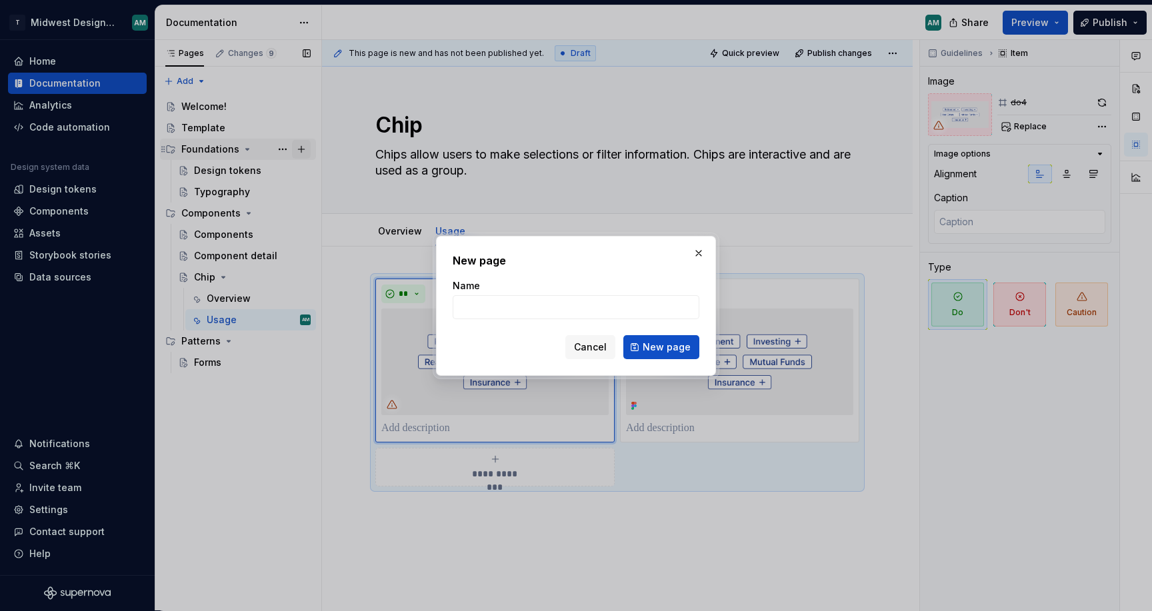
type textarea "*"
type input "glossary"
click button "New page" at bounding box center [661, 347] width 76 height 24
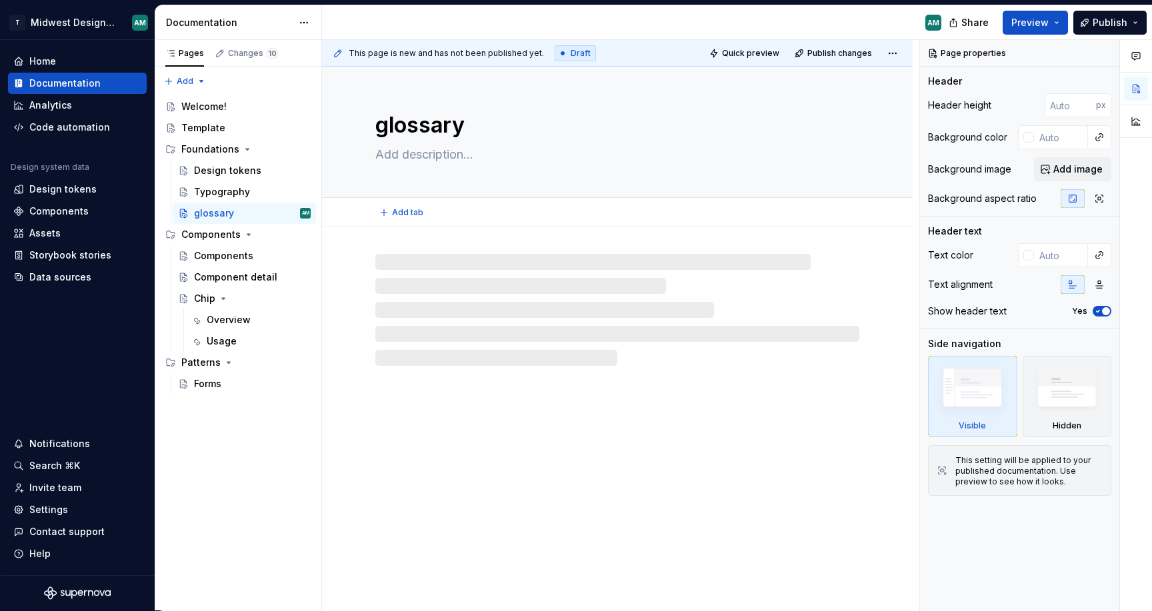
click at [385, 125] on textarea "glossary" at bounding box center [615, 125] width 484 height 32
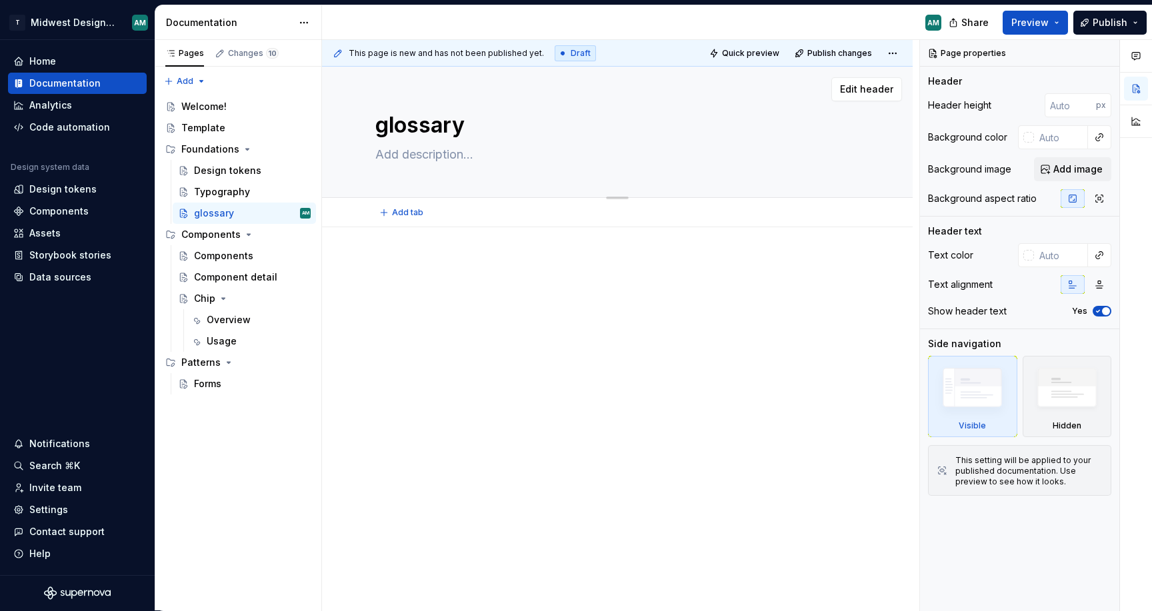
type textarea "*"
type textarea "lossary"
type textarea "*"
type textarea "Glossary"
type textarea "*"
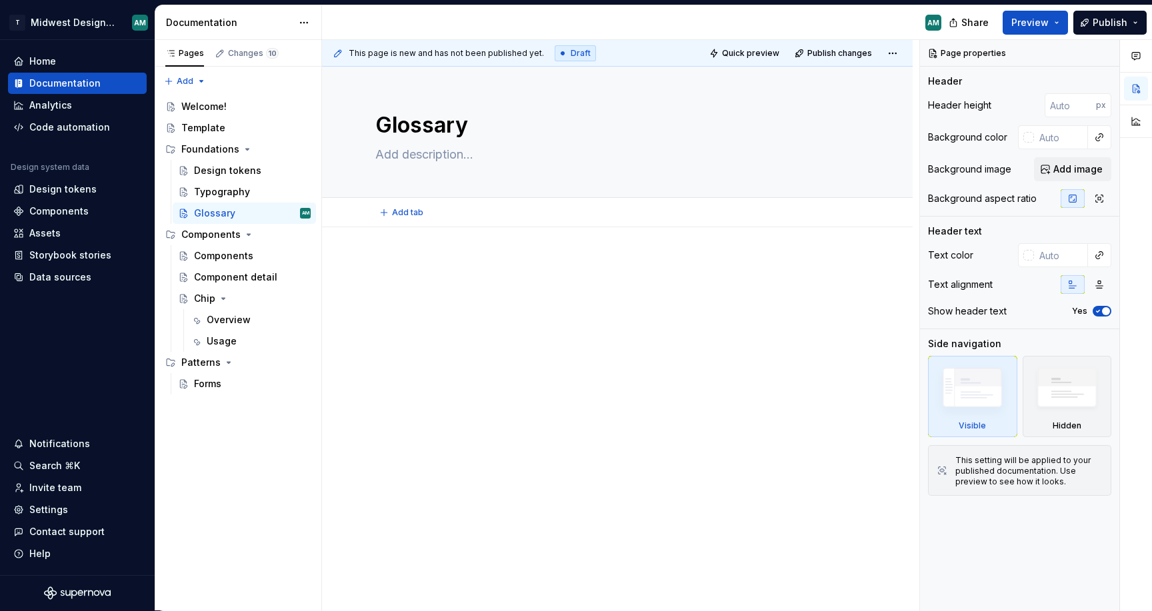
type textarea "Glossary"
click at [451, 466] on div at bounding box center [617, 368] width 591 height 282
click at [459, 232] on div at bounding box center [617, 368] width 591 height 282
type textarea "*"
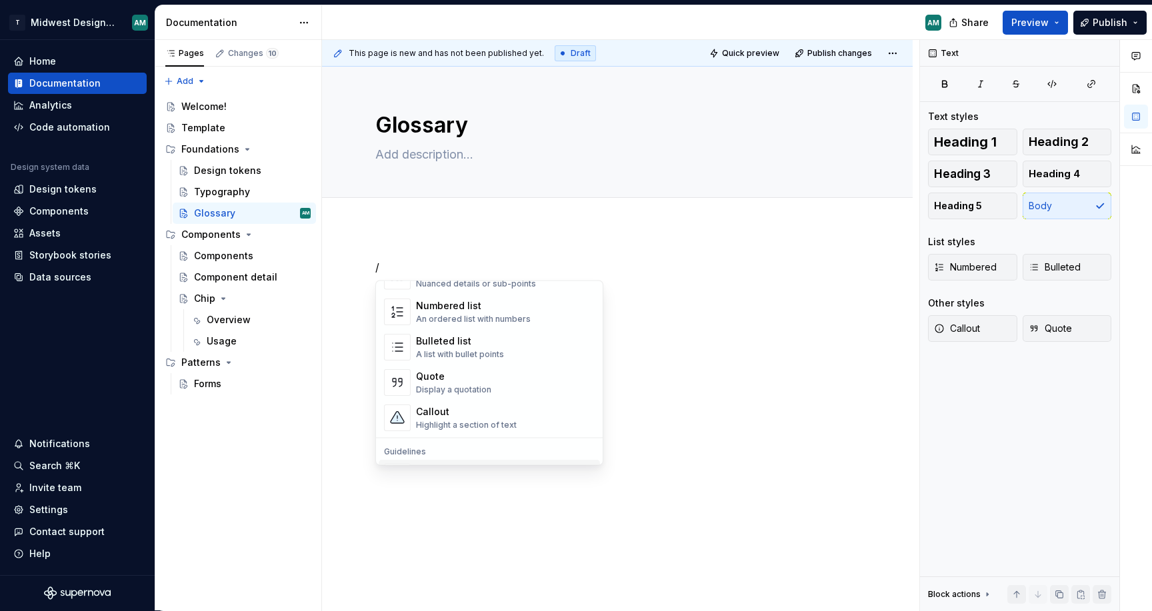
scroll to position [219, 0]
click at [471, 421] on div "Highlight a section of text" at bounding box center [466, 426] width 101 height 11
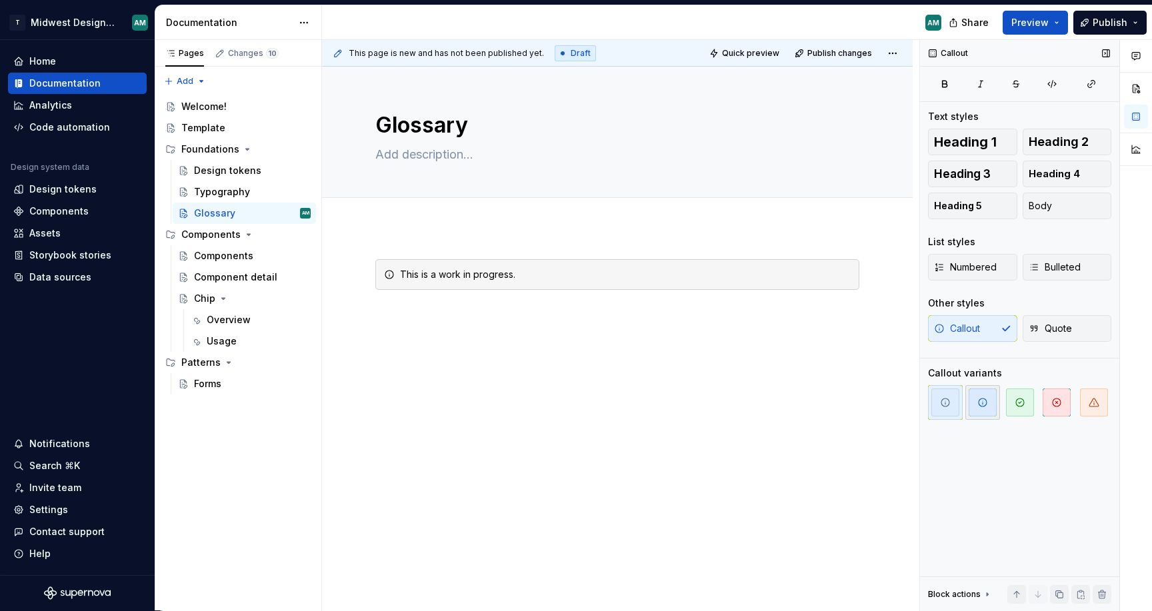
click at [980, 409] on span "button" at bounding box center [983, 403] width 28 height 28
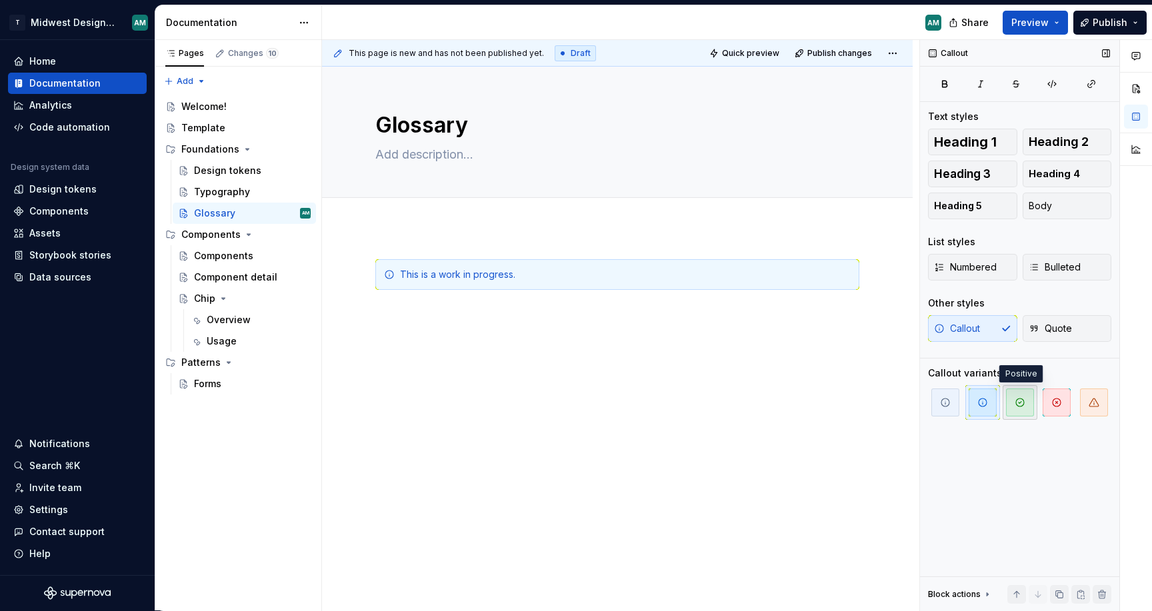
click at [1036, 405] on button "button" at bounding box center [1020, 402] width 35 height 35
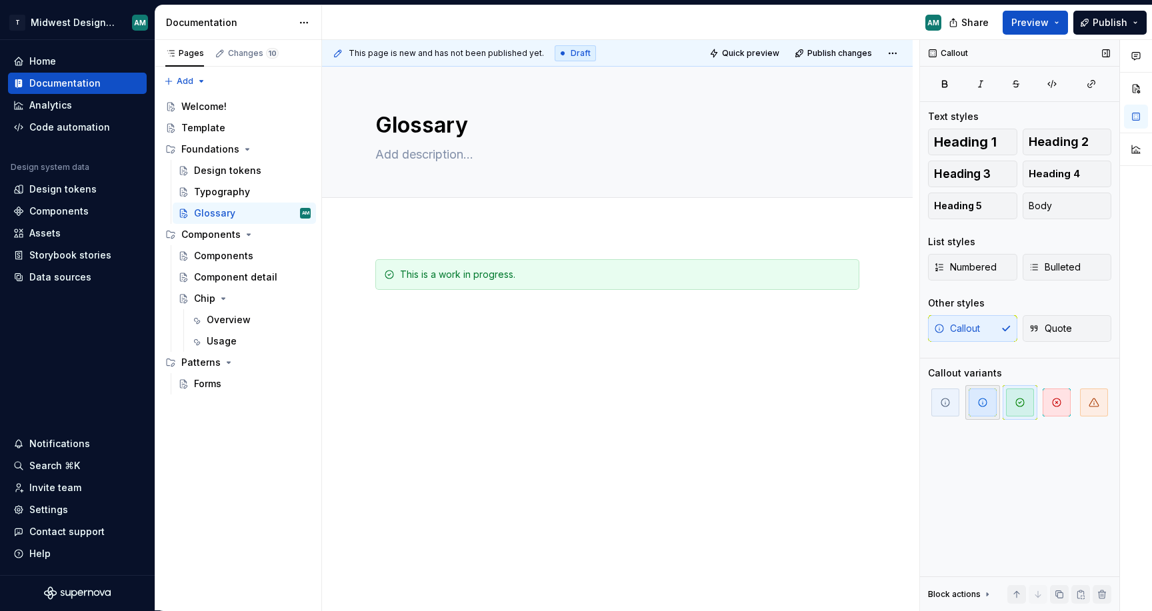
click at [966, 406] on button "button" at bounding box center [983, 402] width 35 height 35
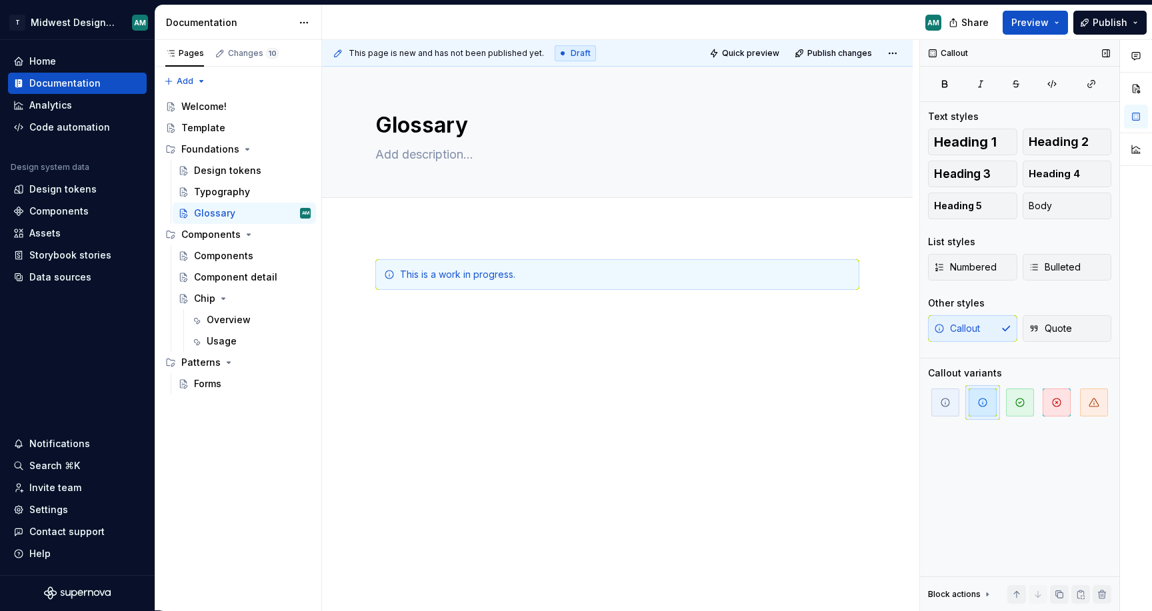
click at [991, 396] on span "button" at bounding box center [983, 403] width 28 height 28
click at [1055, 329] on span "Quote" at bounding box center [1050, 328] width 43 height 13
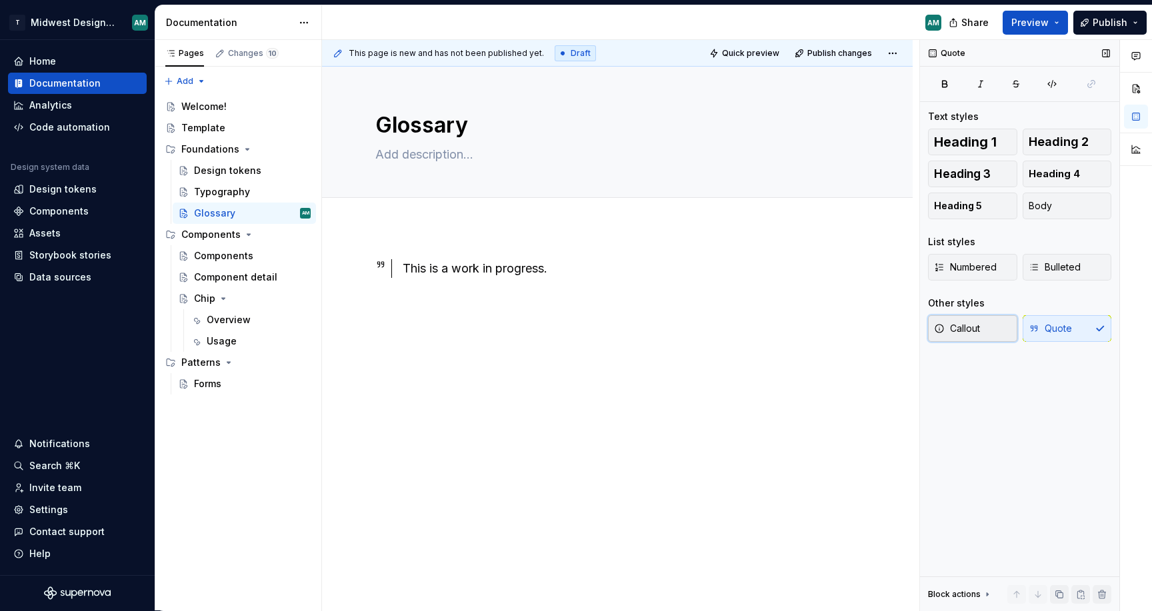
click at [991, 334] on button "Callout" at bounding box center [972, 328] width 89 height 27
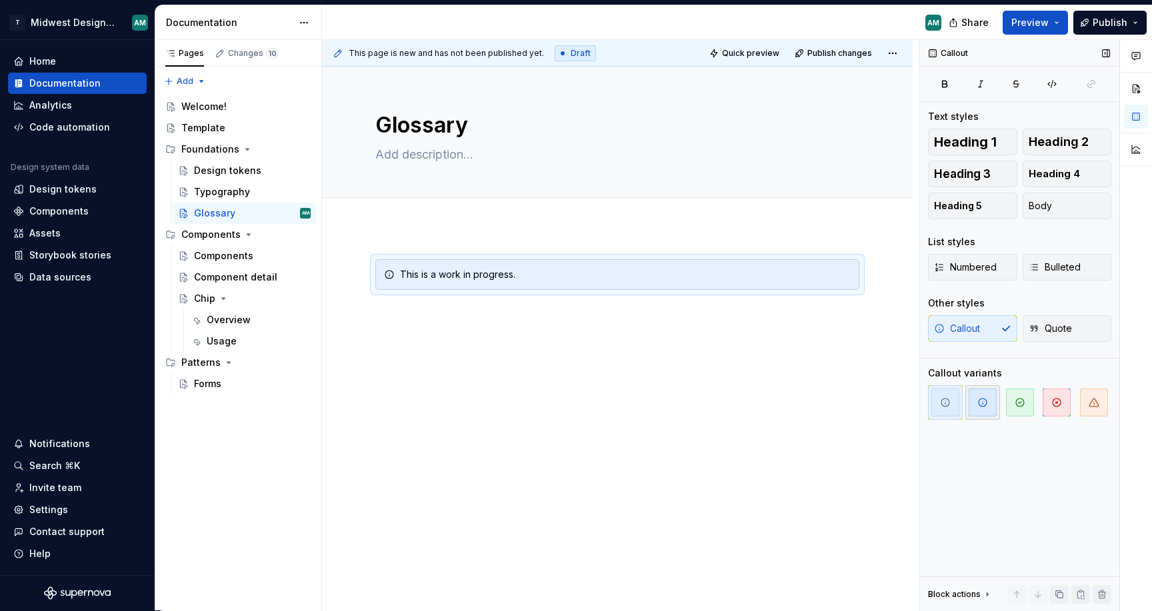
click at [980, 407] on icon "button" at bounding box center [983, 402] width 11 height 11
click at [994, 484] on div "Callout Text styles Heading 1 Heading 2 Heading 3 Heading 4 Heading 5 Body List…" at bounding box center [1019, 325] width 199 height 571
click at [771, 474] on div "This is a work in progress." at bounding box center [617, 368] width 591 height 282
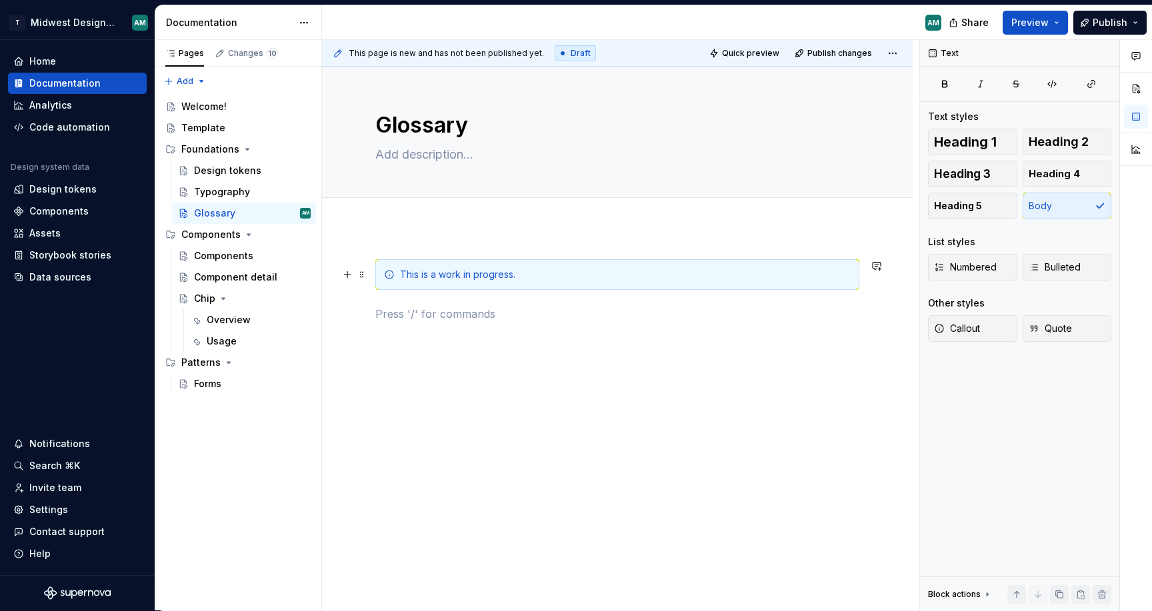
click at [750, 288] on div "This is a work in progress." at bounding box center [617, 274] width 484 height 31
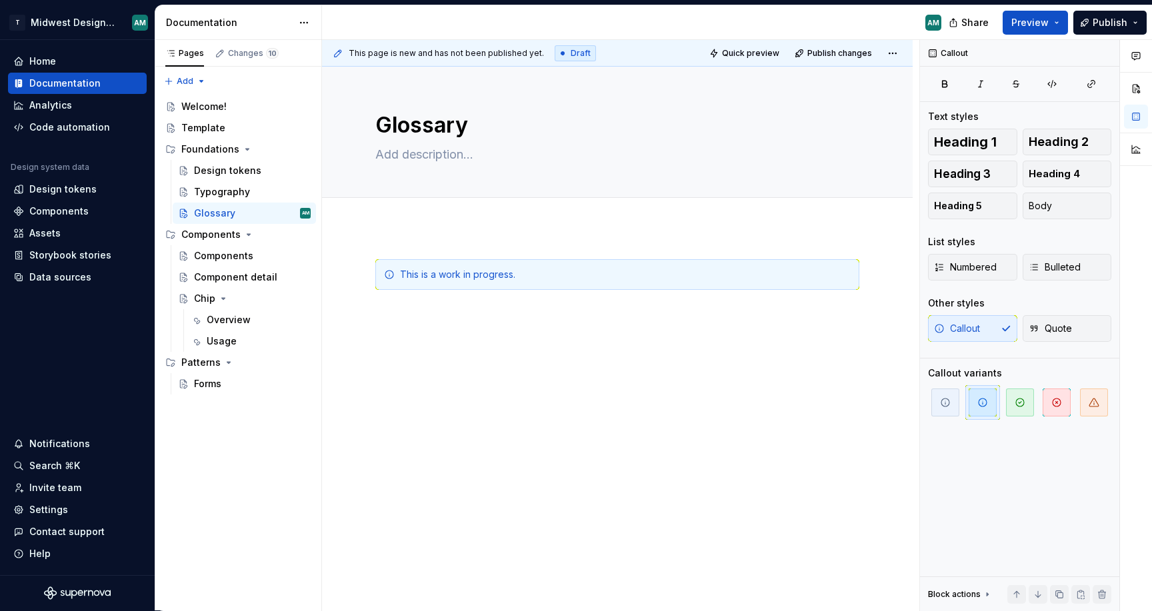
click at [763, 435] on div "This is a work in progress." at bounding box center [617, 374] width 591 height 294
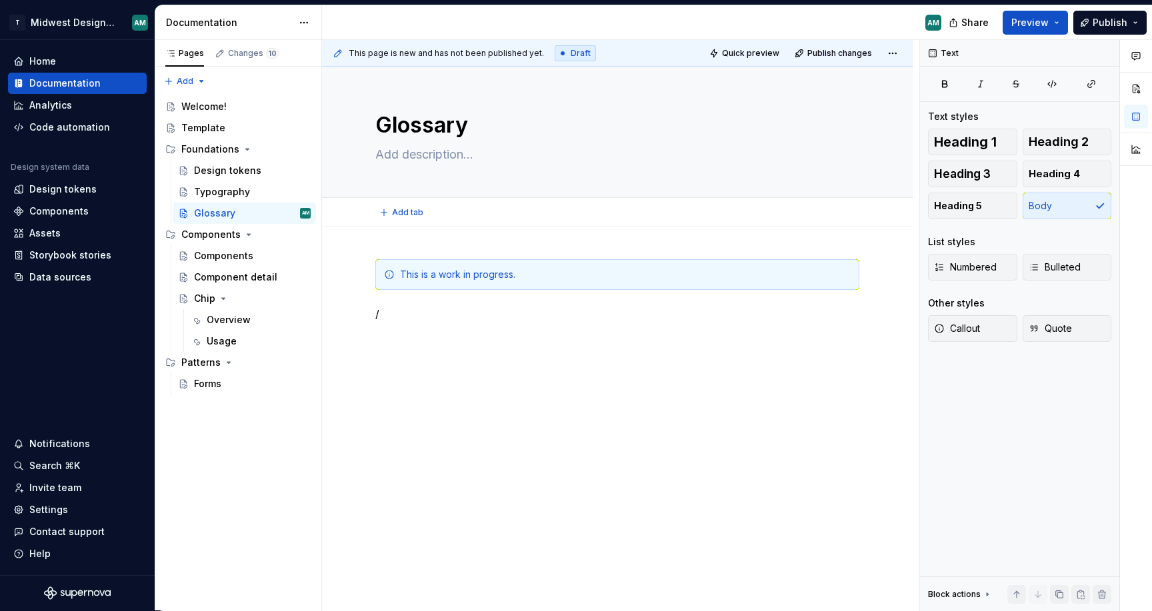
click at [531, 203] on div "Add tab" at bounding box center [617, 212] width 484 height 19
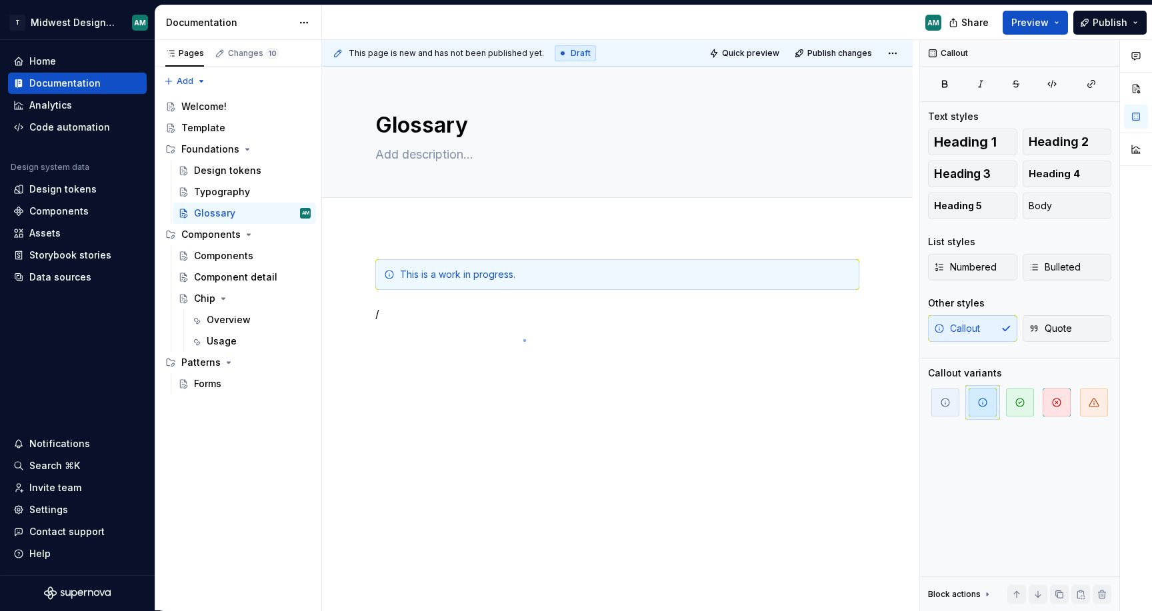
click at [523, 339] on div "This page is new and has not been published yet. Draft Quick preview Publish ch…" at bounding box center [620, 325] width 597 height 571
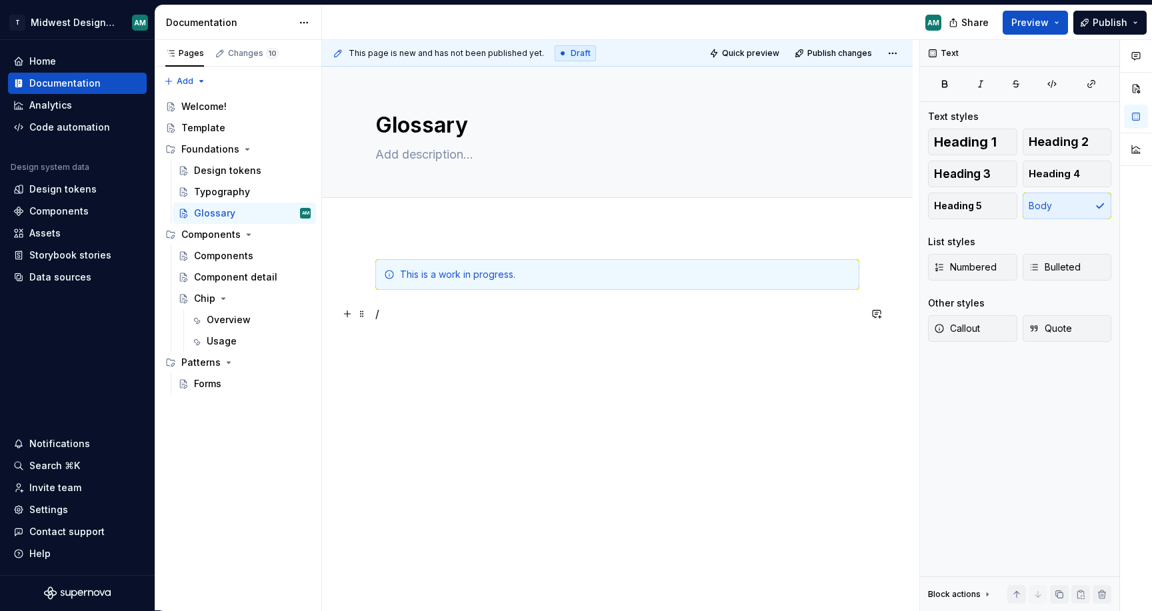
click at [487, 313] on p "/" at bounding box center [617, 314] width 484 height 16
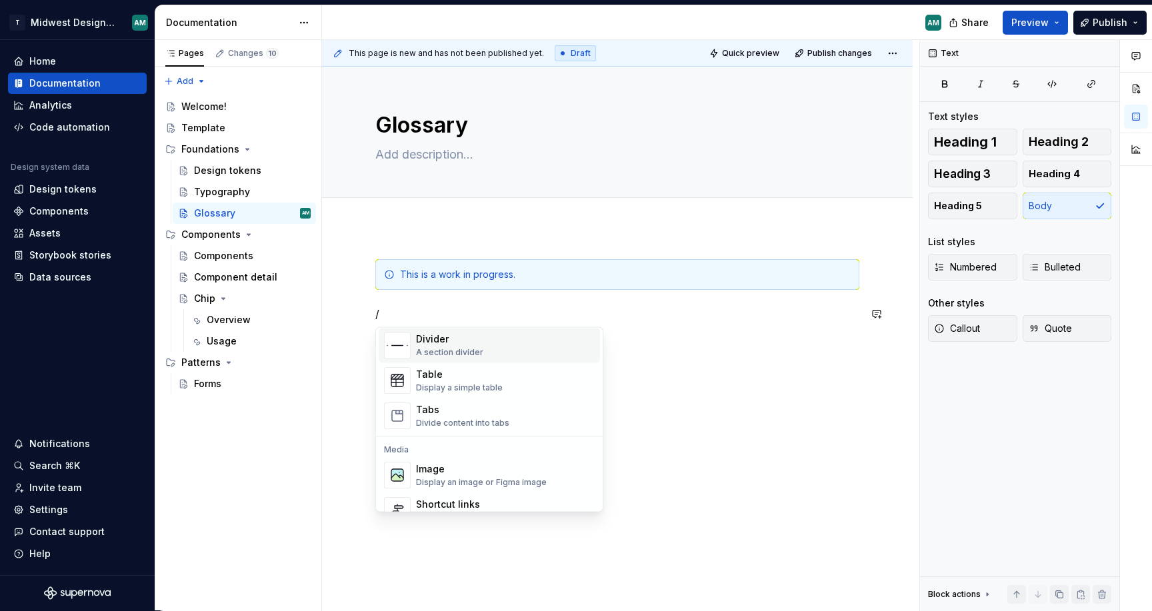
scroll to position [458, 0]
click at [497, 349] on div "Divider A section divider" at bounding box center [505, 345] width 179 height 27
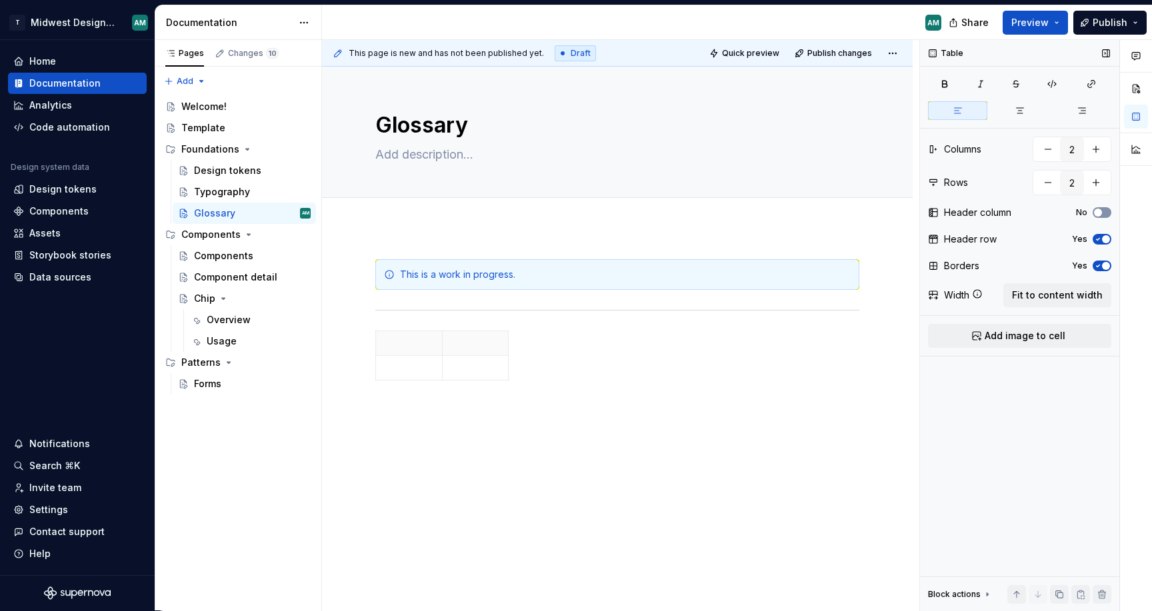
click at [1104, 214] on button "No" at bounding box center [1102, 212] width 19 height 11
click at [1104, 214] on span "button" at bounding box center [1106, 213] width 8 height 8
click at [1040, 298] on span "Fit to content width" at bounding box center [1057, 295] width 91 height 13
type textarea "*"
click at [551, 368] on p at bounding box center [501, 367] width 235 height 13
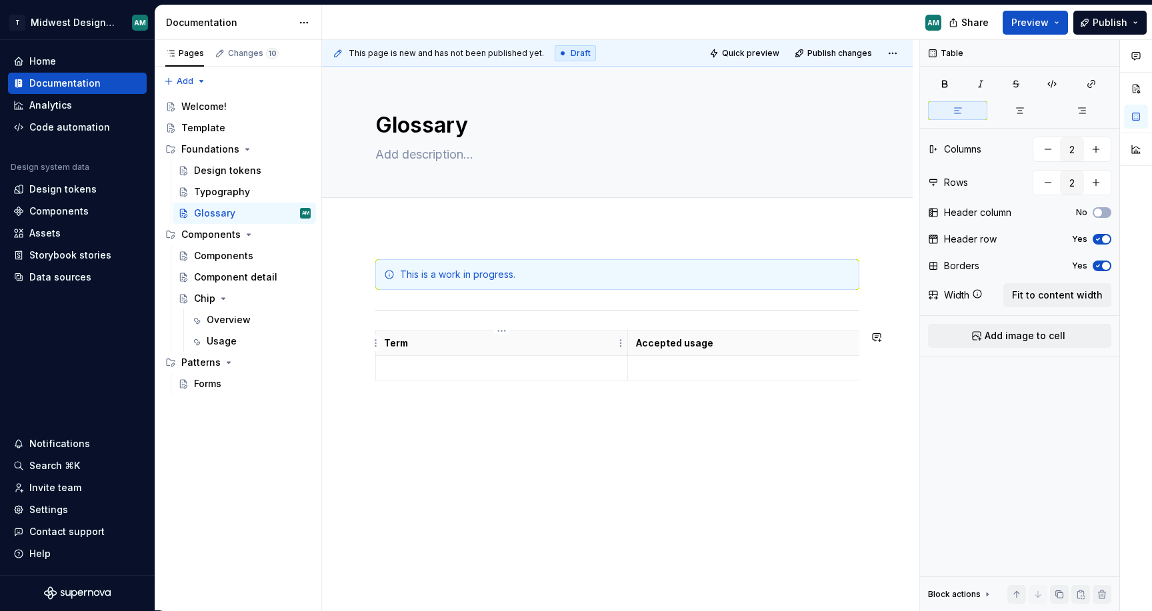
click at [483, 343] on p "Term" at bounding box center [501, 343] width 235 height 13
click at [404, 343] on p "Term" at bounding box center [501, 343] width 235 height 13
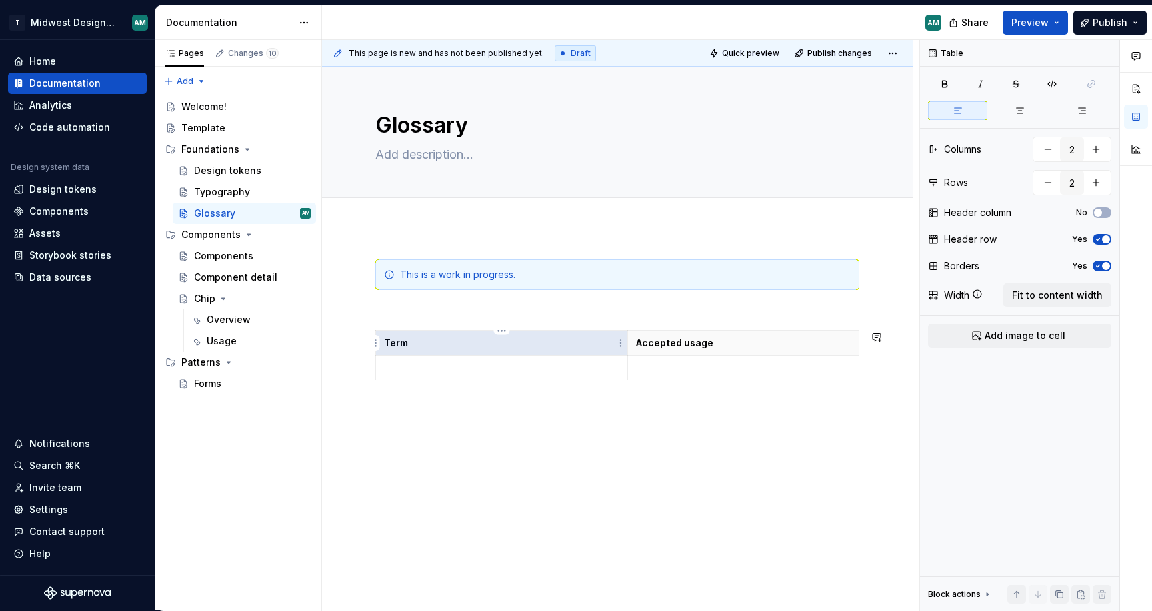
click at [404, 343] on p "Term" at bounding box center [501, 343] width 235 height 13
click at [409, 343] on p "Term" at bounding box center [501, 343] width 235 height 13
click at [525, 372] on p at bounding box center [501, 367] width 235 height 13
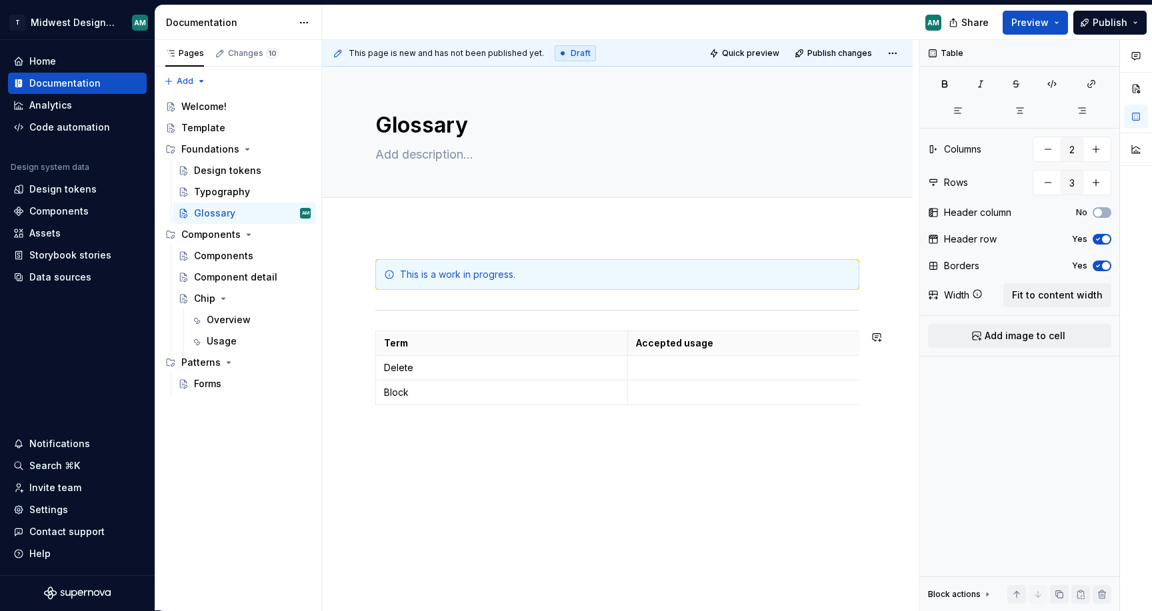
type input "4"
click at [630, 567] on div "This is a work in progress. Term Accepted usage Delete Block" at bounding box center [617, 430] width 591 height 407
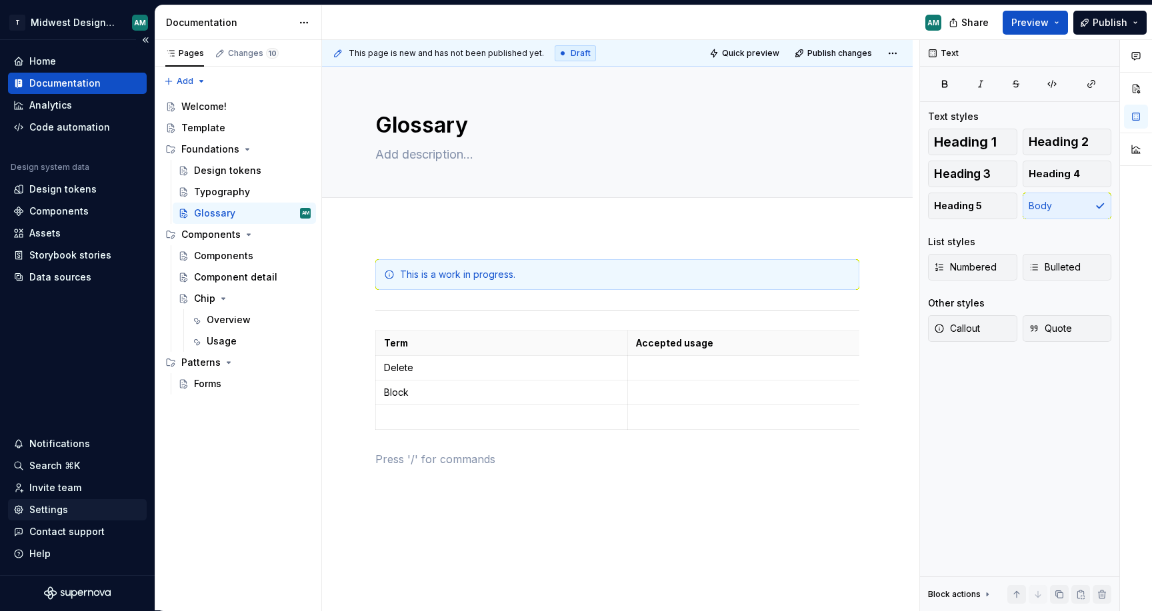
click at [79, 507] on div "Settings" at bounding box center [77, 509] width 128 height 13
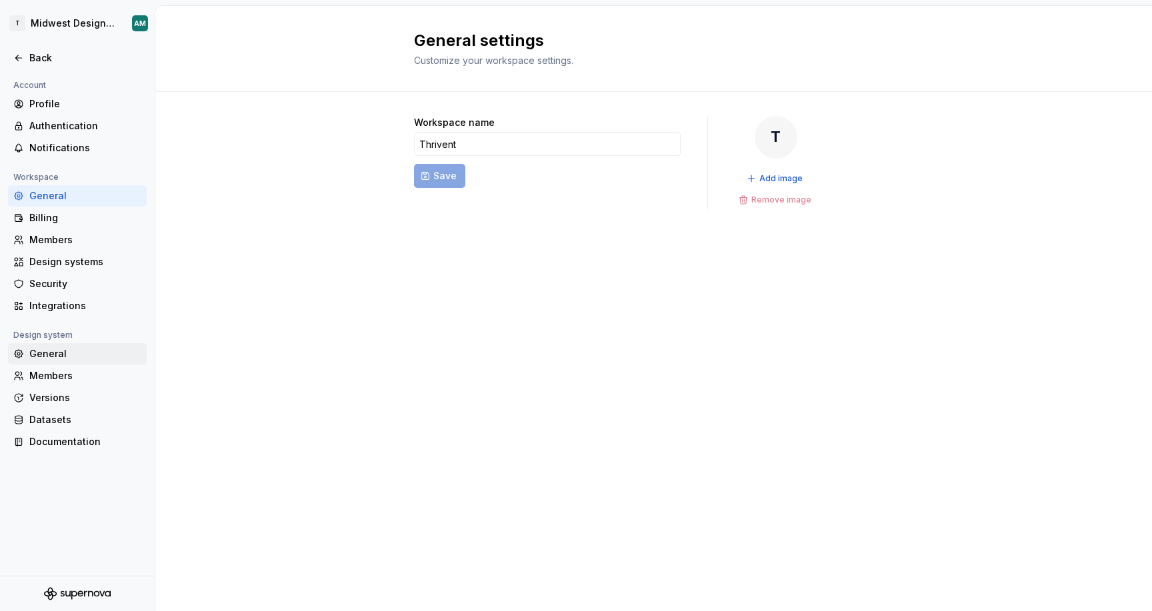
click at [65, 360] on div "General" at bounding box center [85, 353] width 112 height 13
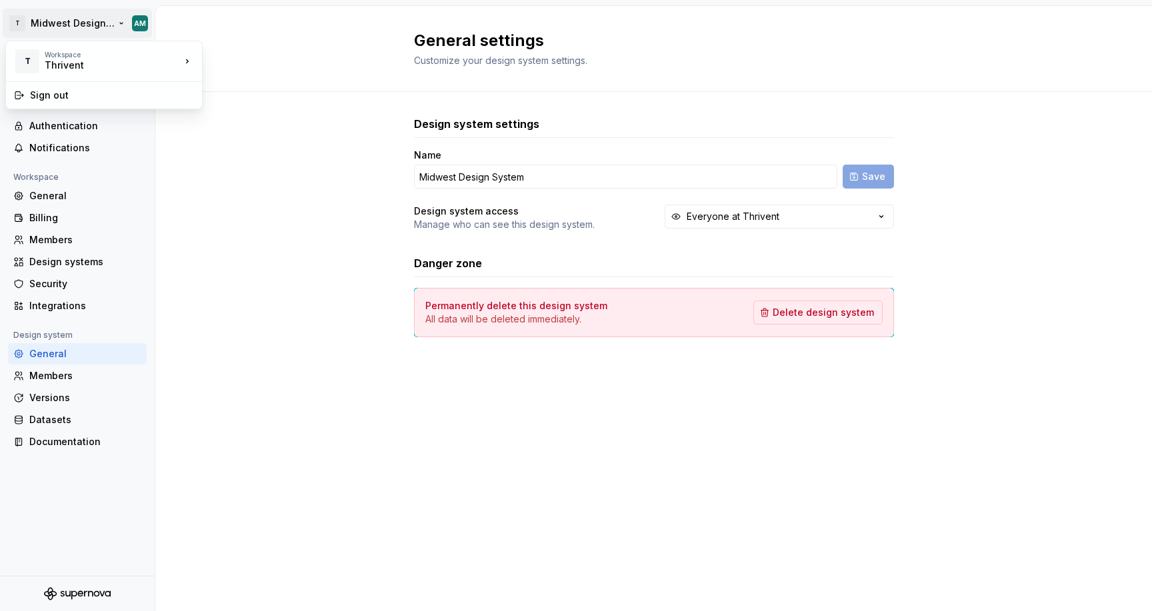
click at [10, 26] on html "T Midwest Design System AM Back Account Profile Authentication Notifications Wo…" at bounding box center [576, 305] width 1152 height 611
click at [249, 55] on html "T Midwest Design System AM Back Account Profile Authentication Notifications Wo…" at bounding box center [576, 305] width 1152 height 611
click at [49, 54] on div "Back" at bounding box center [85, 57] width 112 height 13
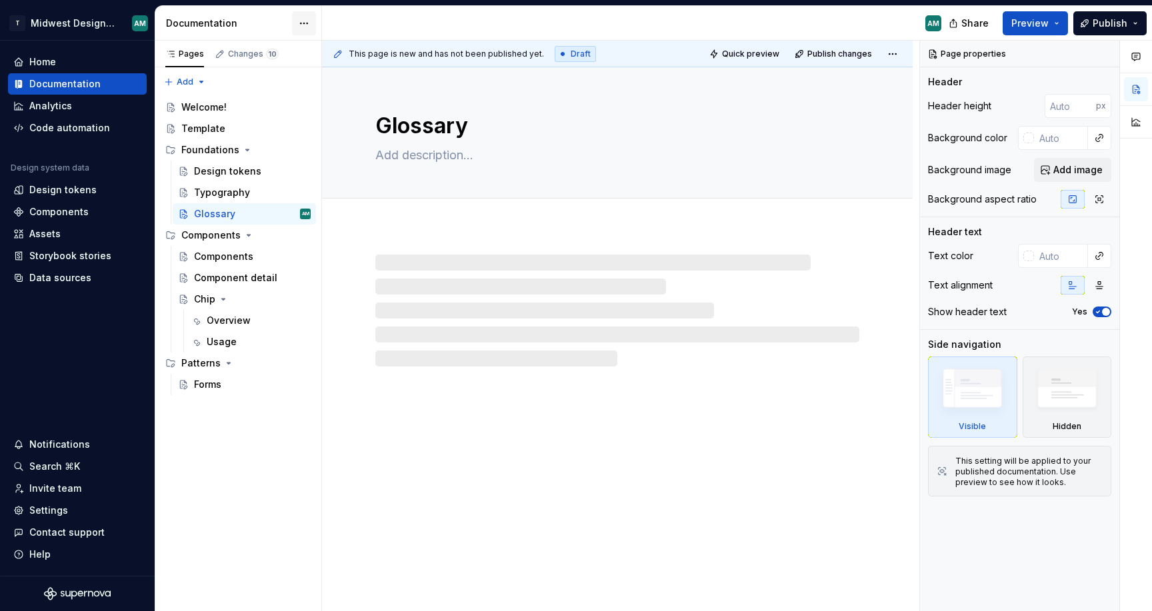
click at [311, 24] on html "T Midwest Design System AM Home Documentation Analytics Code automation Design …" at bounding box center [576, 305] width 1152 height 611
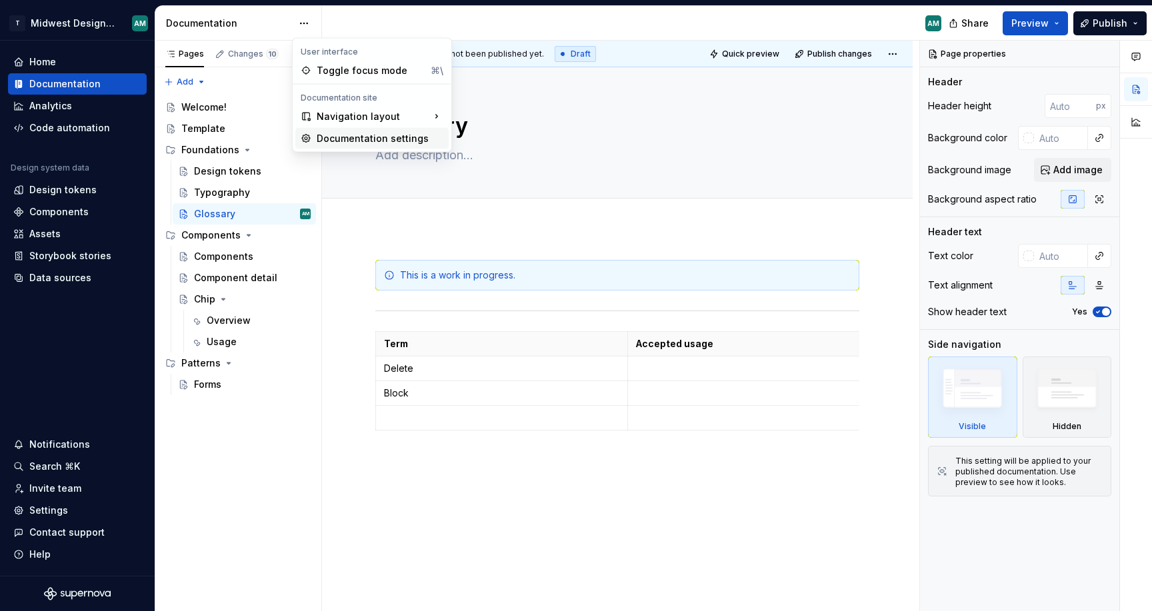
click at [323, 137] on div "Documentation settings" at bounding box center [380, 138] width 127 height 13
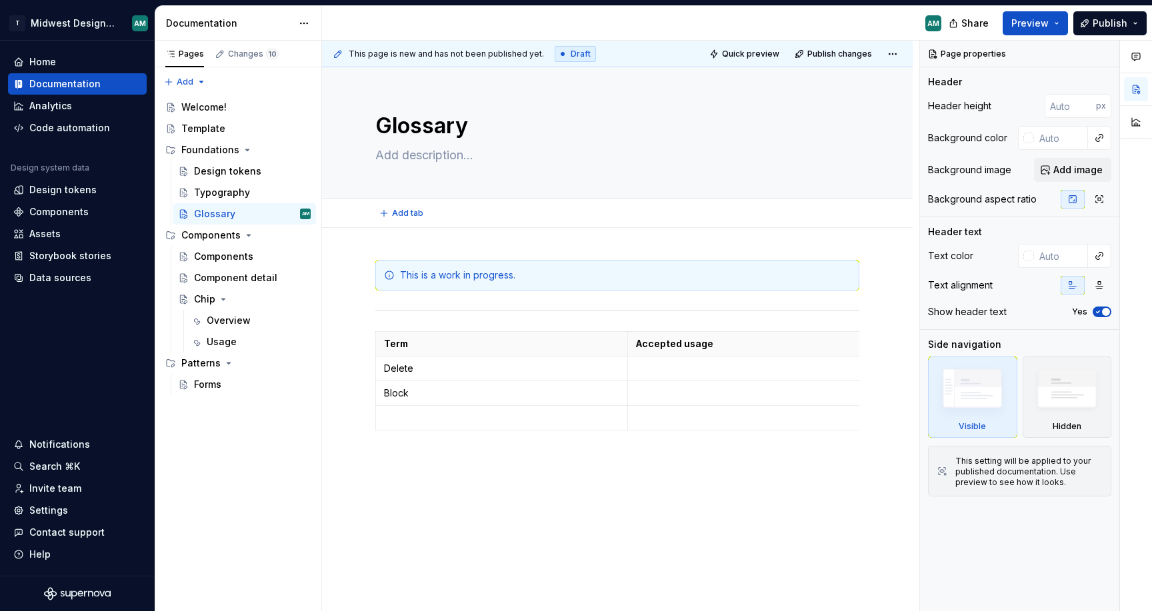
type textarea "*"
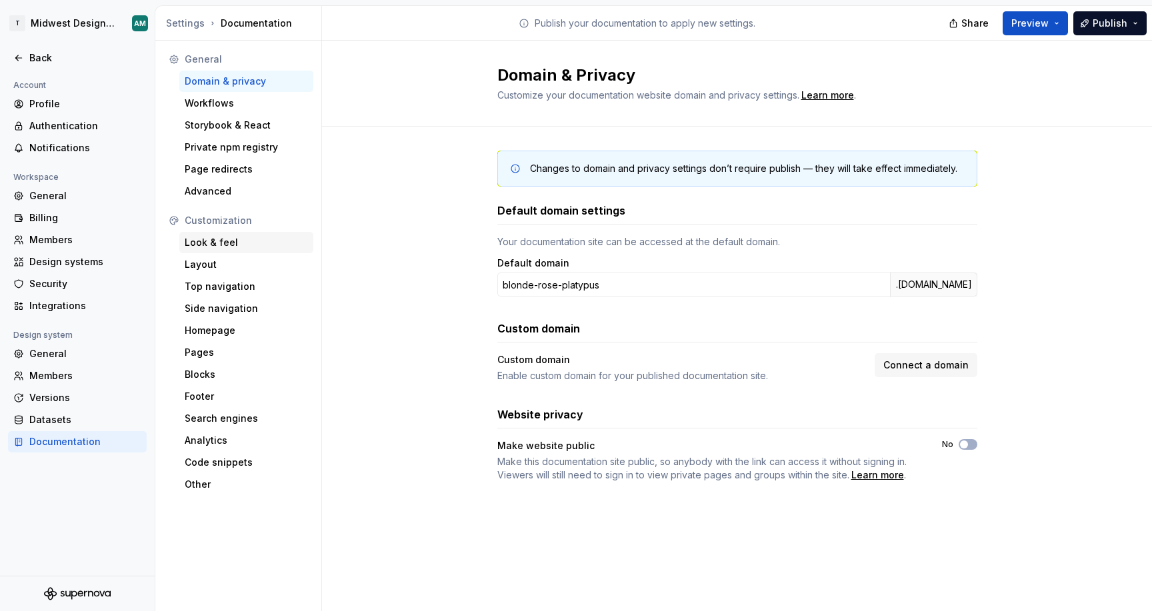
click at [243, 243] on div "Look & feel" at bounding box center [246, 242] width 123 height 13
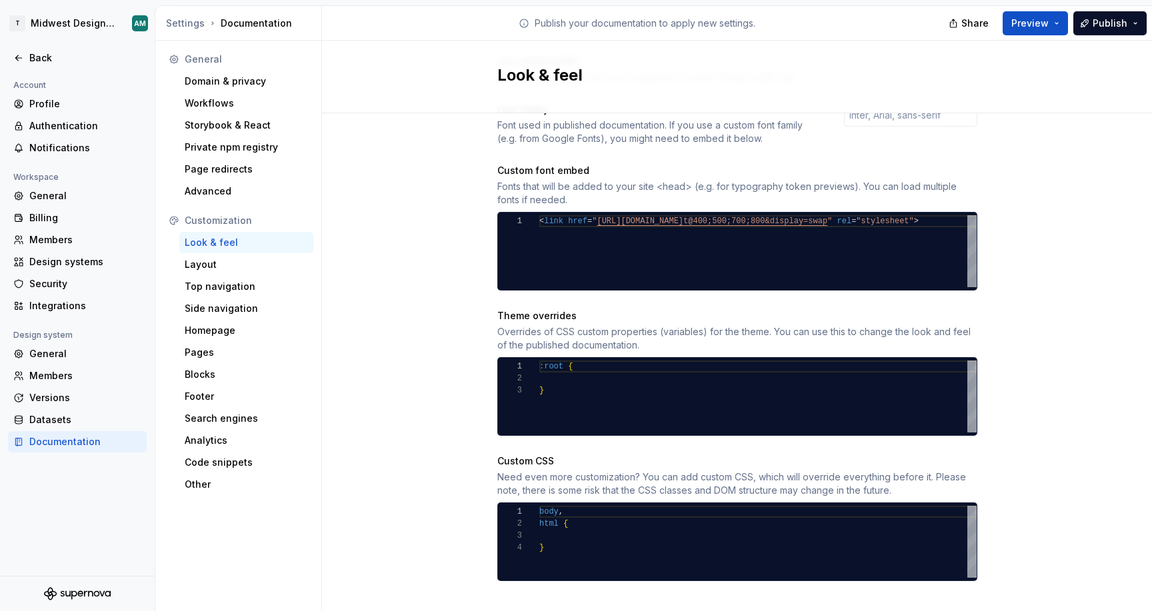
scroll to position [465, 0]
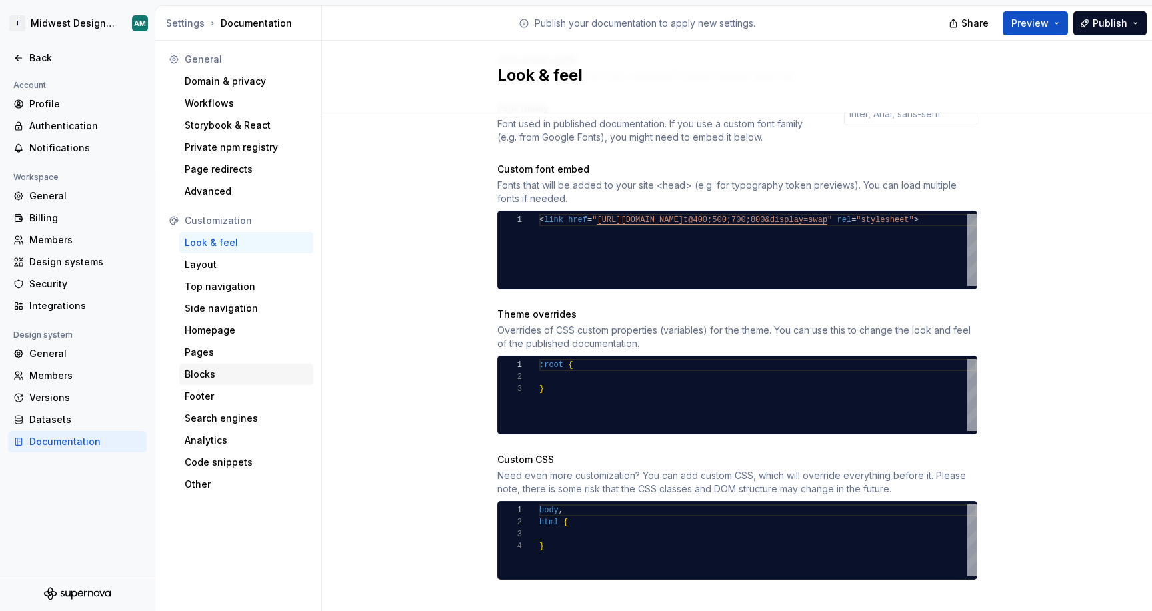
click at [228, 379] on div "Blocks" at bounding box center [246, 374] width 123 height 13
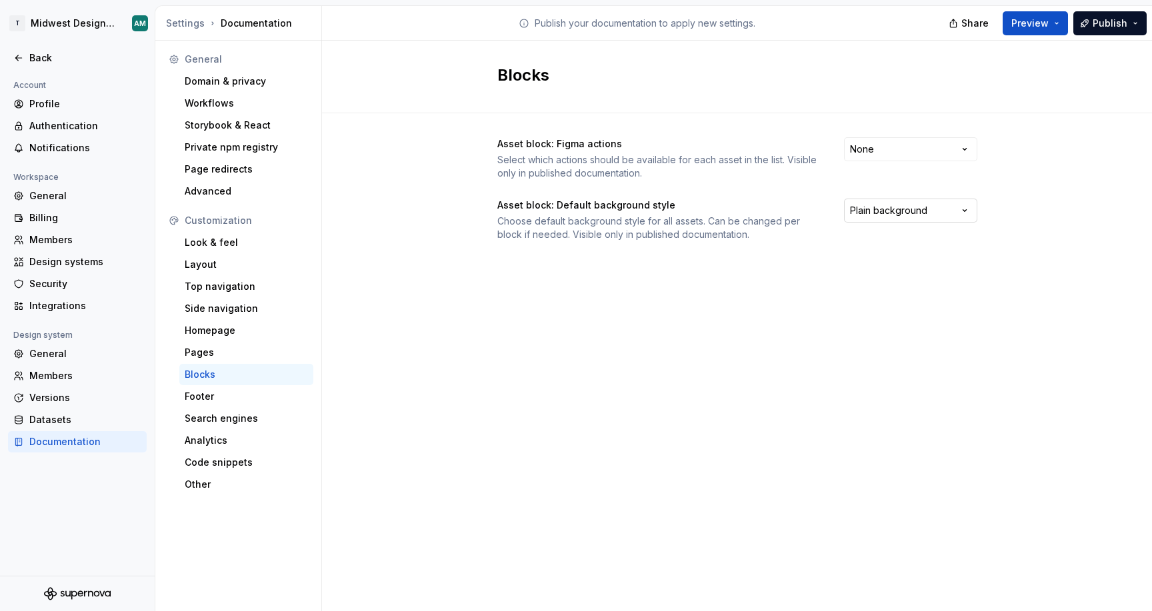
click at [894, 200] on html "T Midwest Design System AM Back Account Profile Authentication Notifications Wo…" at bounding box center [576, 305] width 1152 height 611
click at [725, 305] on html "T Midwest Design System AM Back Account Profile Authentication Notifications Wo…" at bounding box center [576, 305] width 1152 height 611
click at [243, 235] on div "Look & feel" at bounding box center [246, 242] width 134 height 21
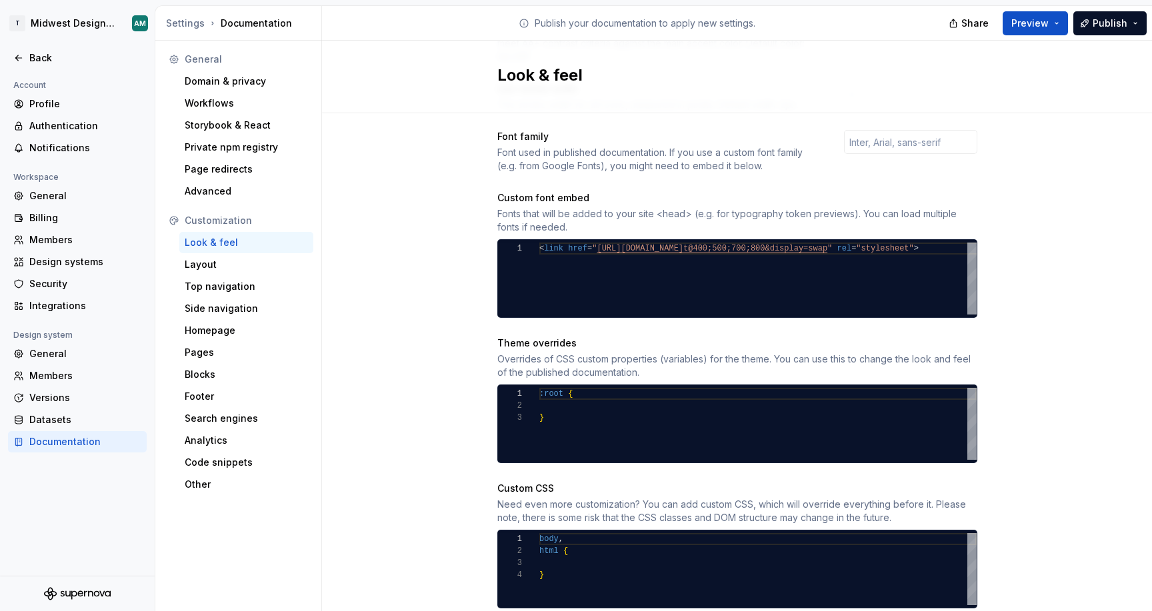
scroll to position [465, 0]
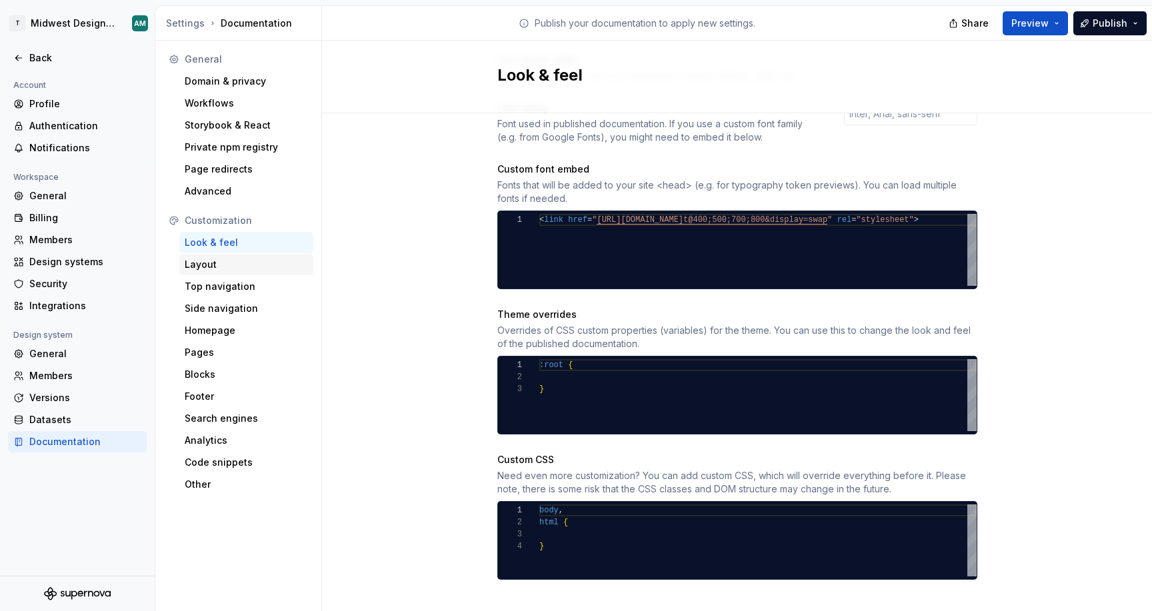
click at [253, 267] on div "Layout" at bounding box center [246, 264] width 123 height 13
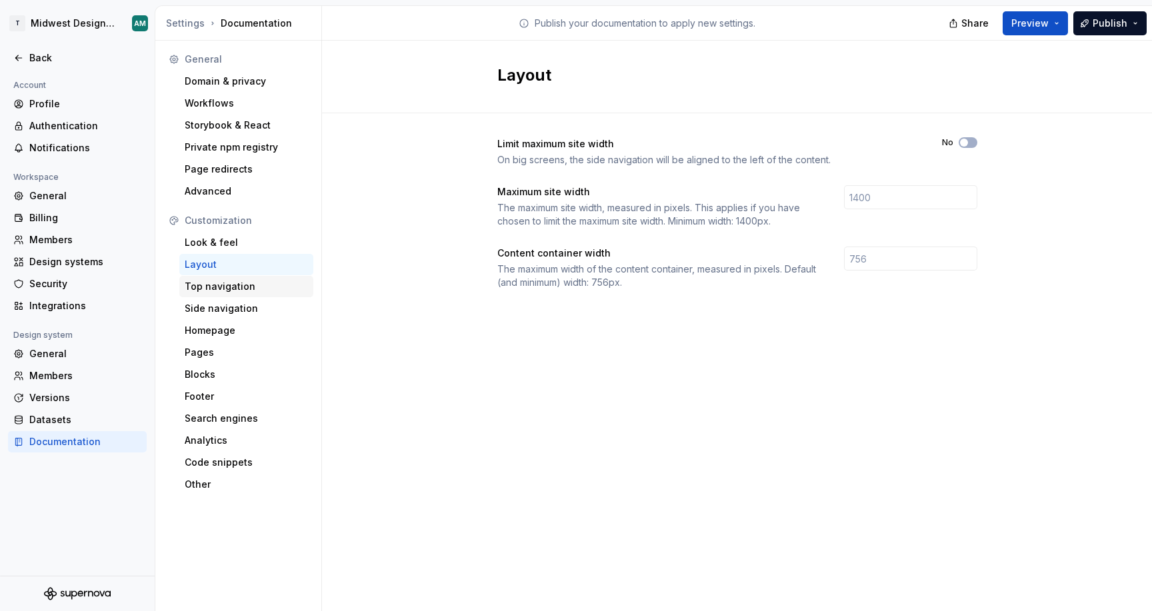
click at [266, 289] on div "Top navigation" at bounding box center [246, 286] width 123 height 13
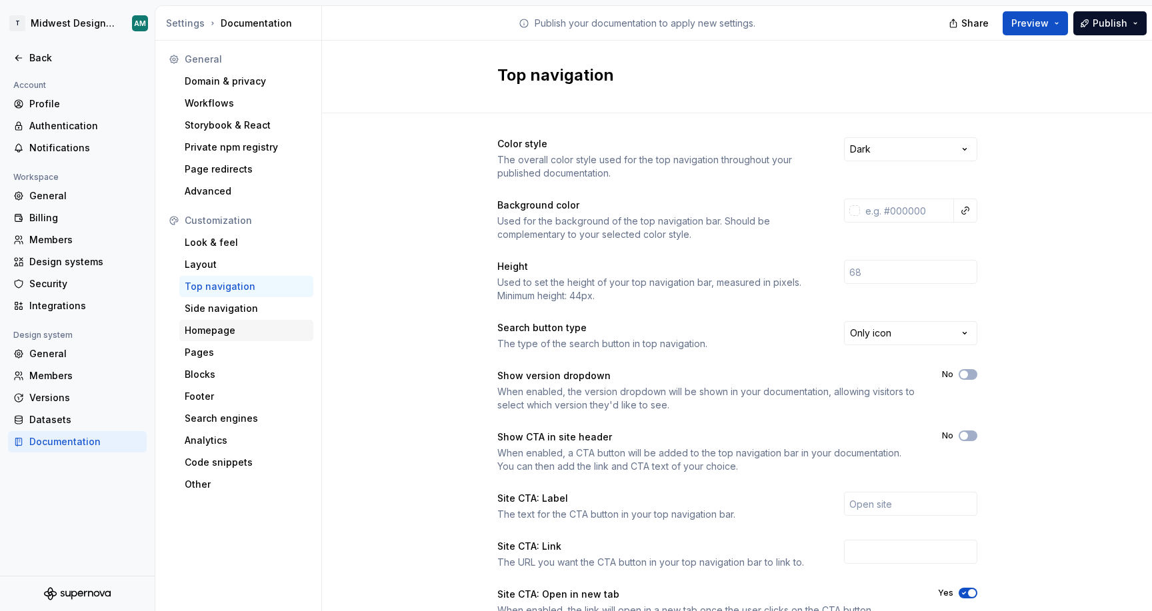
click at [253, 335] on div "Homepage" at bounding box center [246, 330] width 123 height 13
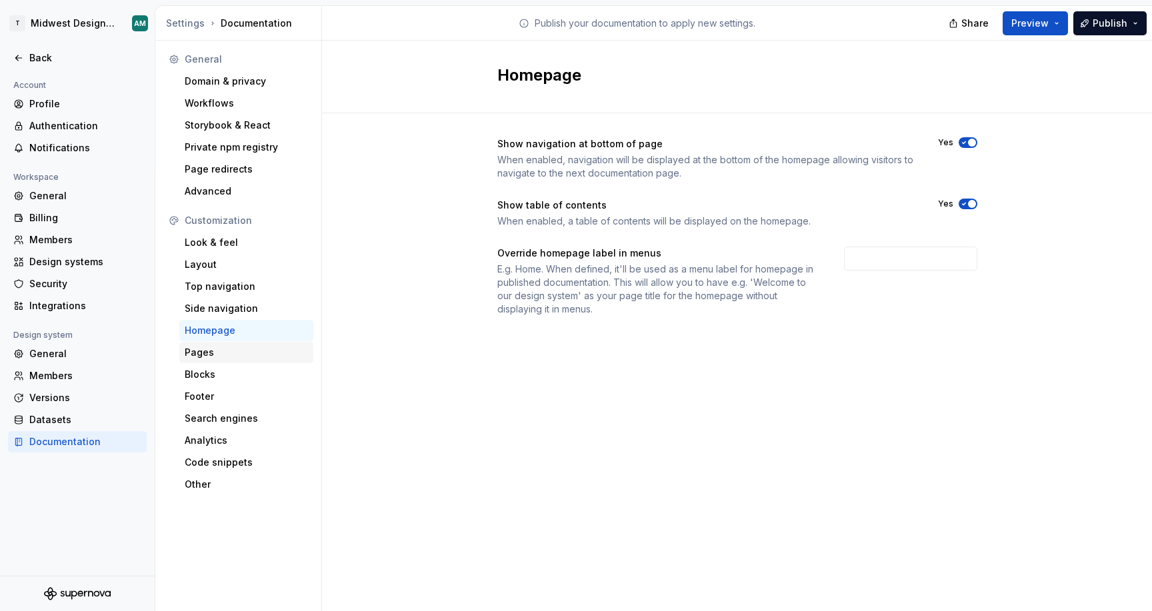
click at [269, 353] on div "Pages" at bounding box center [246, 352] width 123 height 13
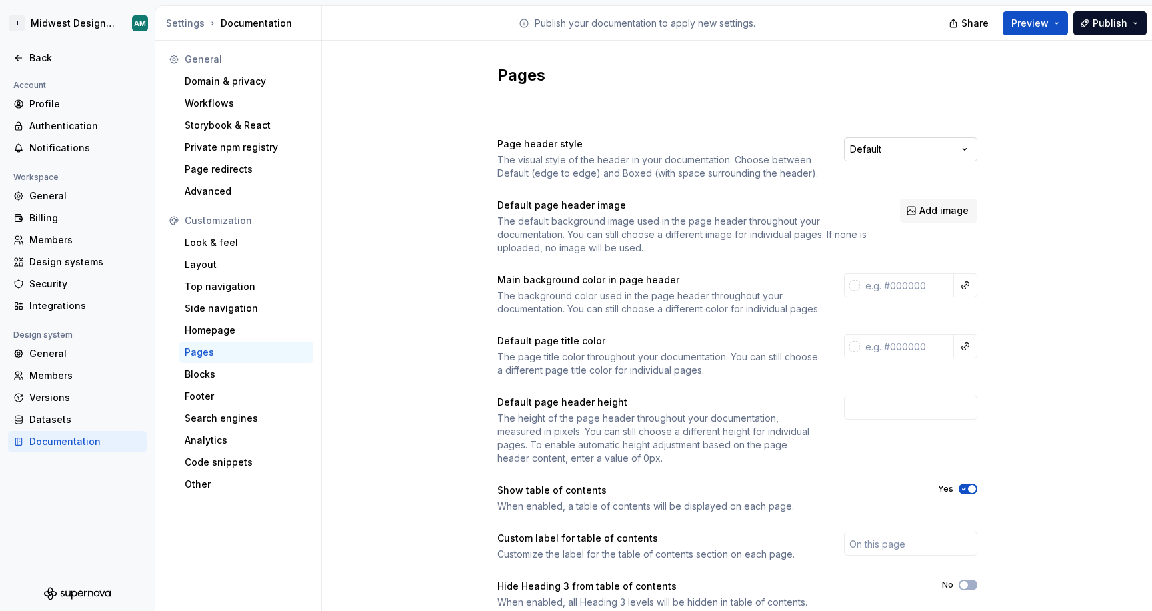
click at [900, 159] on html "T Midwest Design System AM Back Account Profile Authentication Notifications Wo…" at bounding box center [576, 305] width 1152 height 611
click at [1042, 147] on html "T Midwest Design System AM Back Account Profile Authentication Notifications Wo…" at bounding box center [576, 305] width 1152 height 611
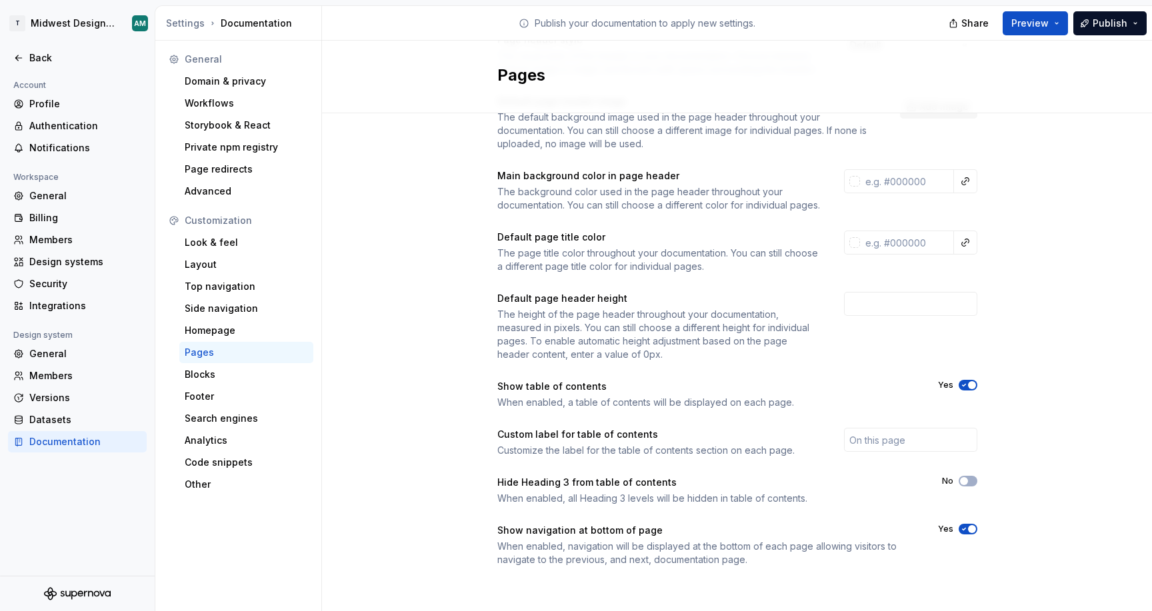
scroll to position [117, 0]
click at [873, 443] on input "text" at bounding box center [910, 440] width 133 height 24
type input "Testing table of contents"
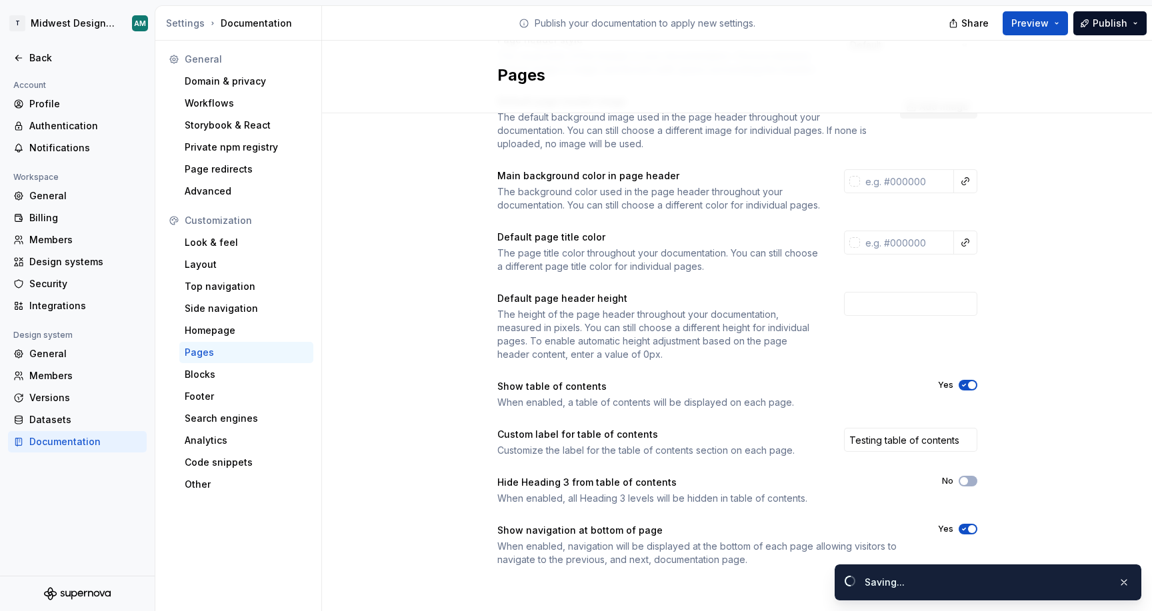
click at [1018, 467] on div "Page header style The visual style of the header in your documentation. Choose …" at bounding box center [737, 313] width 830 height 608
click at [1030, 24] on span "Preview" at bounding box center [1030, 23] width 37 height 13
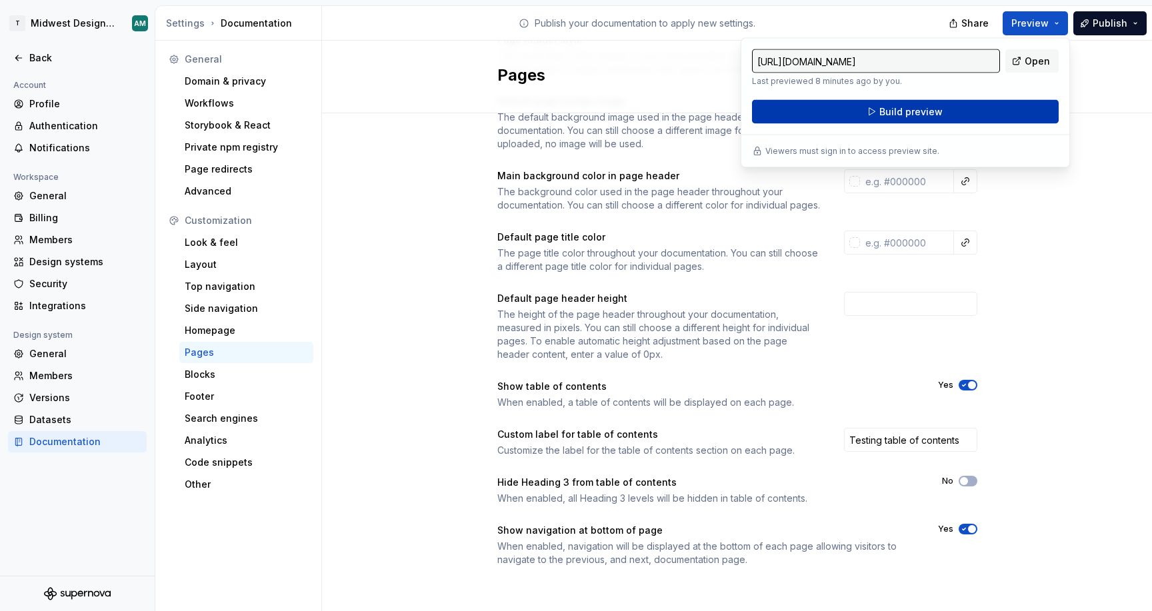
click at [994, 114] on button "Build preview" at bounding box center [905, 112] width 307 height 24
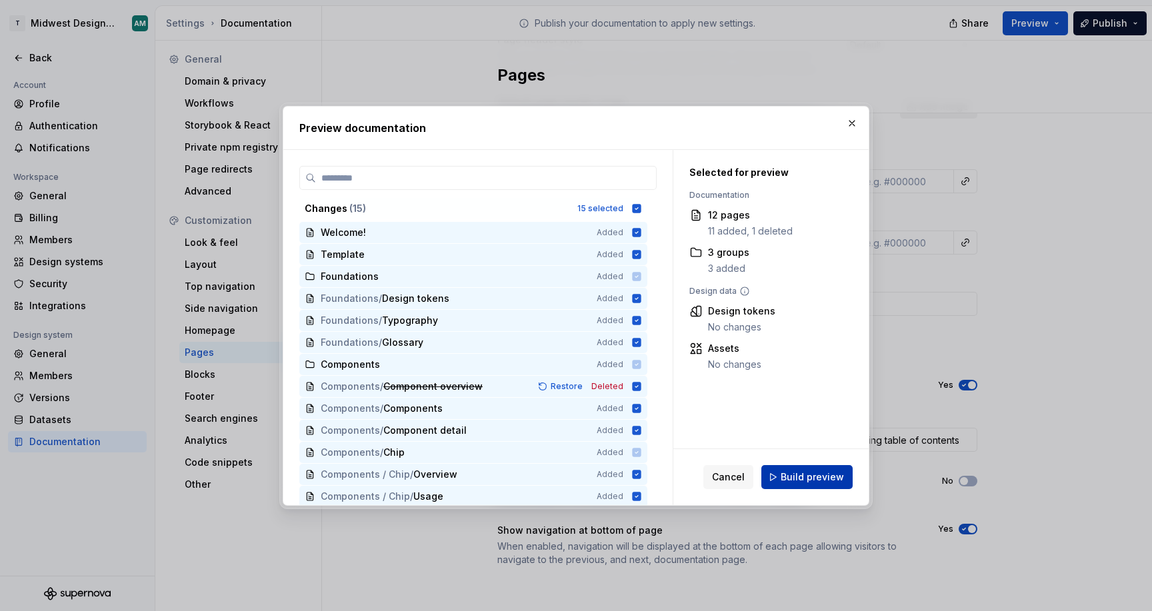
click at [806, 481] on span "Build preview" at bounding box center [812, 477] width 63 height 13
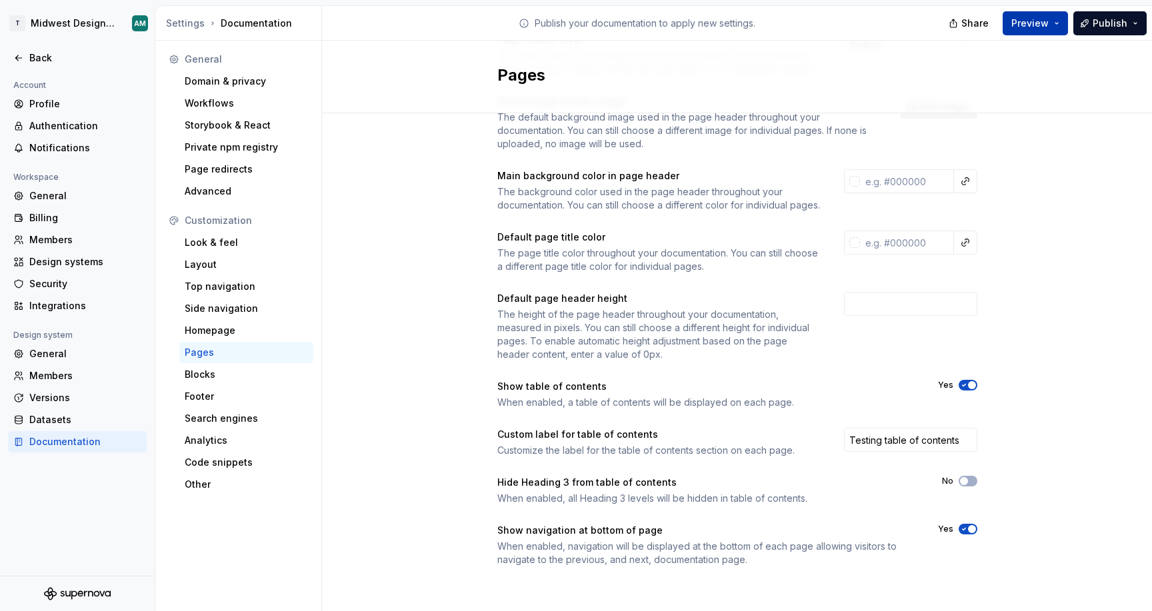
click at [1034, 27] on span "Preview" at bounding box center [1030, 23] width 37 height 13
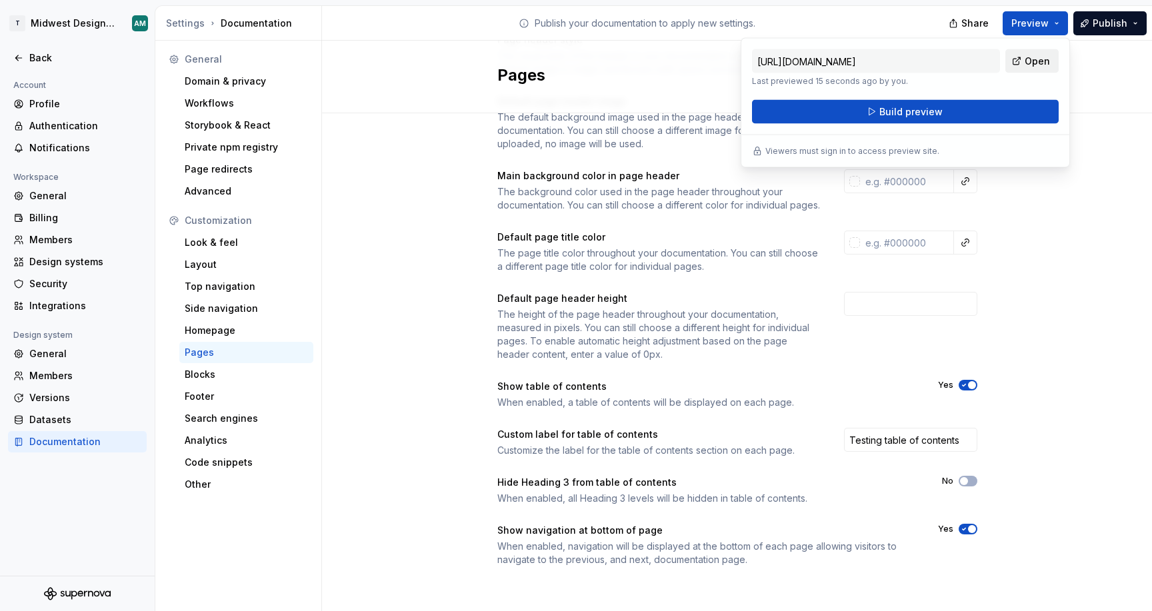
click at [1034, 61] on span "Open" at bounding box center [1037, 61] width 25 height 13
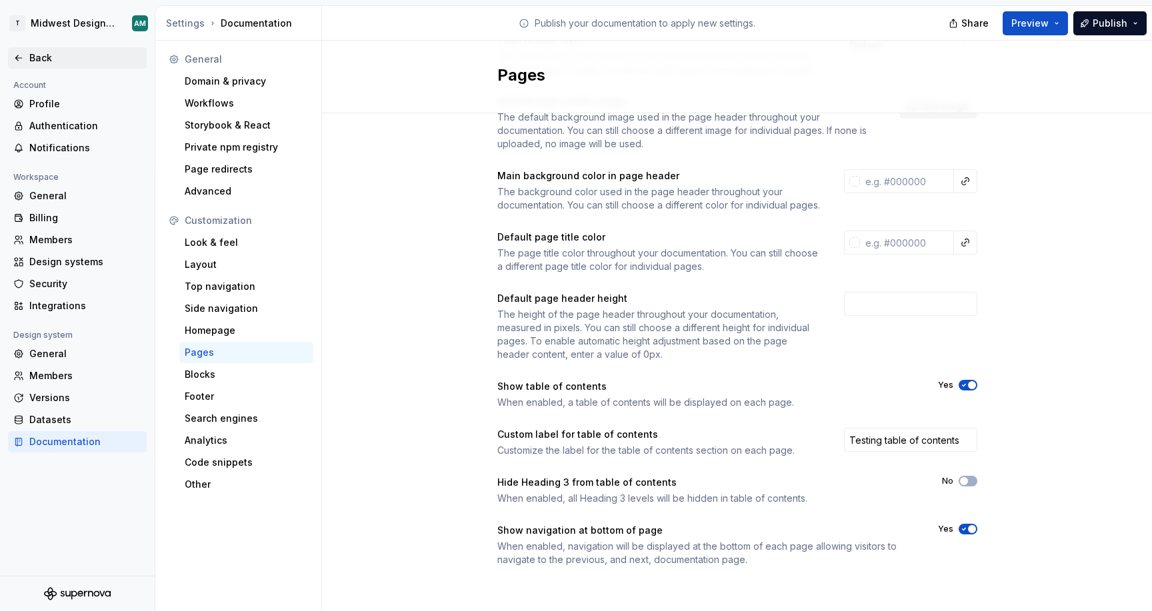
click at [25, 52] on div "Back" at bounding box center [77, 57] width 128 height 13
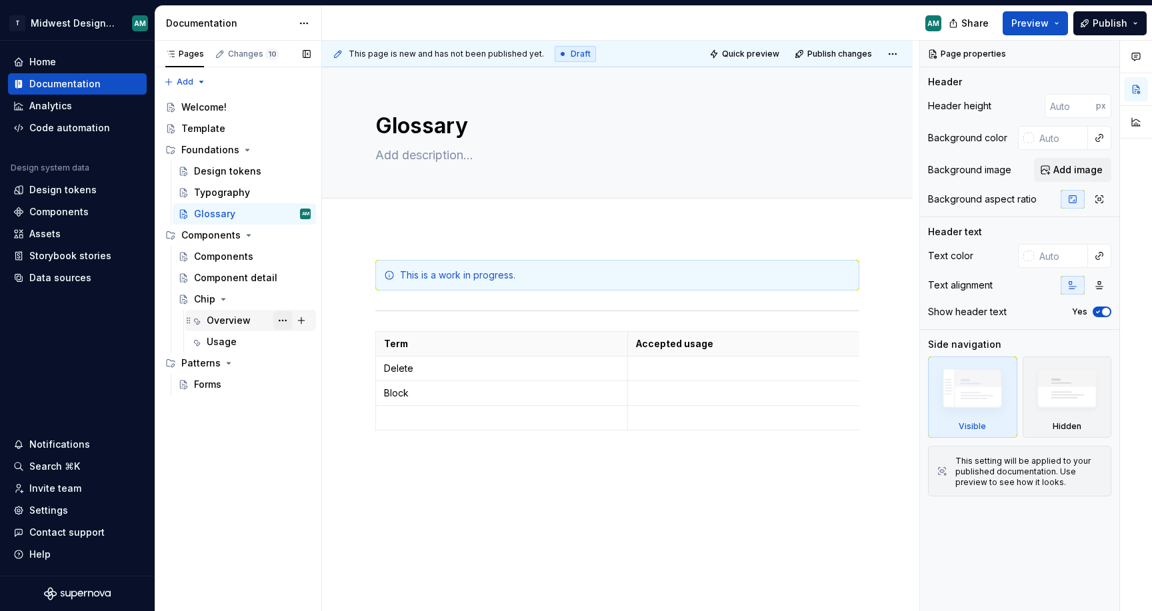
click at [279, 323] on button "Page tree" at bounding box center [282, 320] width 19 height 19
click at [279, 323] on div "Pages Changes 10 Add Accessibility guide for tree Page tree. Navigate the tree …" at bounding box center [238, 326] width 167 height 571
click at [902, 56] on html "T Midwest Design System AM Home Documentation Analytics Code automation Design …" at bounding box center [576, 305] width 1152 height 611
click at [1135, 21] on button "Publish" at bounding box center [1110, 23] width 73 height 24
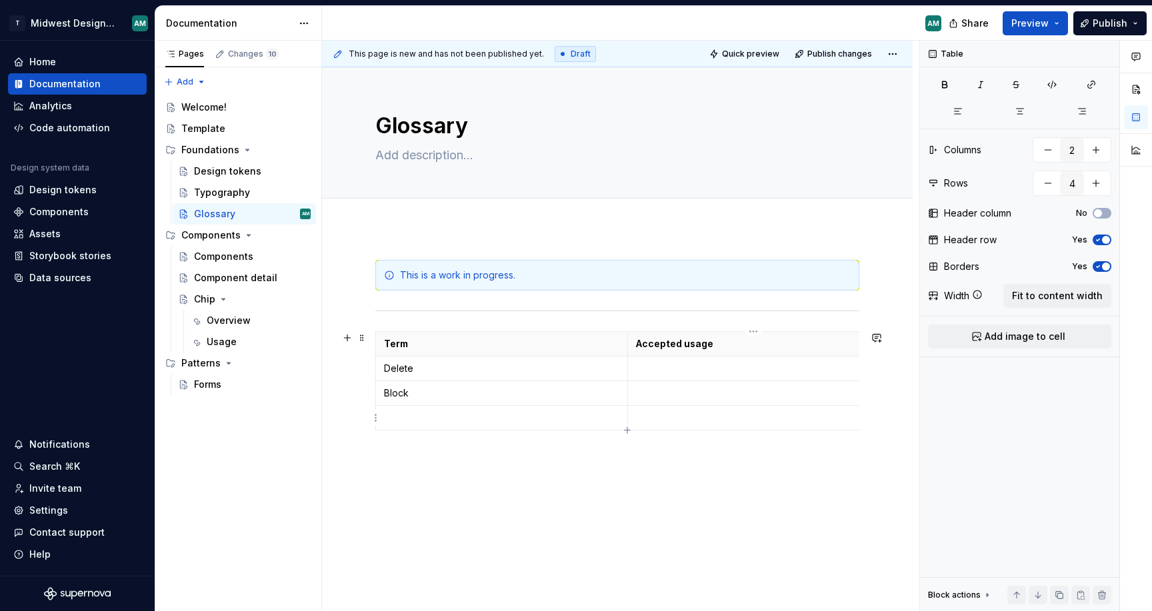
click at [673, 427] on td at bounding box center [753, 418] width 252 height 25
click at [269, 256] on div "Components" at bounding box center [252, 256] width 117 height 19
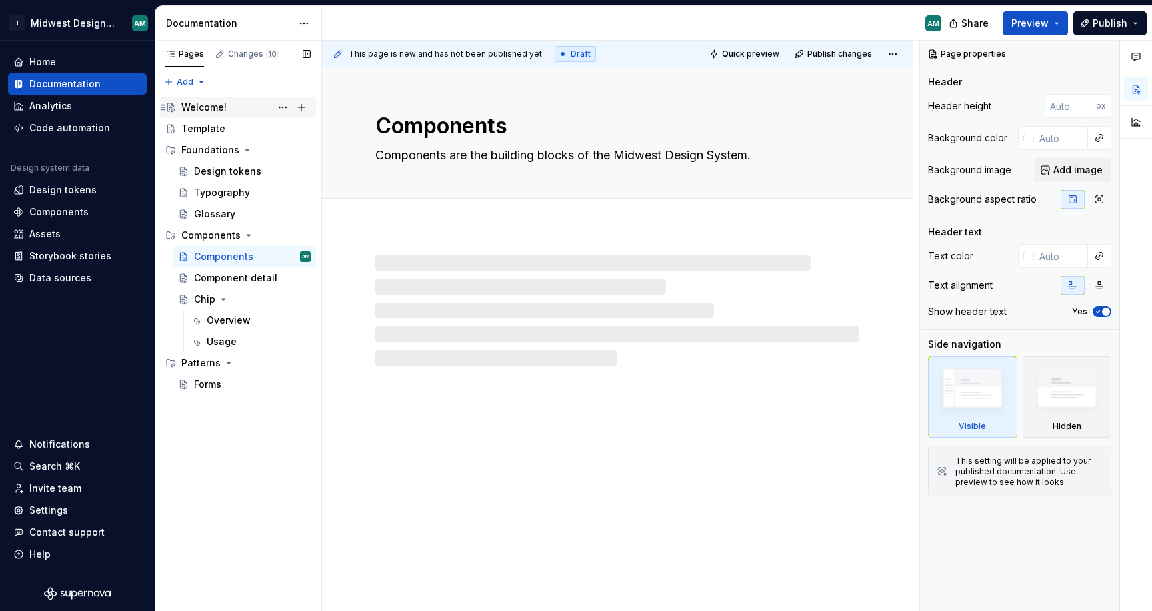
click at [221, 112] on div "Welcome!" at bounding box center [203, 107] width 45 height 13
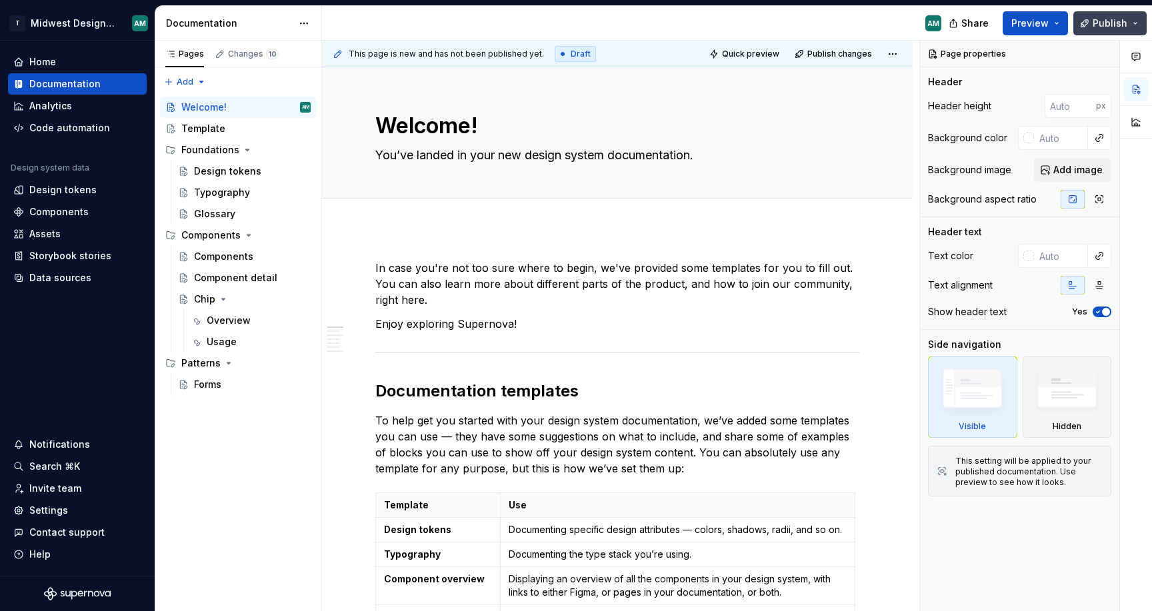
click at [1115, 22] on span "Publish" at bounding box center [1110, 23] width 35 height 13
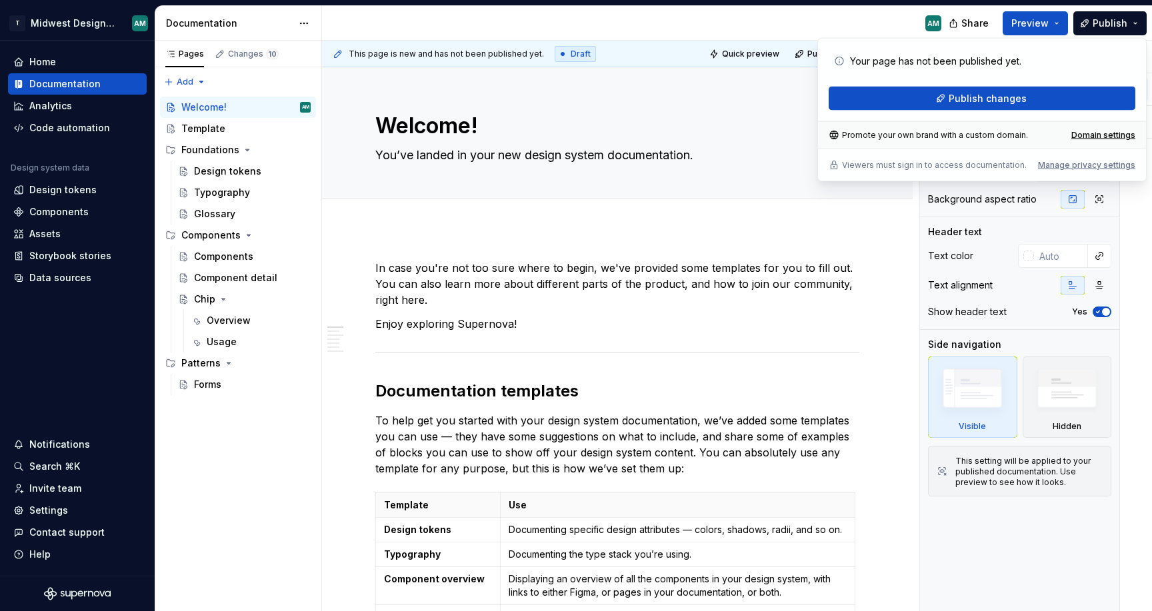
type textarea "*"
